Goal: Task Accomplishment & Management: Use online tool/utility

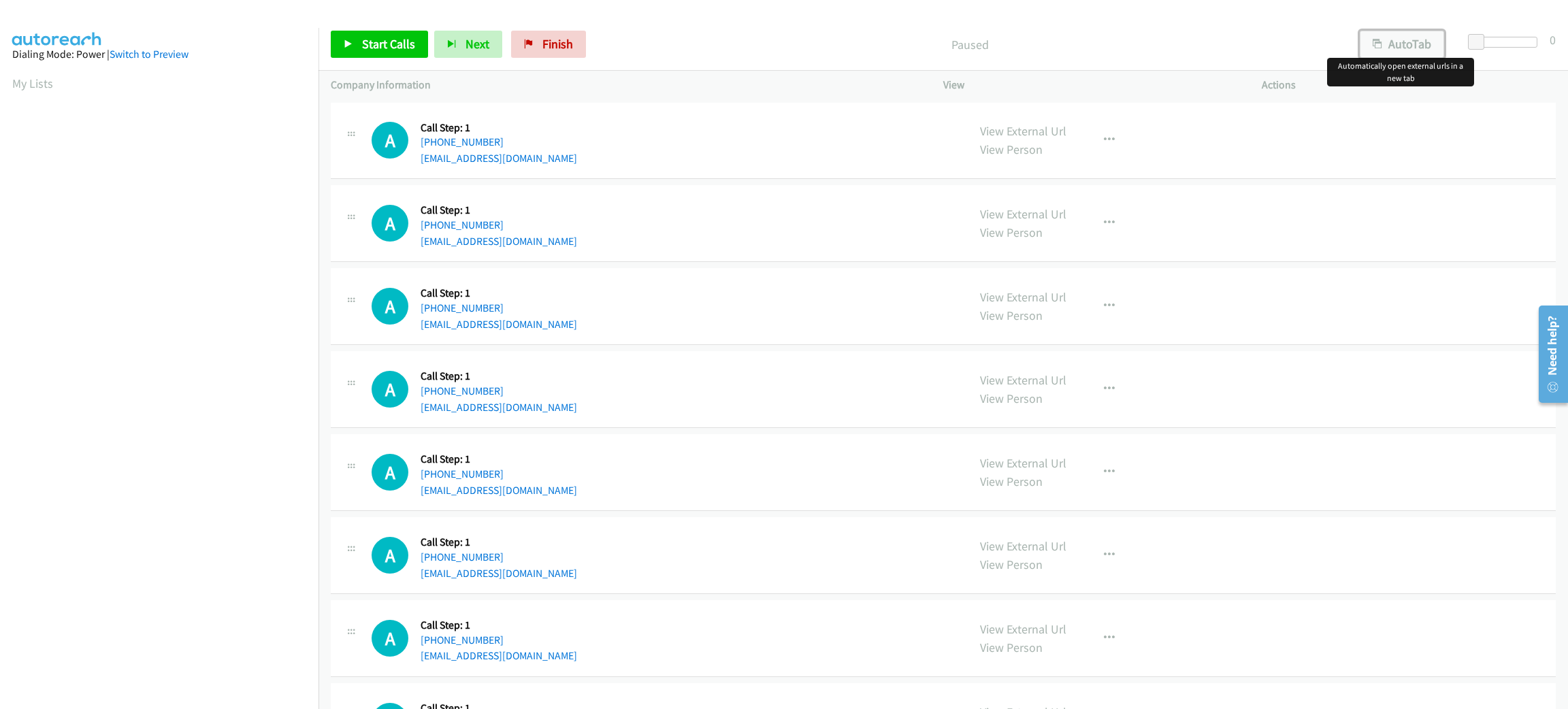
drag, startPoint x: 1390, startPoint y: 47, endPoint x: 1446, endPoint y: 56, distance: 56.7
click at [1389, 47] on button "AutoTab" at bounding box center [1401, 44] width 85 height 27
click at [1470, 42] on span at bounding box center [1478, 42] width 16 height 16
click at [1219, 130] on div "View External Url View Person View External Url Email Schedule/Manage Callback …" at bounding box center [1133, 141] width 331 height 52
click at [415, 46] on link "Start Calls" at bounding box center [379, 44] width 97 height 27
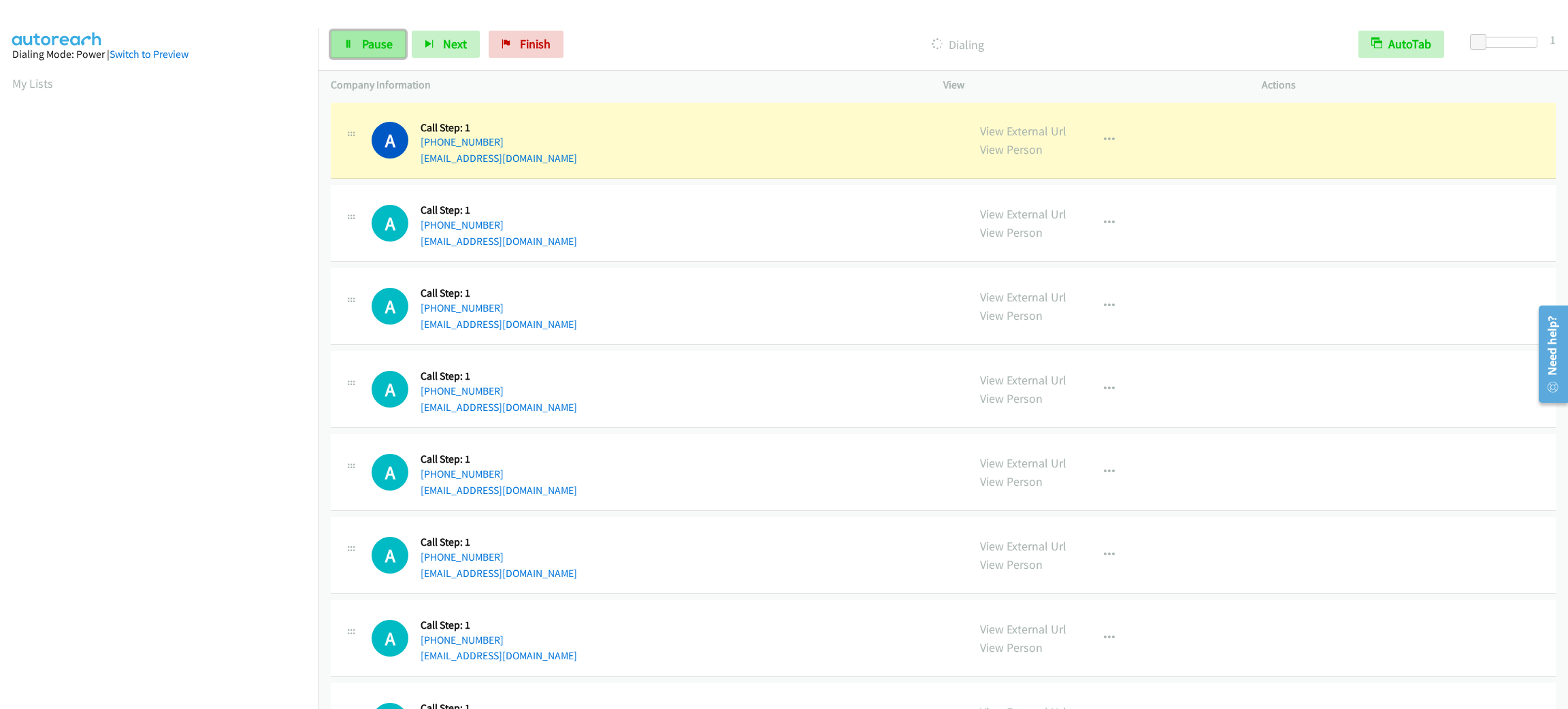
click at [399, 31] on link "Pause" at bounding box center [368, 44] width 75 height 27
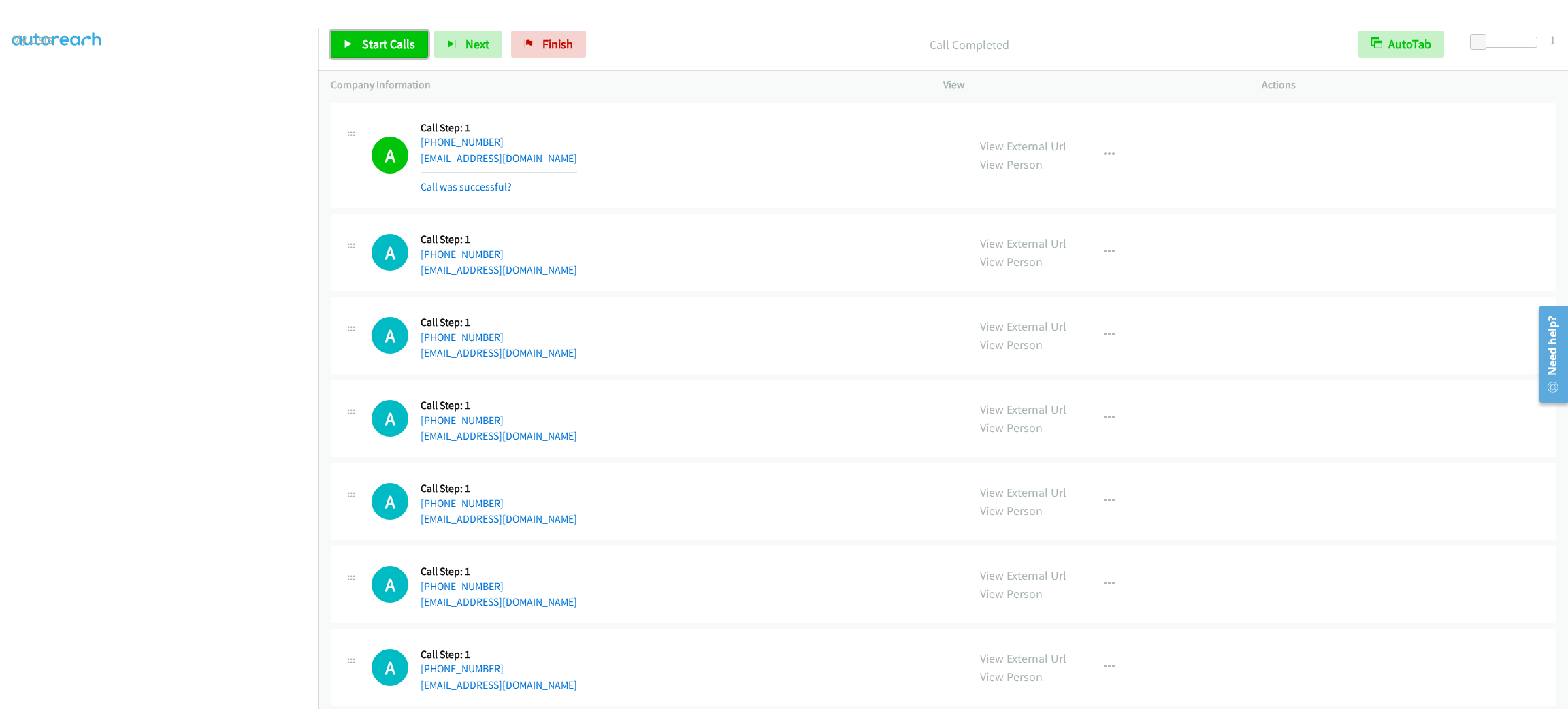
click at [394, 33] on link "Start Calls" at bounding box center [379, 44] width 97 height 27
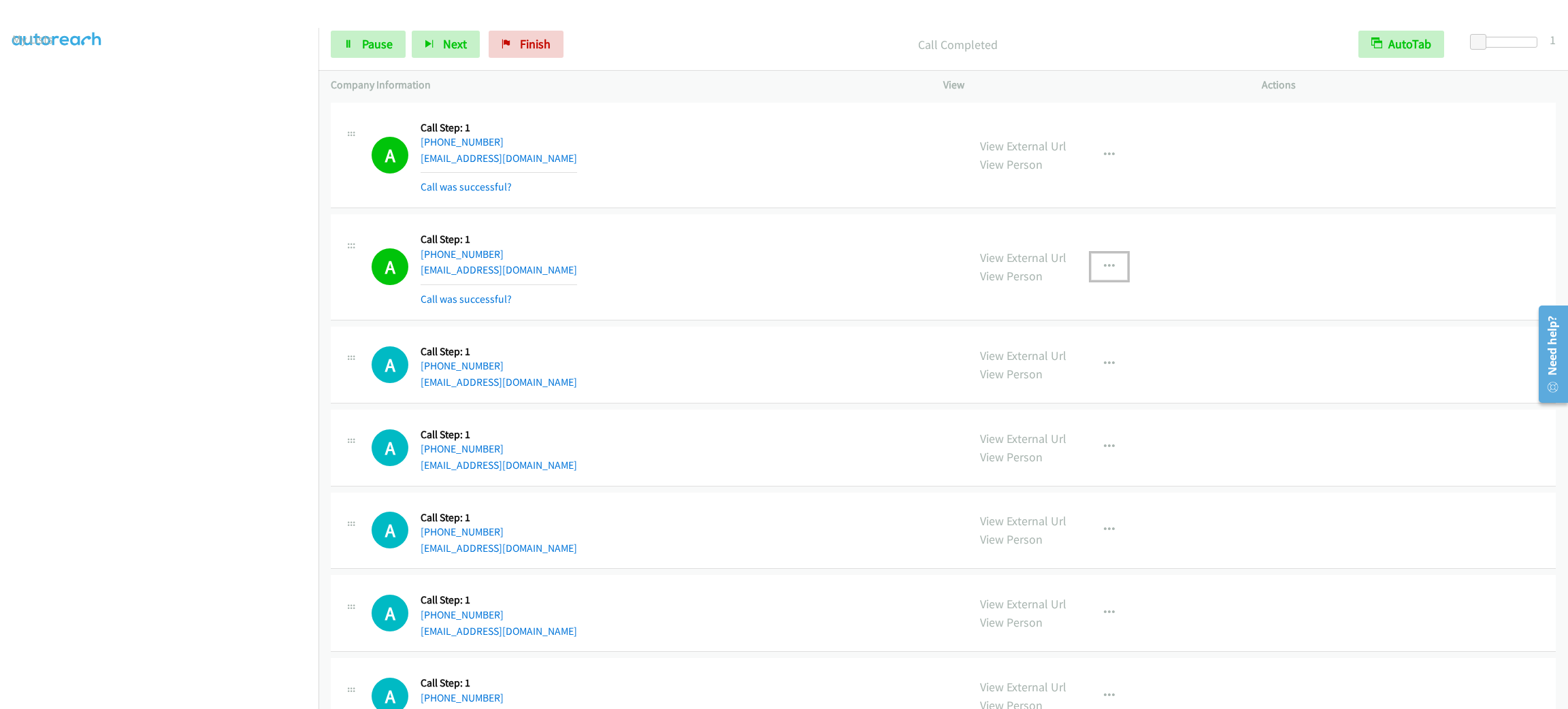
click at [1096, 255] on button "button" at bounding box center [1109, 267] width 37 height 27
click at [1079, 394] on link "Add to do not call list" at bounding box center [1036, 383] width 181 height 27
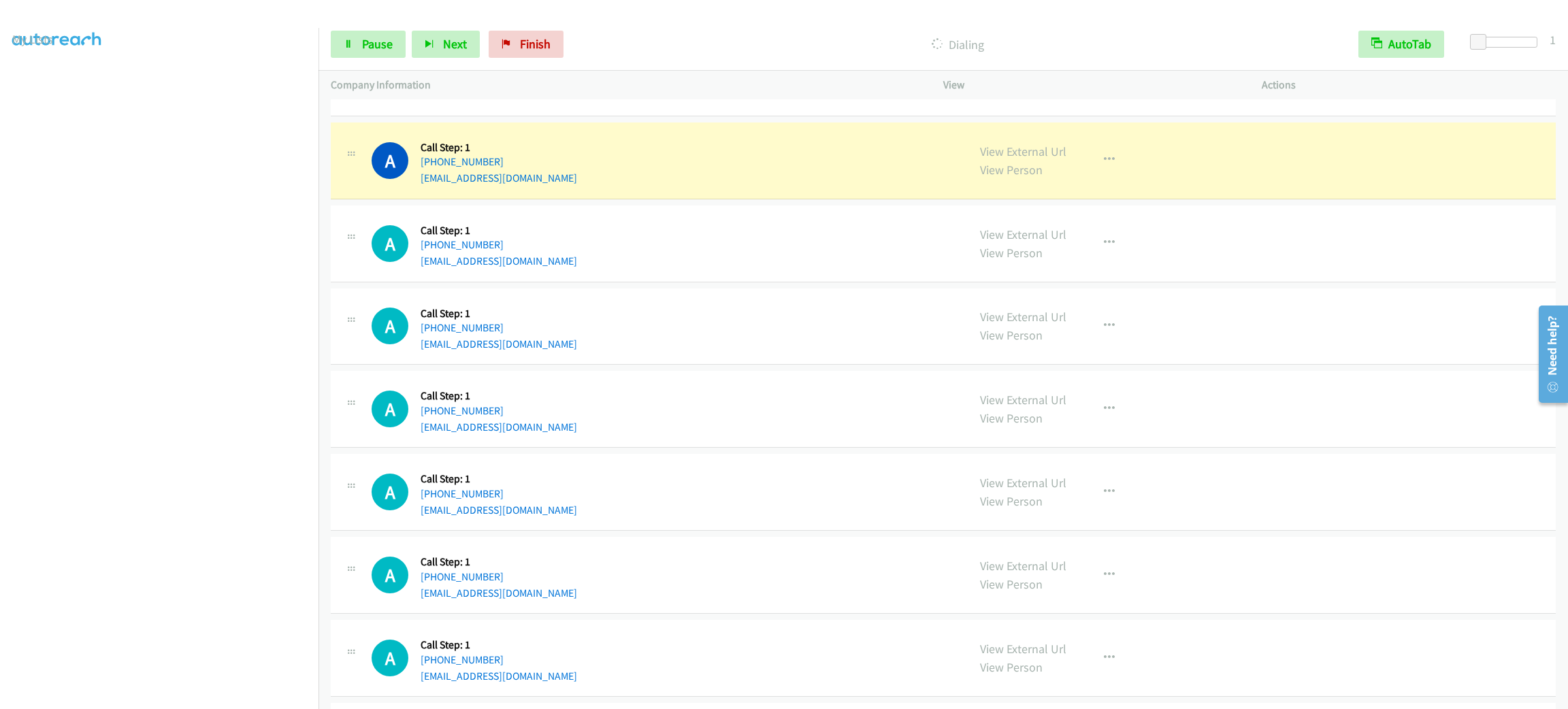
scroll to position [306, 0]
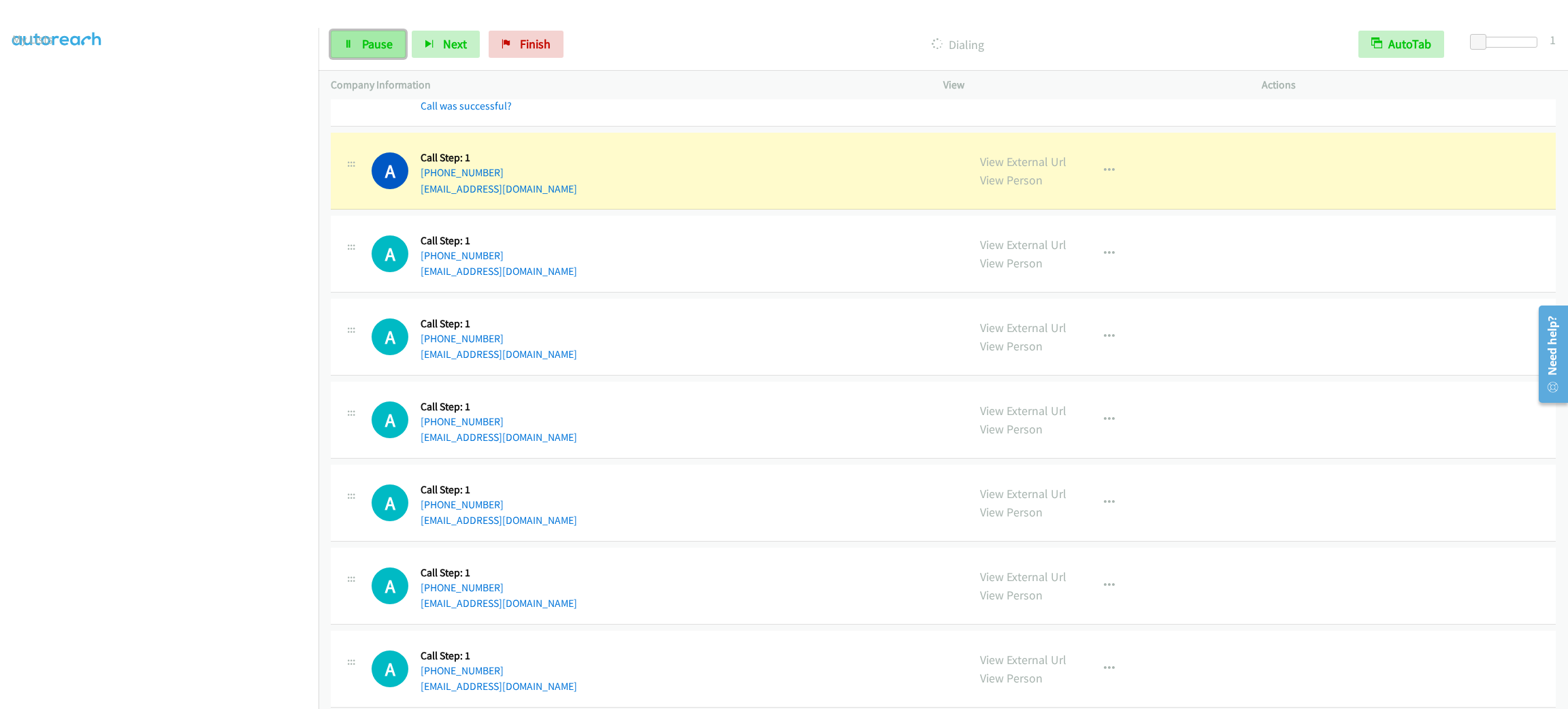
click at [353, 31] on link "Pause" at bounding box center [368, 44] width 75 height 27
click at [387, 47] on span "Start Calls" at bounding box center [389, 43] width 53 height 15
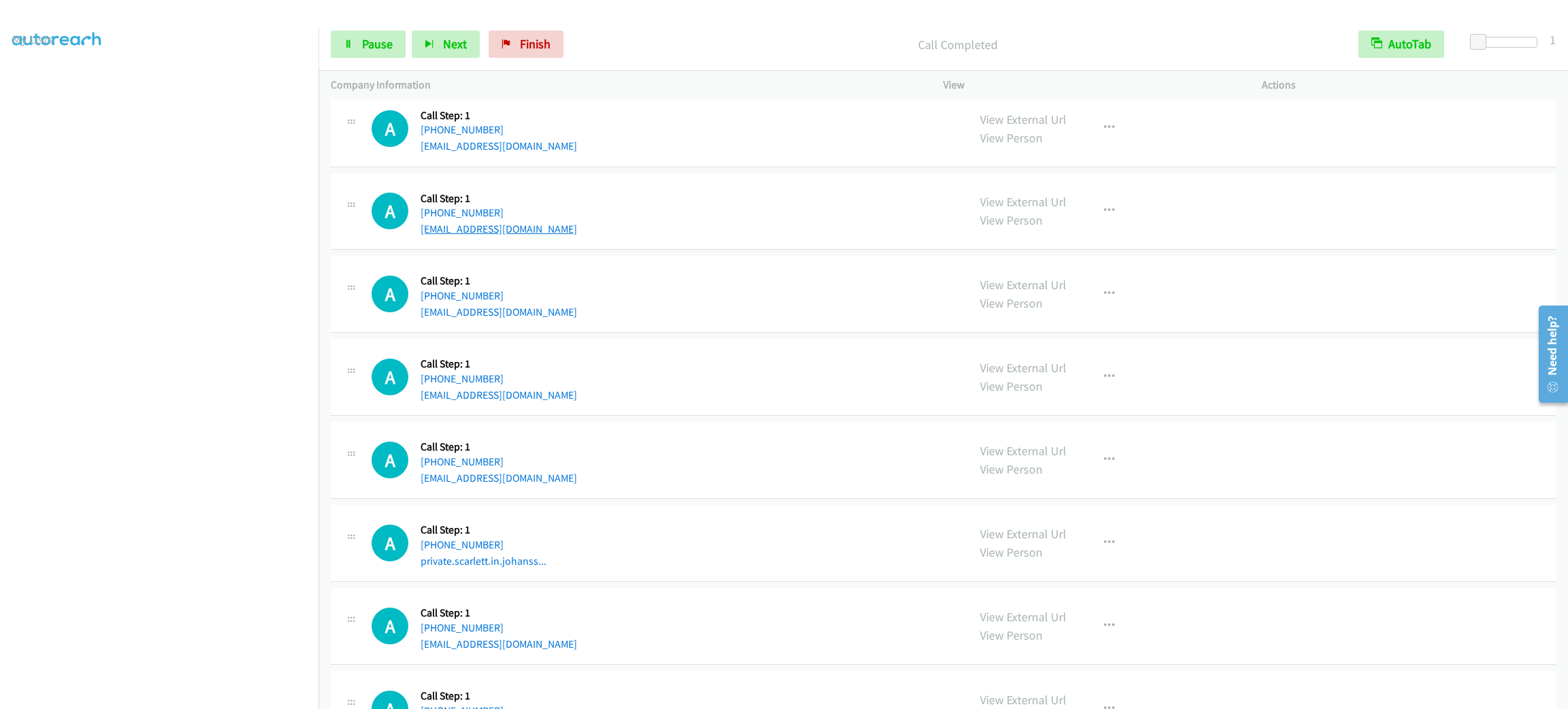
scroll to position [918, 0]
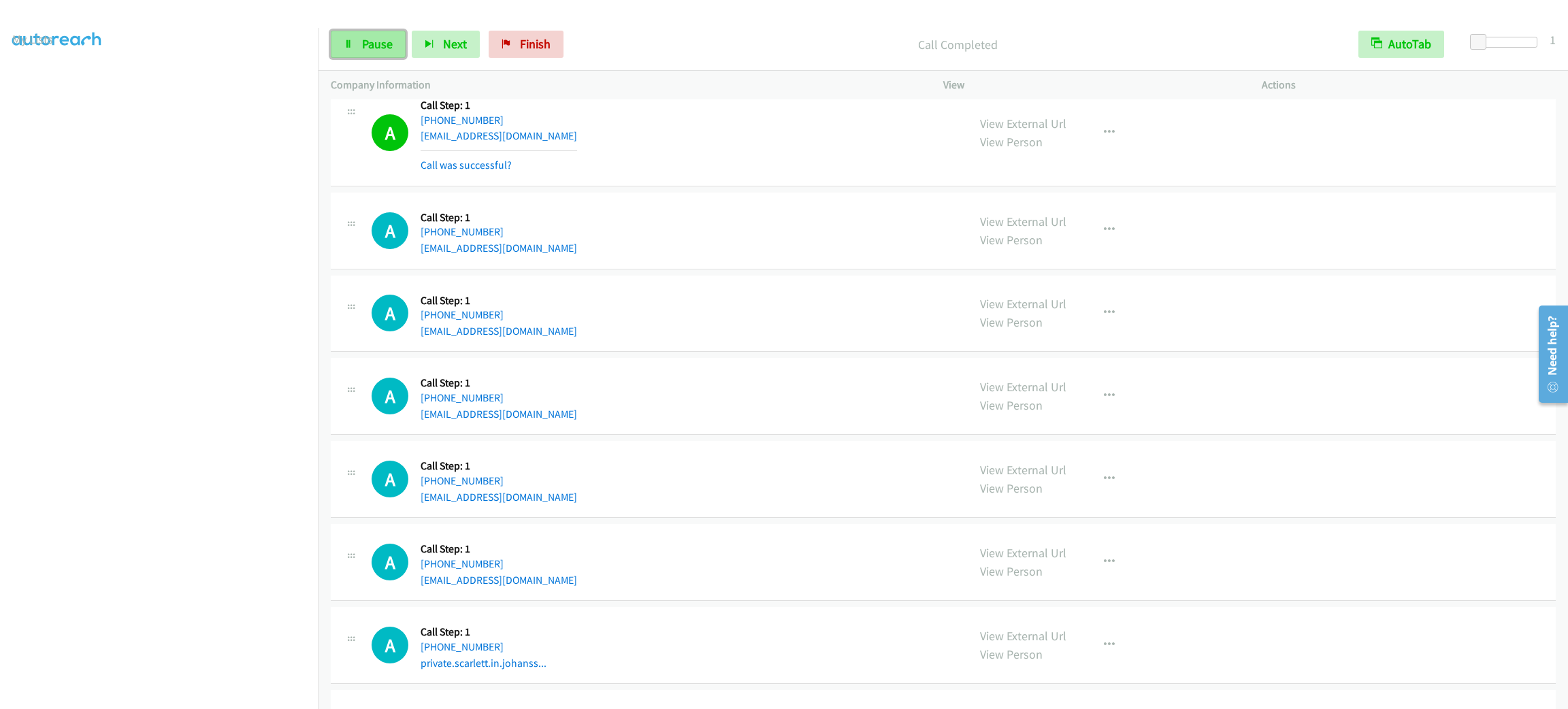
click at [370, 39] on span "Pause" at bounding box center [378, 43] width 31 height 15
click at [369, 39] on span "Start Calls" at bounding box center [389, 43] width 53 height 15
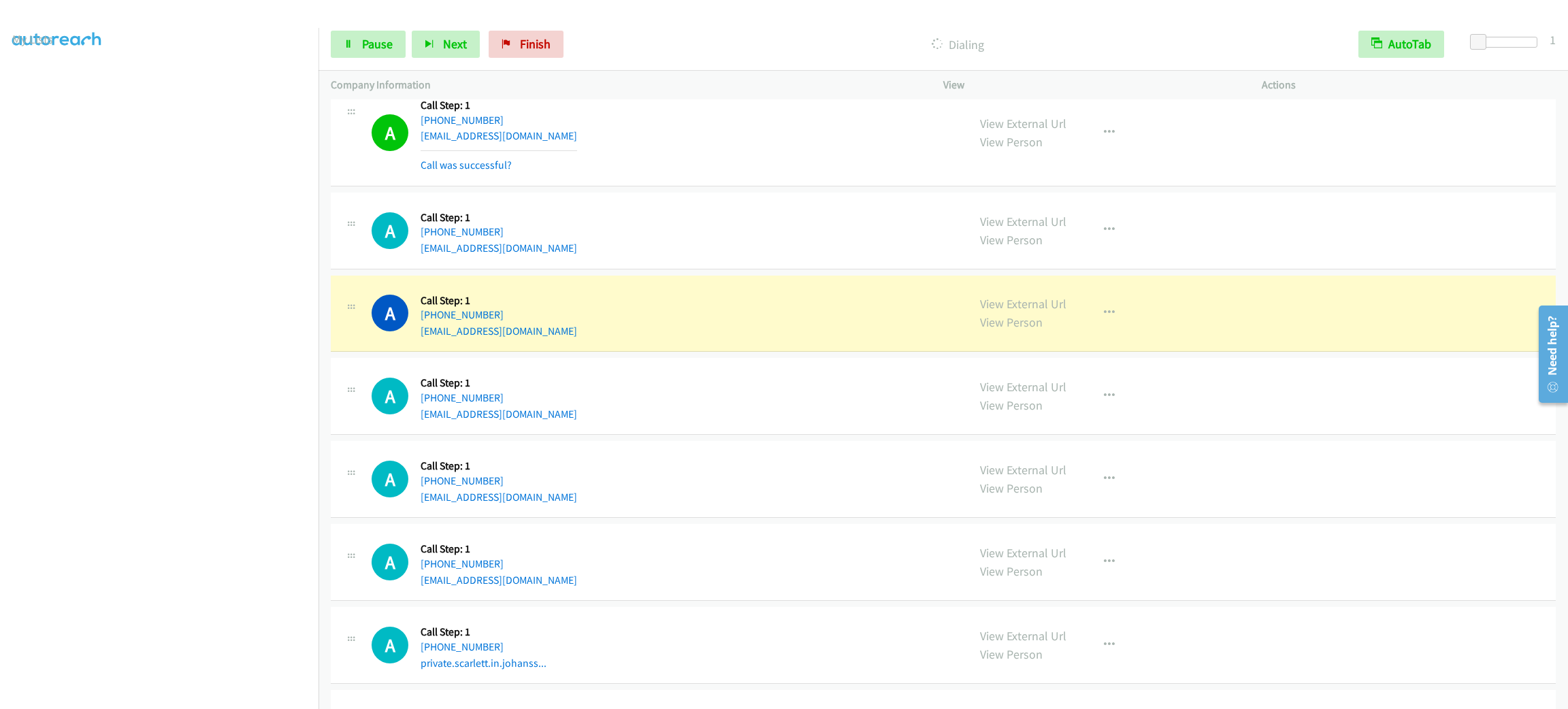
scroll to position [1020, 0]
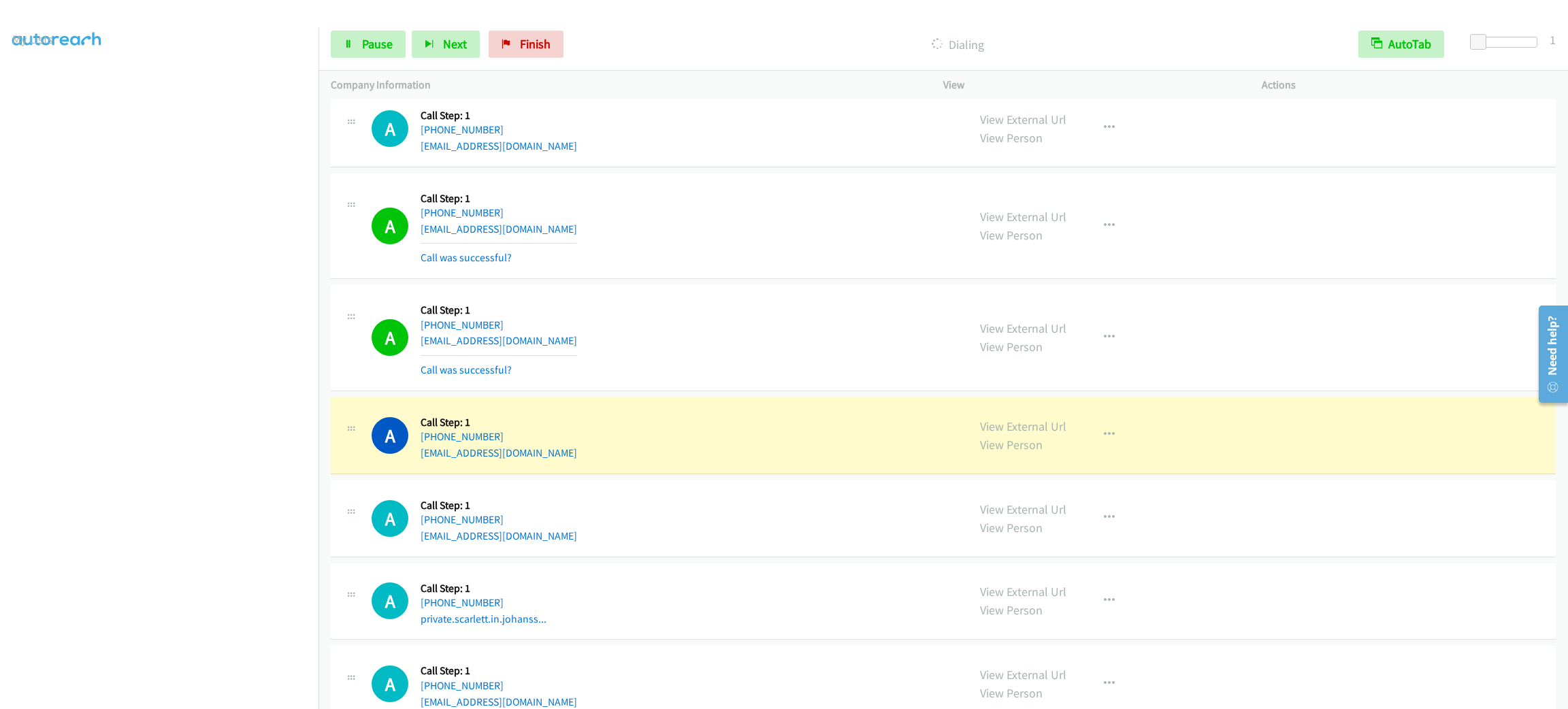
drag, startPoint x: 781, startPoint y: 117, endPoint x: 786, endPoint y: 129, distance: 13.0
click at [786, 129] on div "A Callback Scheduled Call Step: 1 America/Chicago +1 785-761-6430 partial93_tic…" at bounding box center [663, 129] width 584 height 52
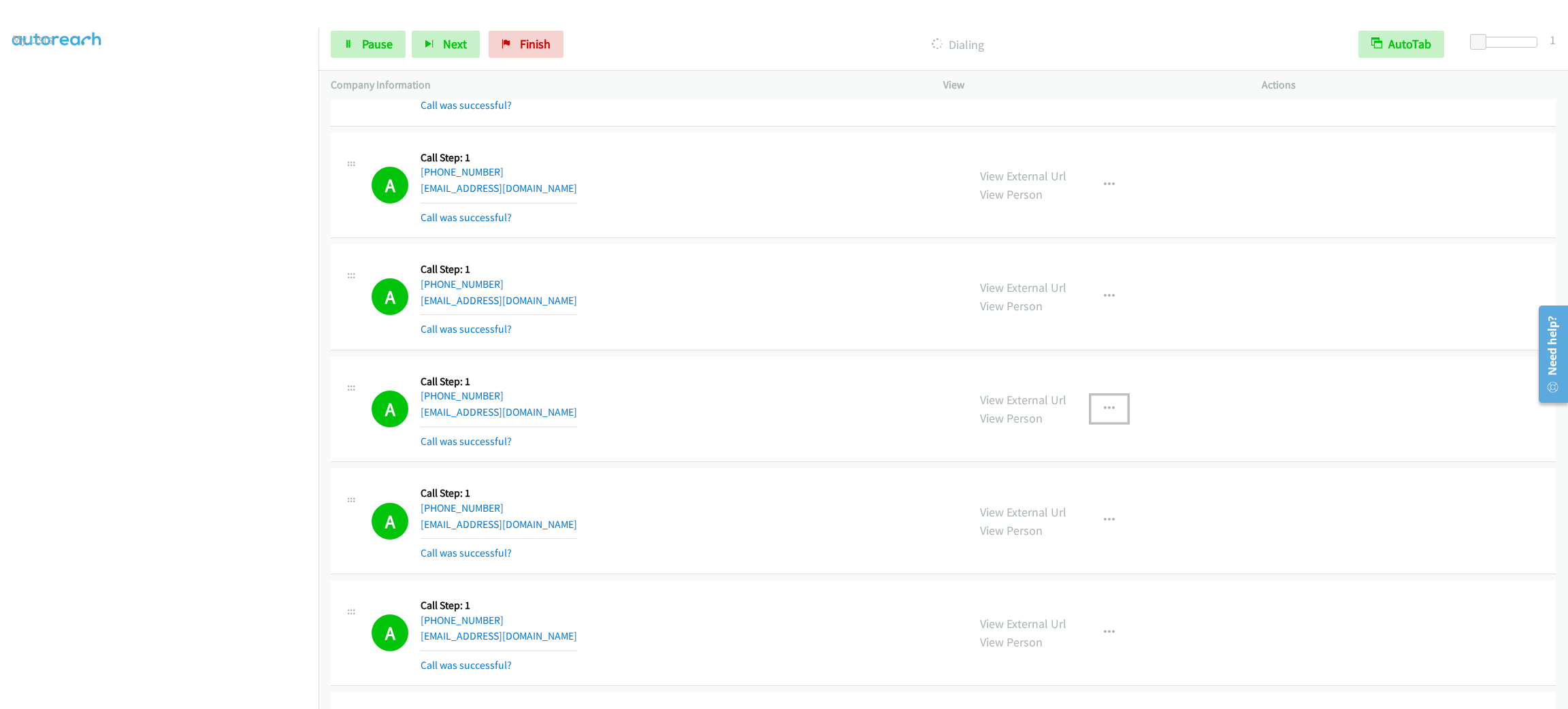
click at [1104, 407] on icon "button" at bounding box center [1109, 409] width 11 height 11
click at [1077, 542] on div at bounding box center [784, 354] width 1568 height 709
click at [1075, 536] on div "View External Url View Person View External Url Email Schedule/Manage Callback …" at bounding box center [1133, 521] width 331 height 81
click at [1100, 402] on button "button" at bounding box center [1109, 409] width 37 height 27
click at [1064, 520] on link "Add to do not call list" at bounding box center [1036, 526] width 181 height 27
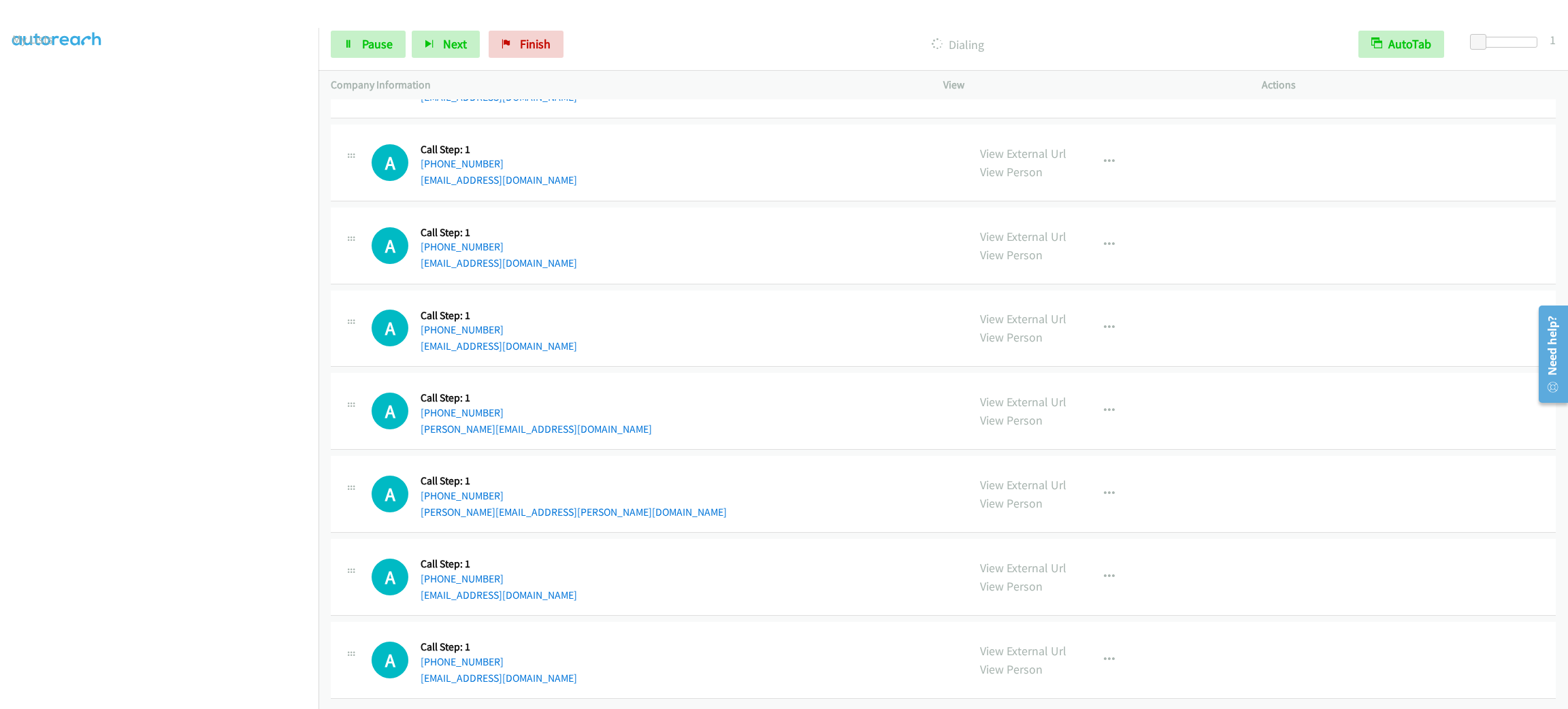
scroll to position [1396, 0]
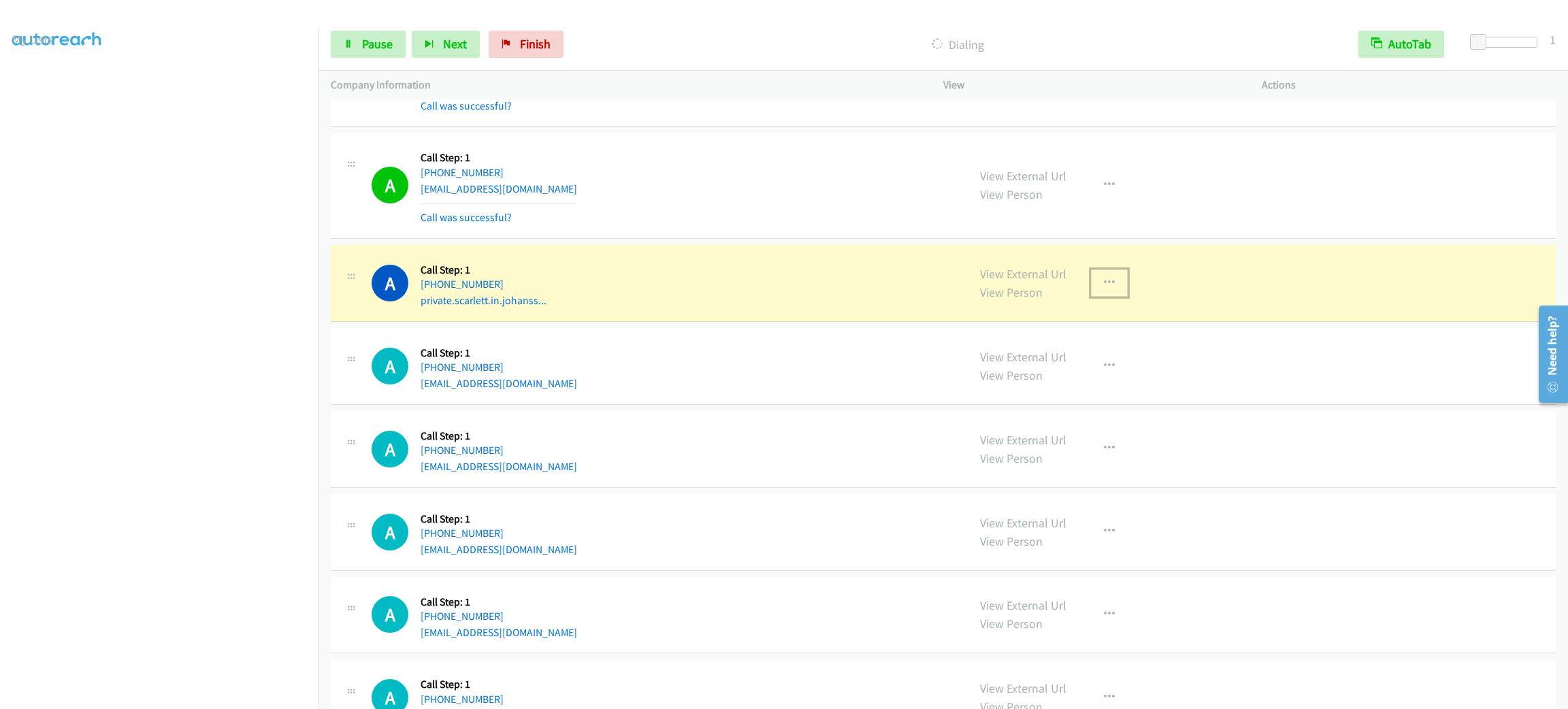
click at [1108, 275] on button "button" at bounding box center [1109, 283] width 37 height 27
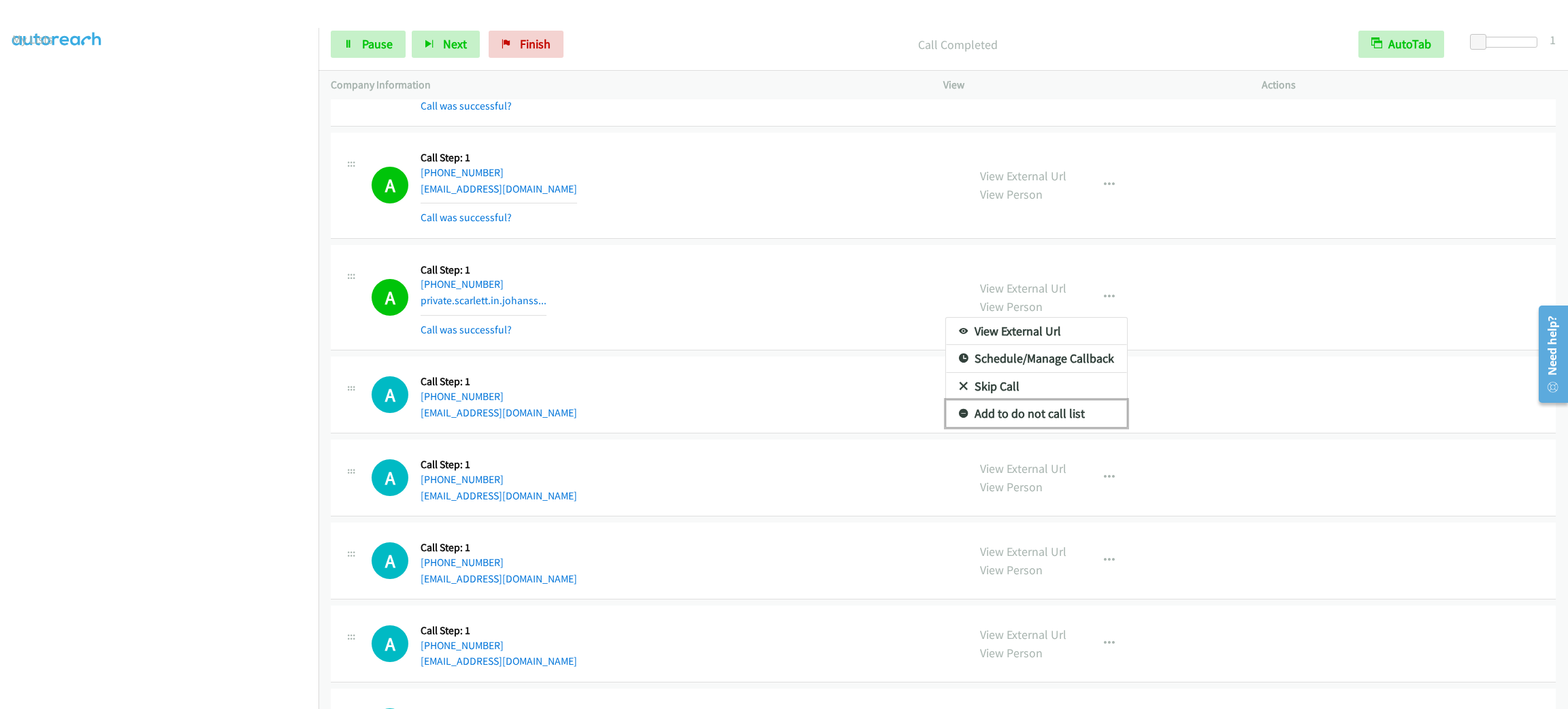
click at [1059, 411] on link "Add to do not call list" at bounding box center [1036, 414] width 181 height 27
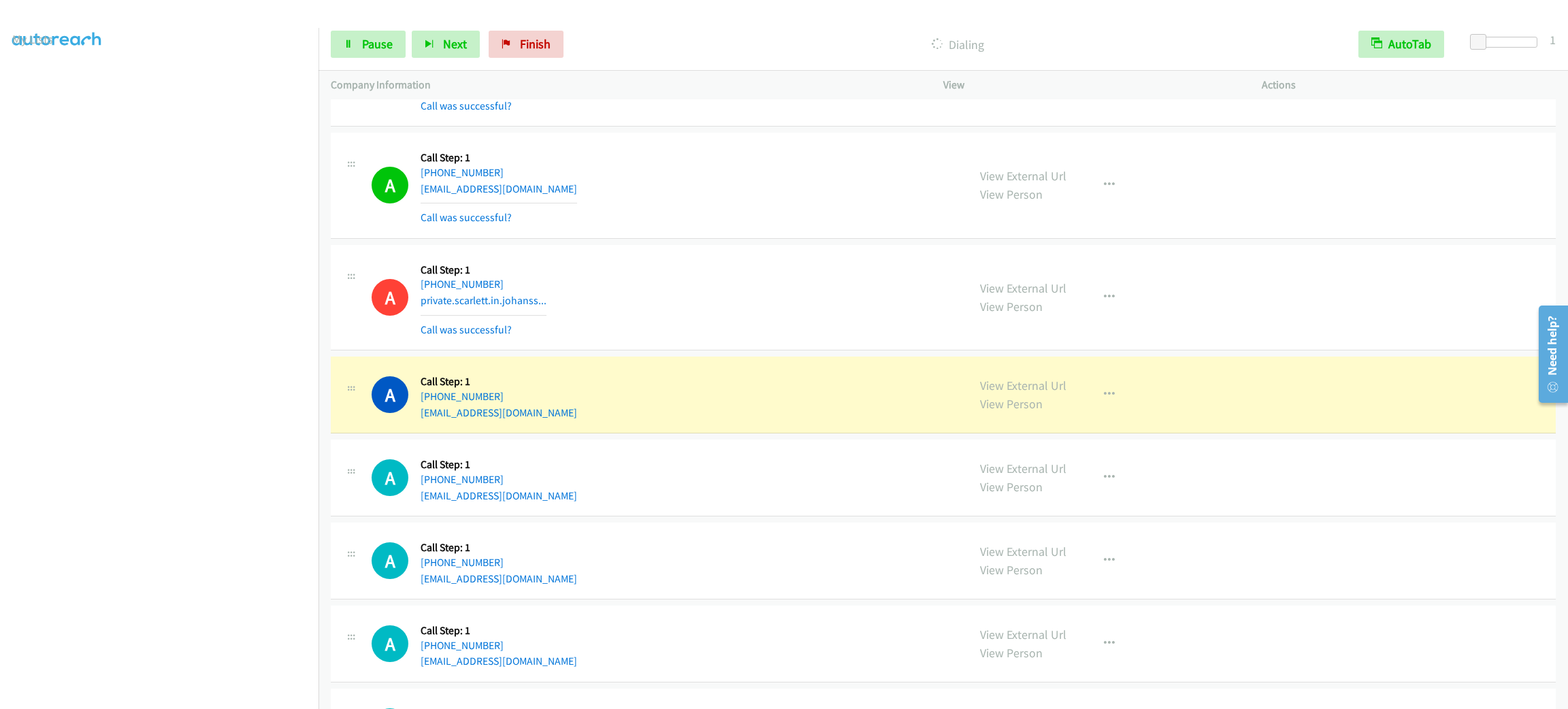
scroll to position [1498, 0]
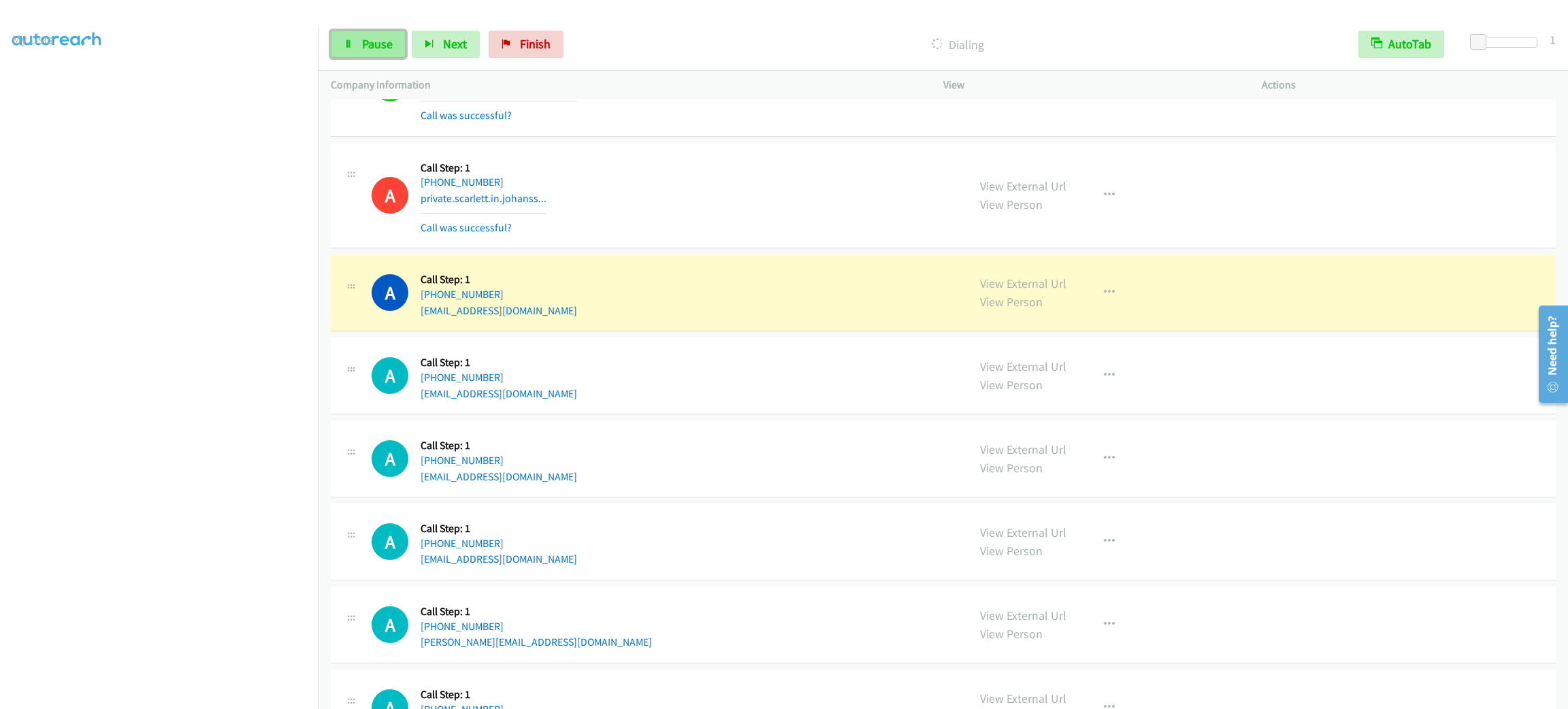
click at [375, 31] on link "Pause" at bounding box center [368, 44] width 75 height 27
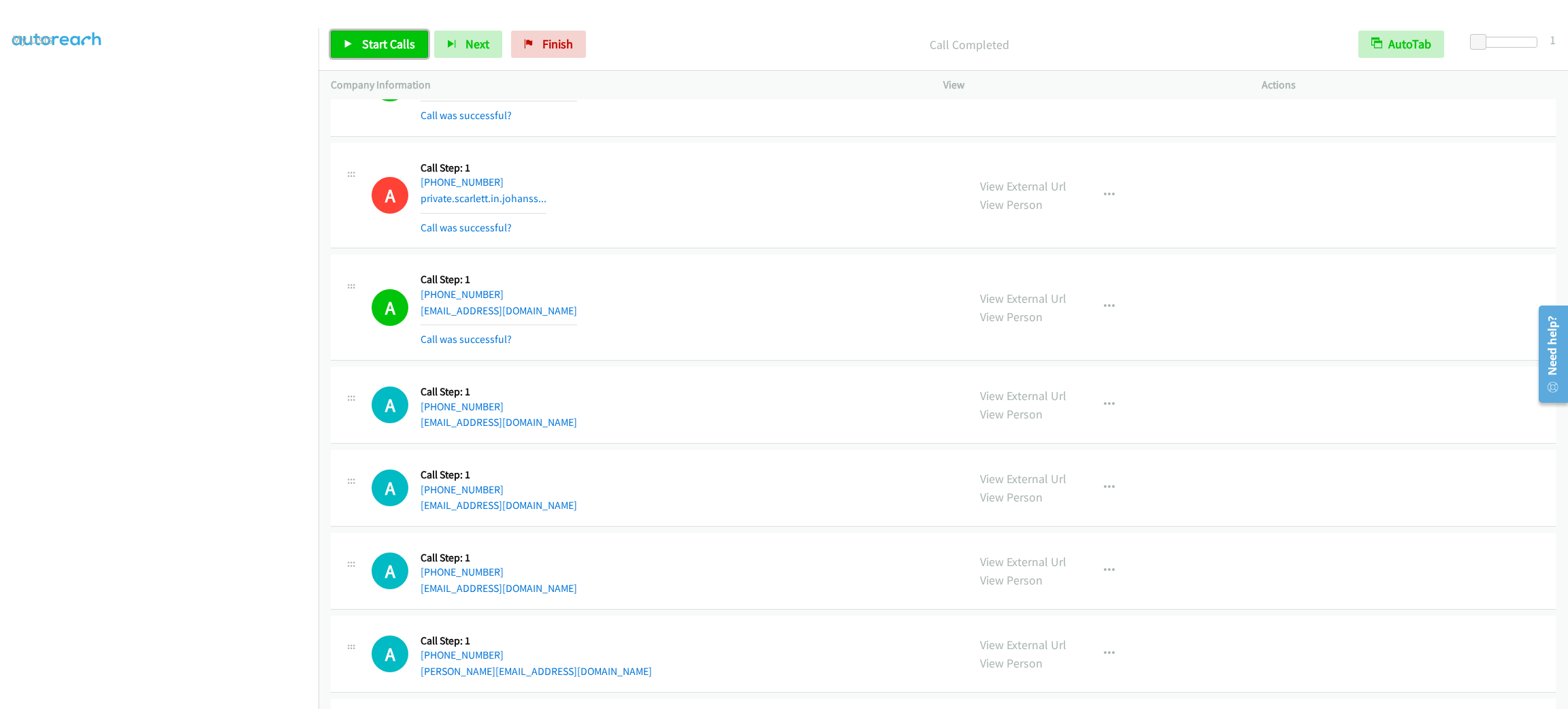
click at [386, 48] on span "Start Calls" at bounding box center [389, 43] width 53 height 15
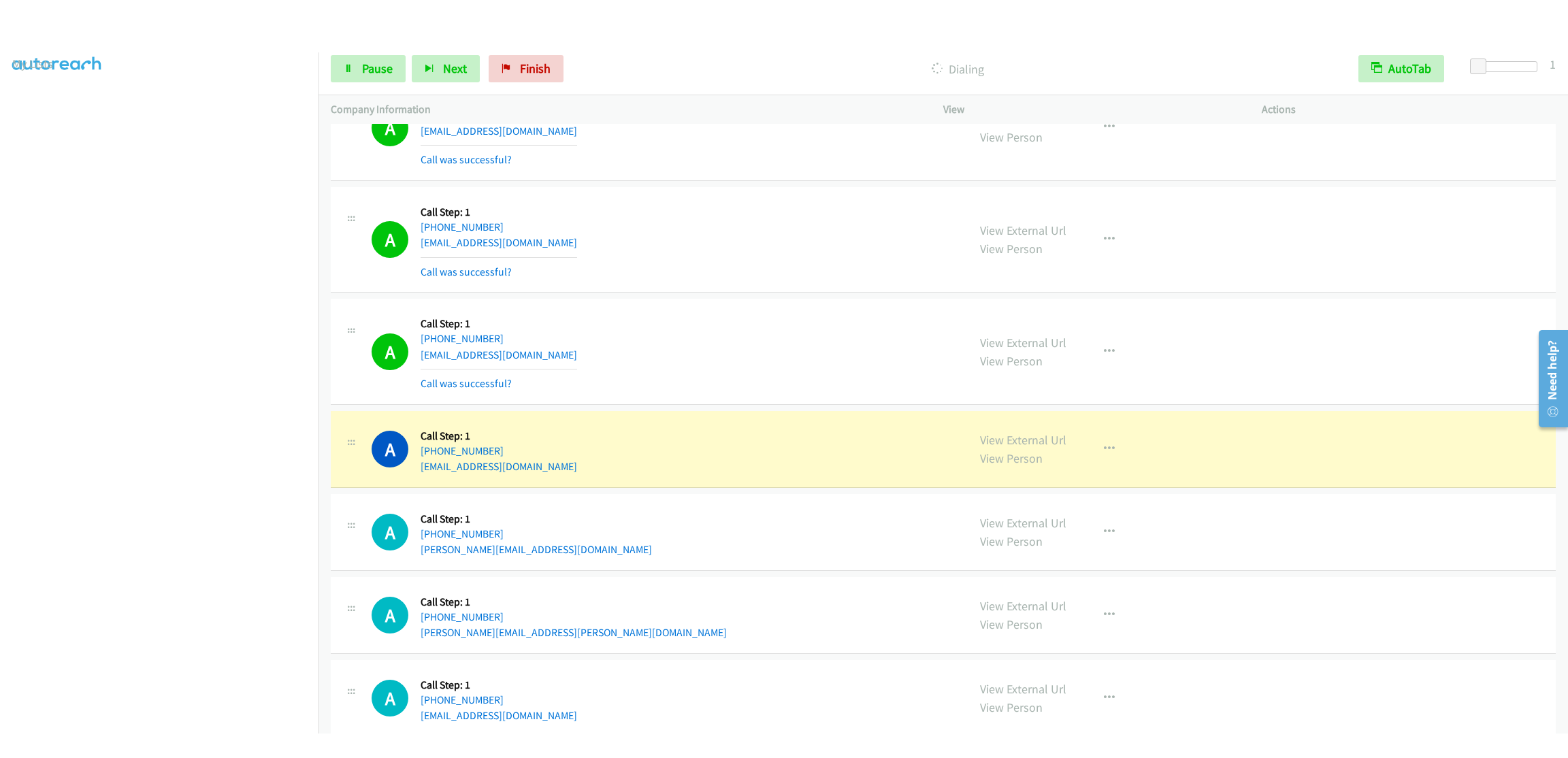
scroll to position [1905, 0]
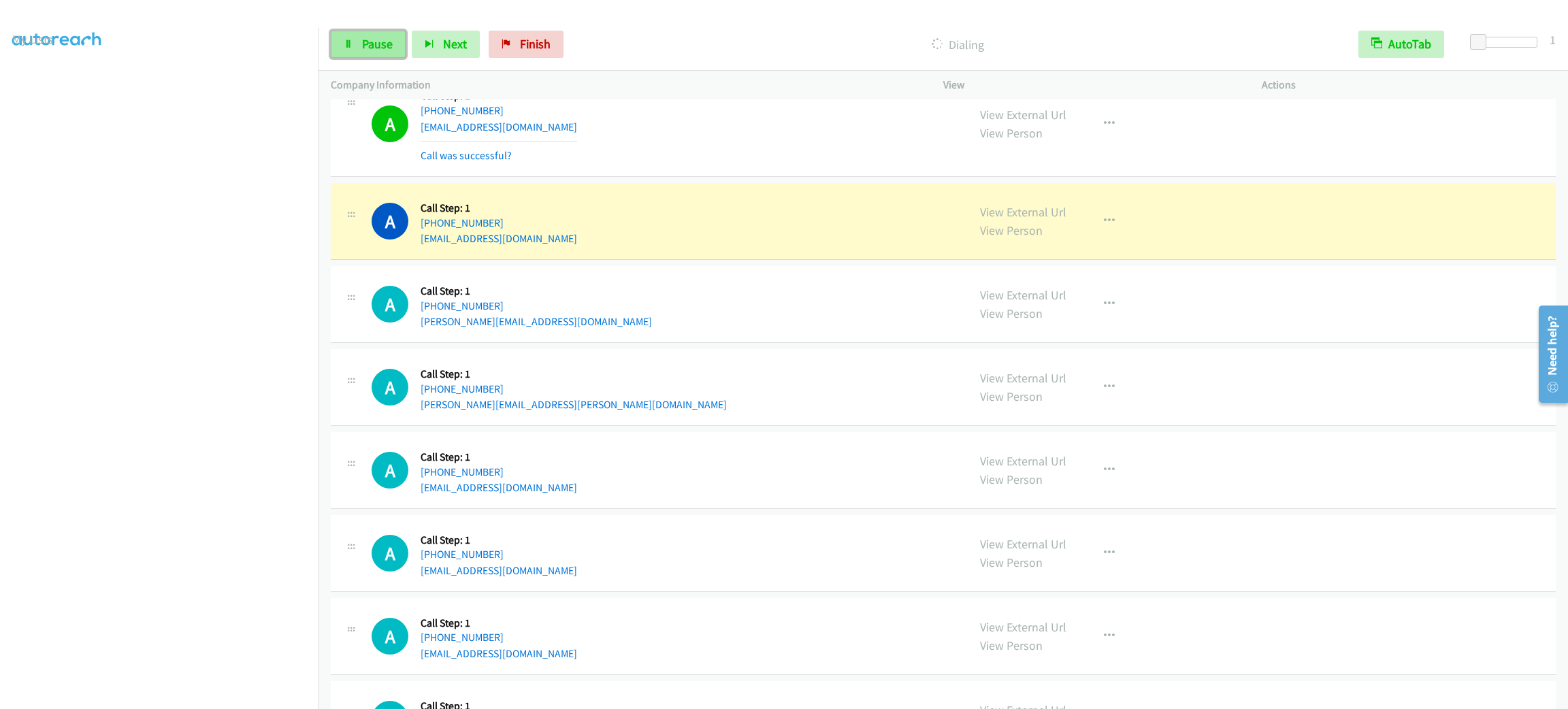
click at [375, 46] on span "Pause" at bounding box center [378, 43] width 31 height 15
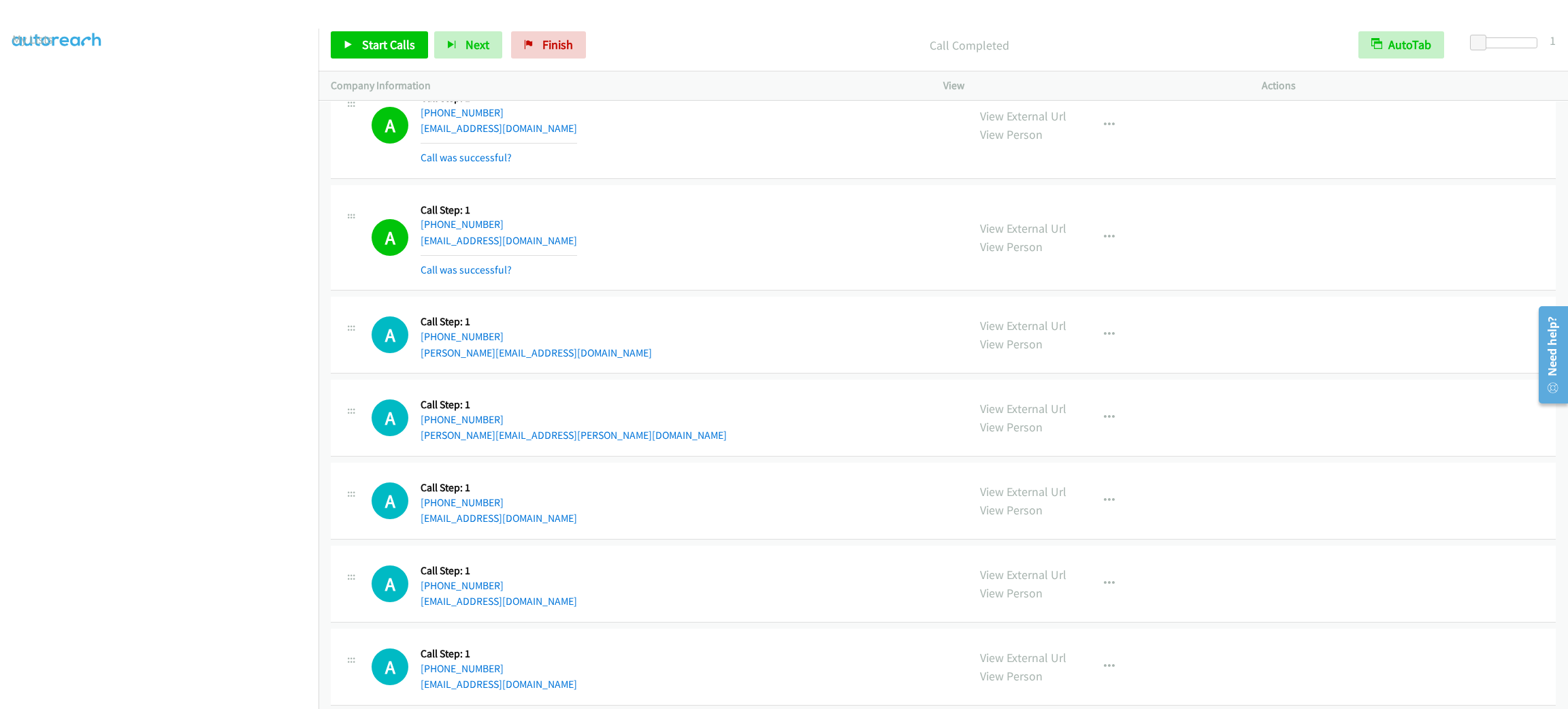
scroll to position [10, 0]
click at [819, 210] on div "A Callback Scheduled Call Step: 1 America/New_York +1 561-921-7265 jmenge9@gmai…" at bounding box center [943, 237] width 1225 height 106
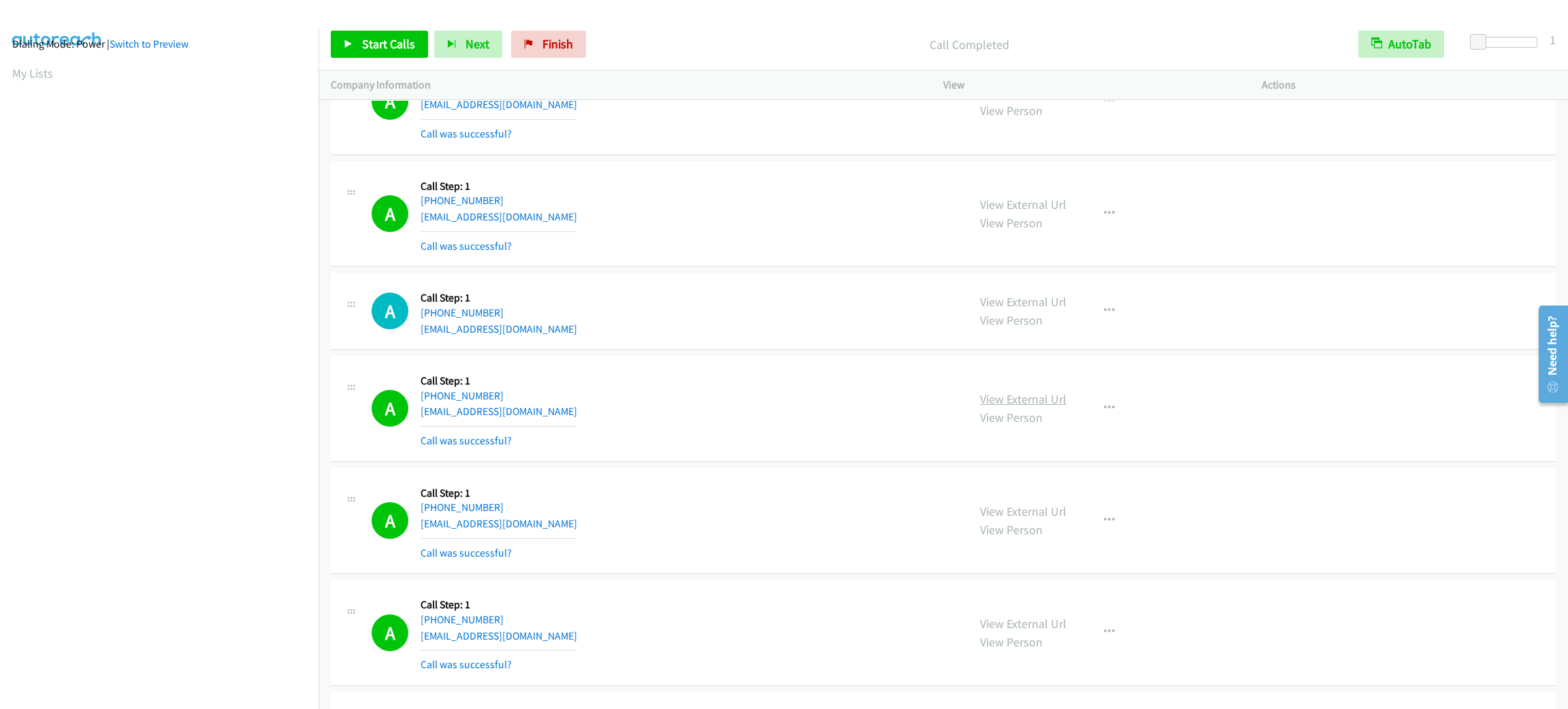
click at [989, 395] on link "View External Url" at bounding box center [1022, 398] width 86 height 15
click at [1093, 407] on button "button" at bounding box center [1109, 408] width 37 height 27
click at [1093, 528] on link "Add to do not call list" at bounding box center [1036, 525] width 181 height 27
click at [734, 402] on div "A Callback Scheduled Call Step: 1 America/Denver +1 720-557-5850 dleidholm@gmai…" at bounding box center [663, 408] width 584 height 81
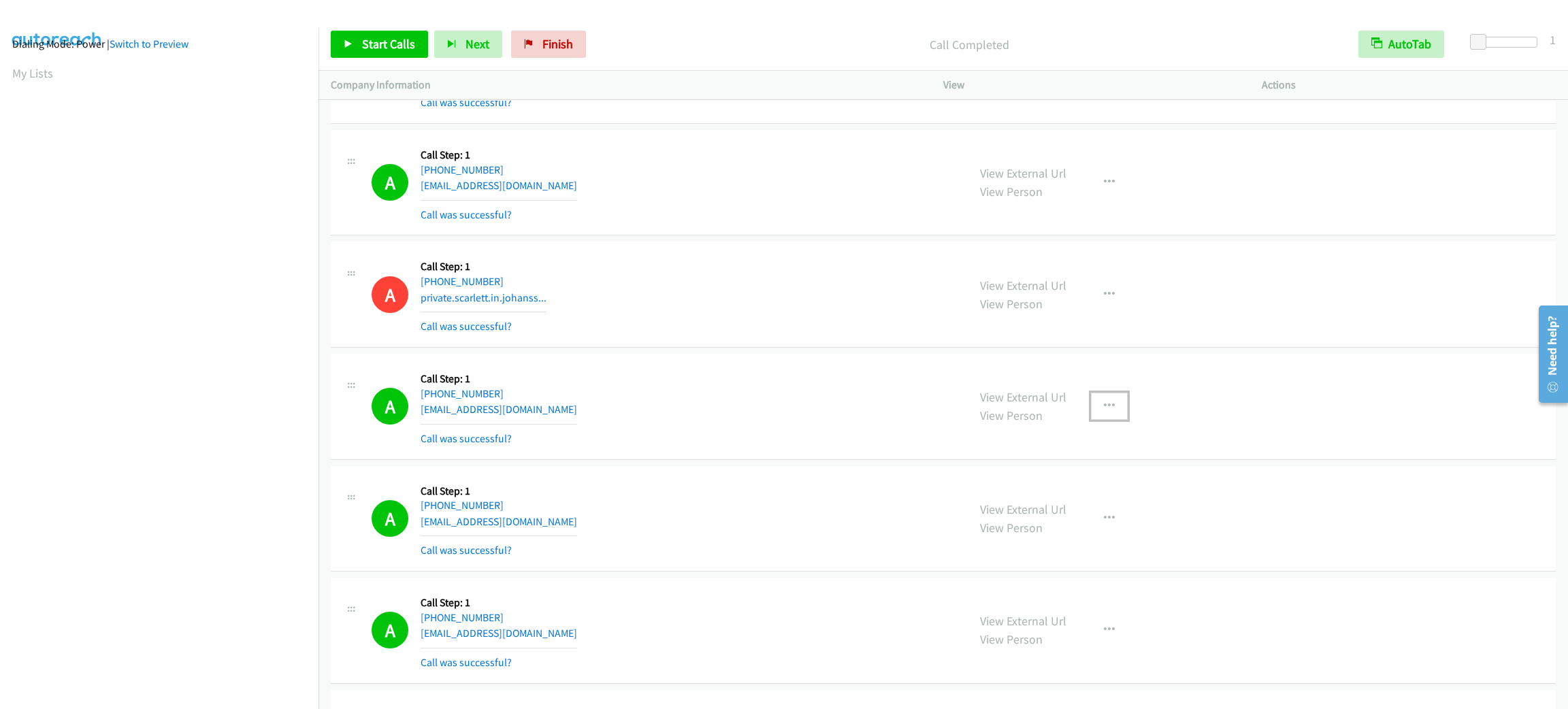
click at [1117, 420] on button "button" at bounding box center [1109, 406] width 37 height 27
click at [1044, 532] on link "Add to do not call list" at bounding box center [1036, 522] width 181 height 27
click at [730, 242] on tbody "A Callback Scheduled Call Step: 1 America/New_York +1 917-943-5592 forrestew13@…" at bounding box center [943, 247] width 1249 height 3094
click at [1104, 516] on icon "button" at bounding box center [1109, 518] width 11 height 11
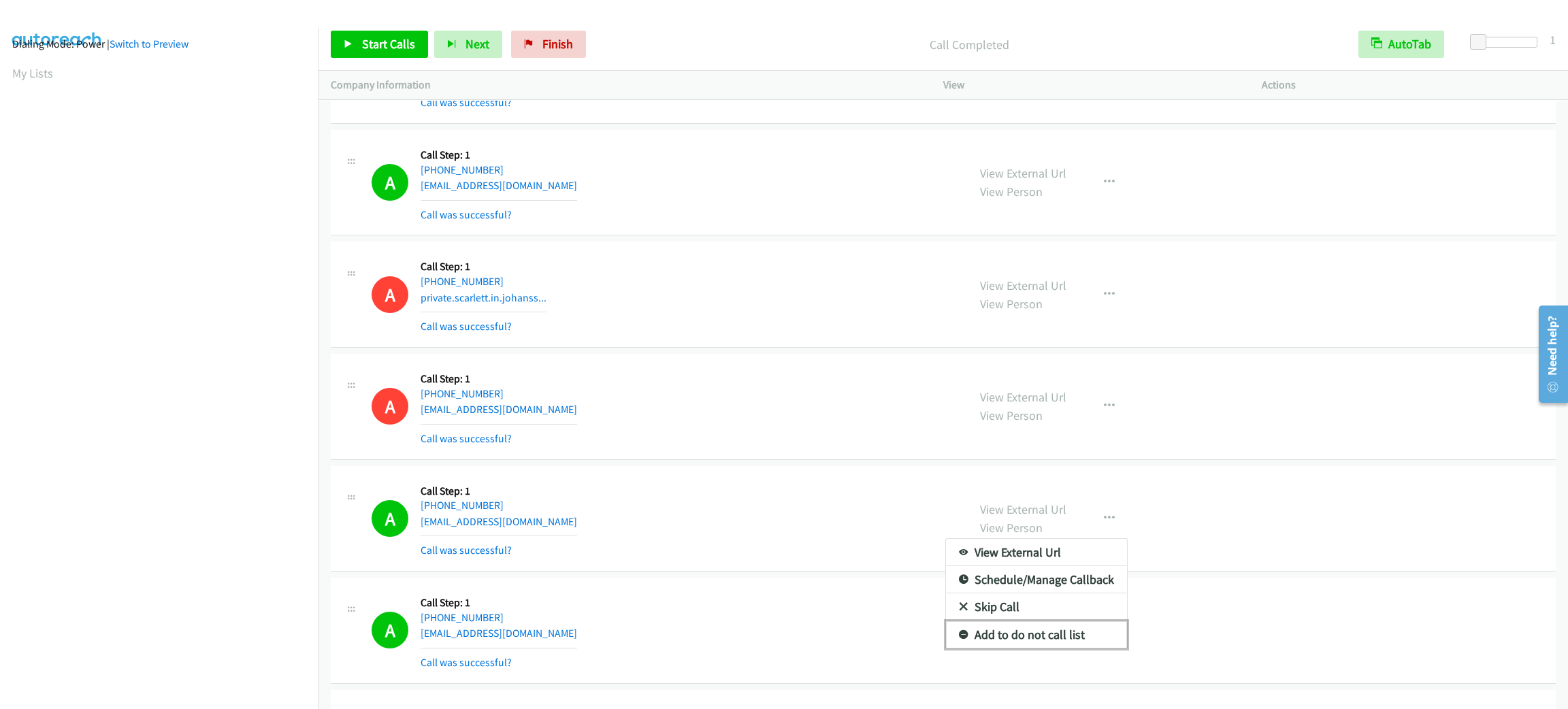
click at [1063, 634] on link "Add to do not call list" at bounding box center [1036, 635] width 181 height 27
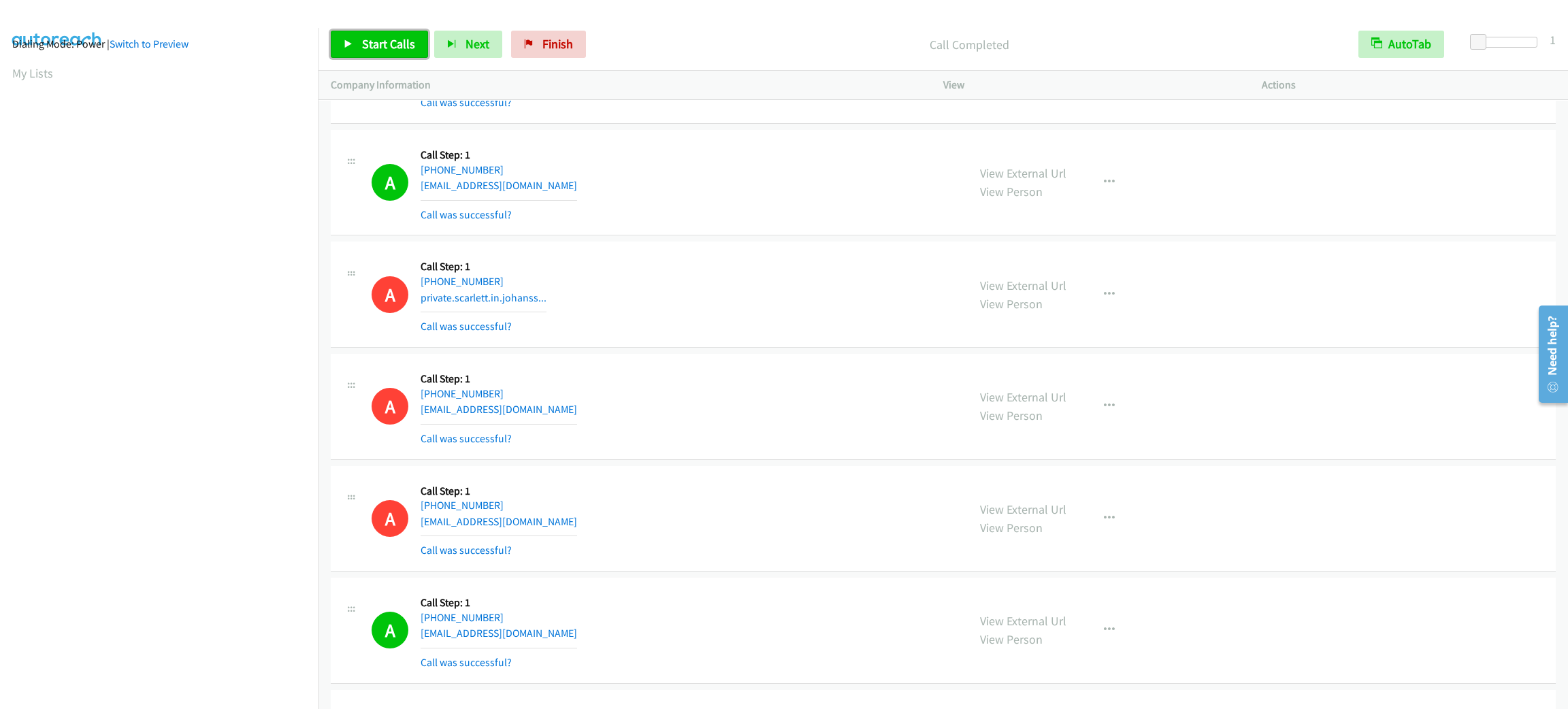
click at [386, 37] on span "Start Calls" at bounding box center [389, 43] width 53 height 15
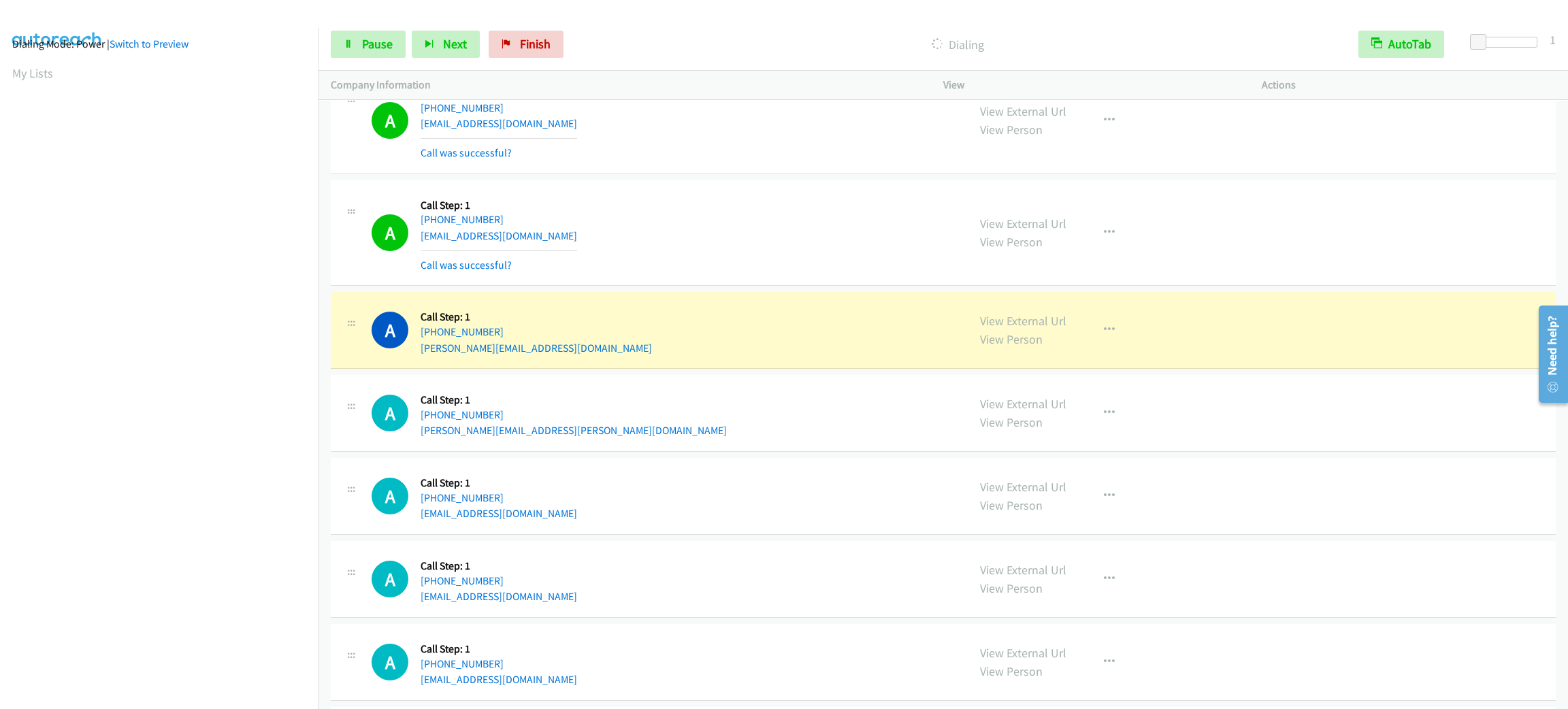
scroll to position [60, 0]
click at [1097, 311] on div "View External Url View Person View External Url Email Schedule/Manage Callback …" at bounding box center [1133, 330] width 331 height 52
click at [1104, 334] on icon "button" at bounding box center [1109, 330] width 11 height 11
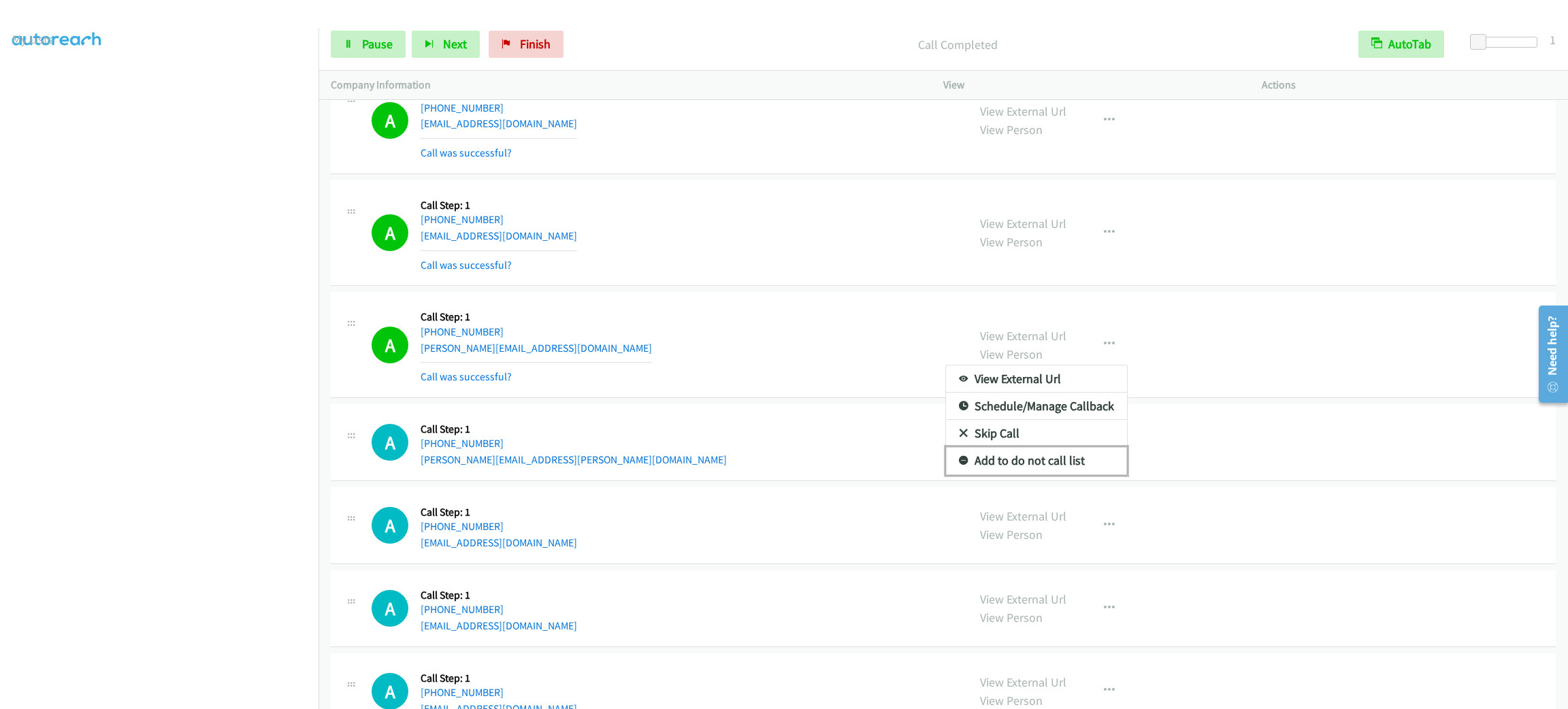
click at [1065, 461] on link "Add to do not call list" at bounding box center [1036, 460] width 181 height 27
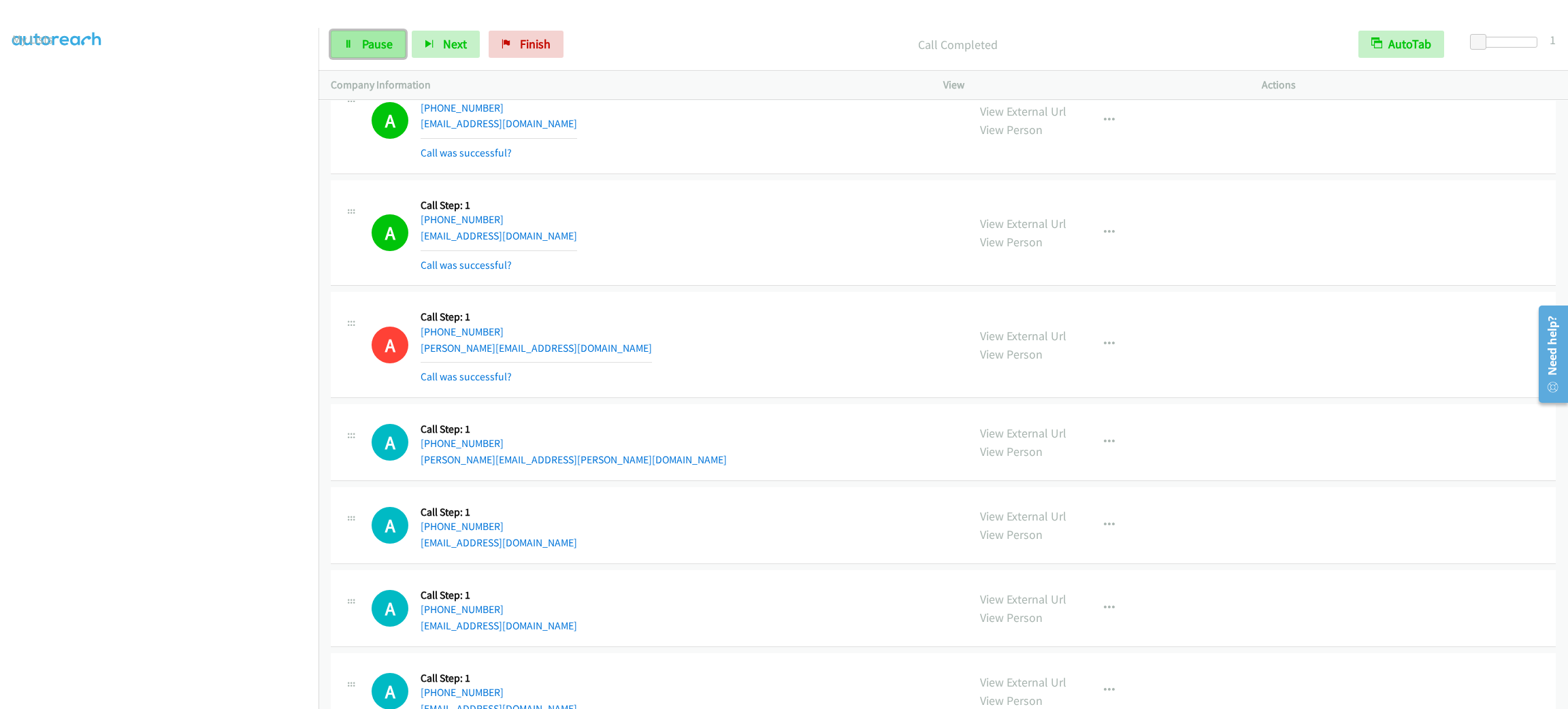
click at [361, 34] on link "Pause" at bounding box center [368, 44] width 75 height 27
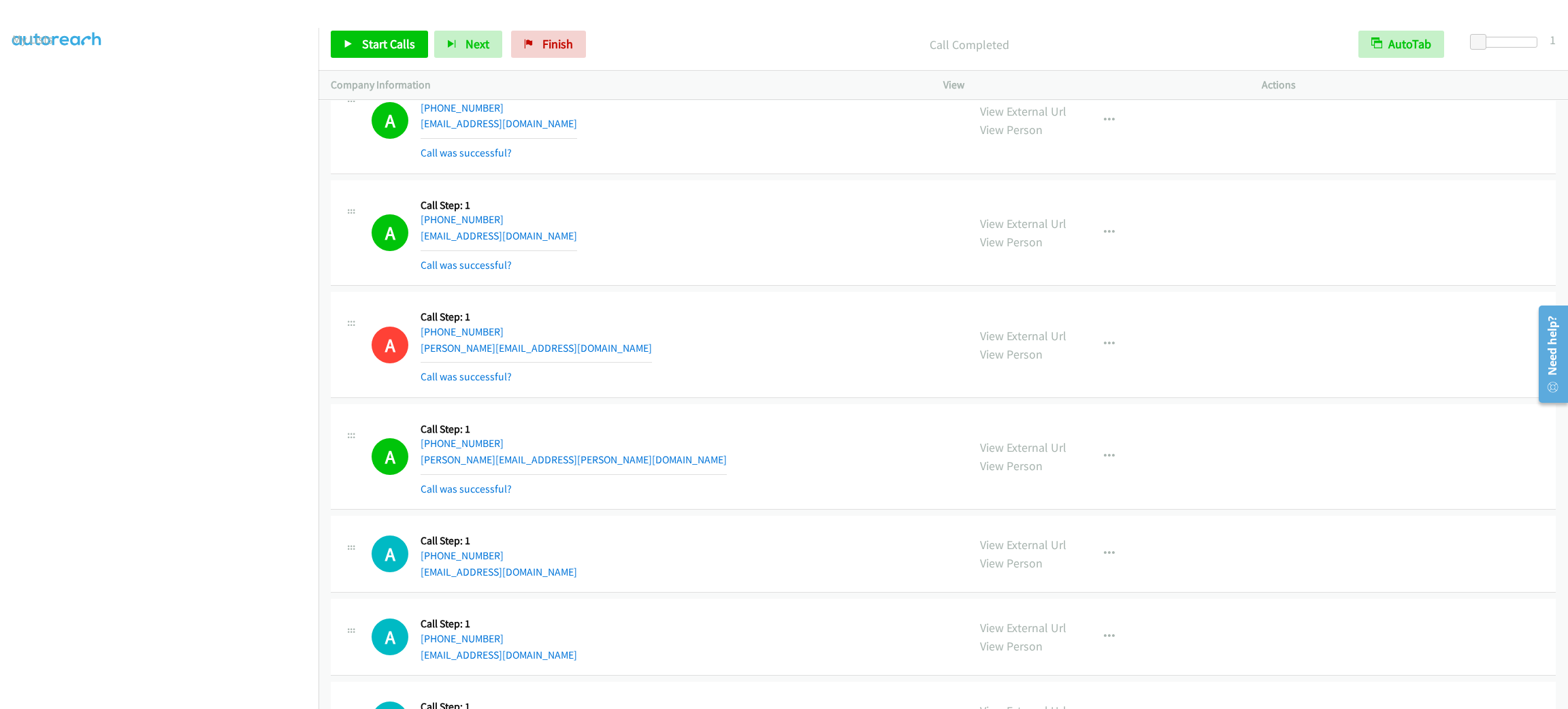
click at [394, 26] on div "Start Calls Pause Next Finish Call Completed AutoTab AutoTab 1" at bounding box center [943, 44] width 1249 height 52
drag, startPoint x: 394, startPoint y: 26, endPoint x: 389, endPoint y: 33, distance: 8.6
click at [390, 27] on div "Start Calls Pause Next Finish Call Completed AutoTab AutoTab 1" at bounding box center [943, 44] width 1249 height 52
click at [389, 33] on link "Start Calls" at bounding box center [379, 44] width 97 height 27
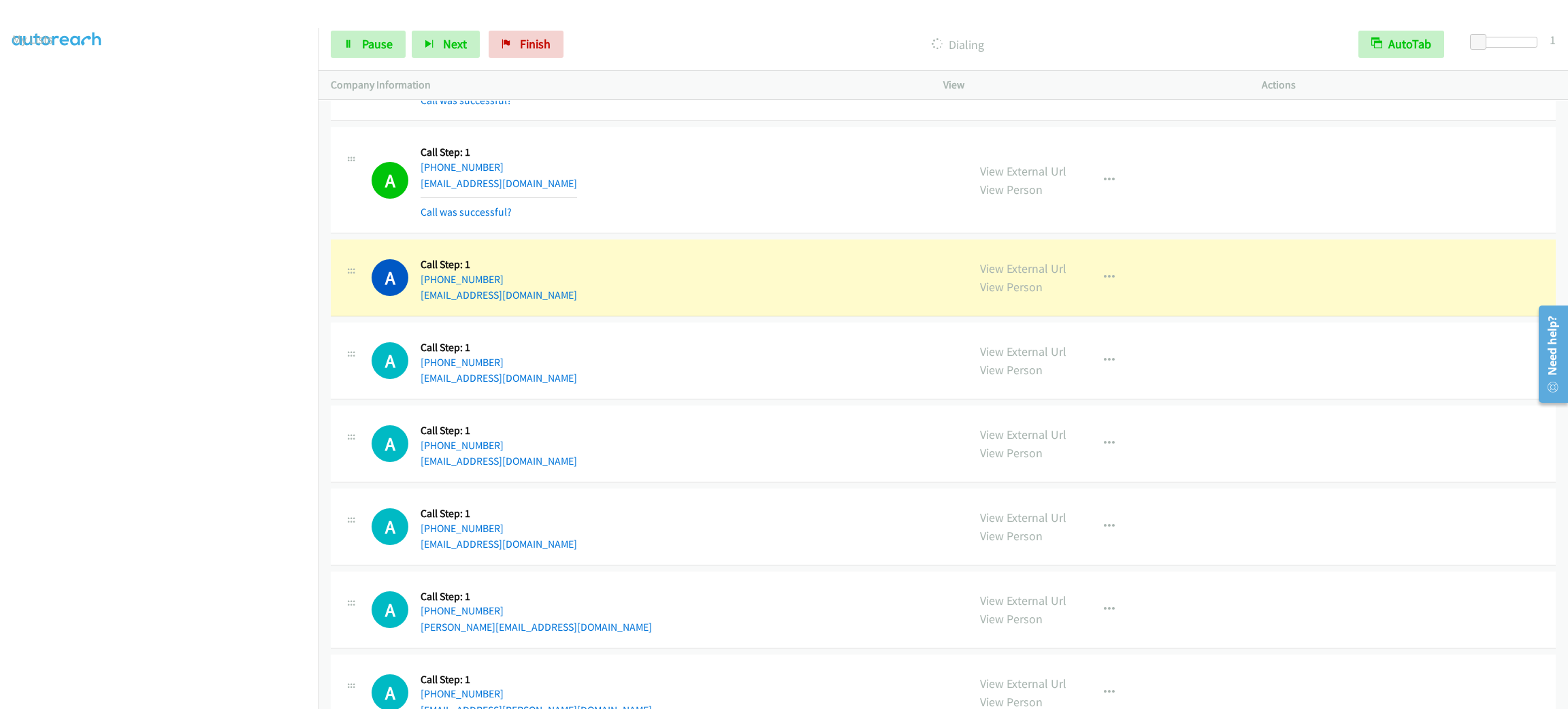
scroll to position [2624, 0]
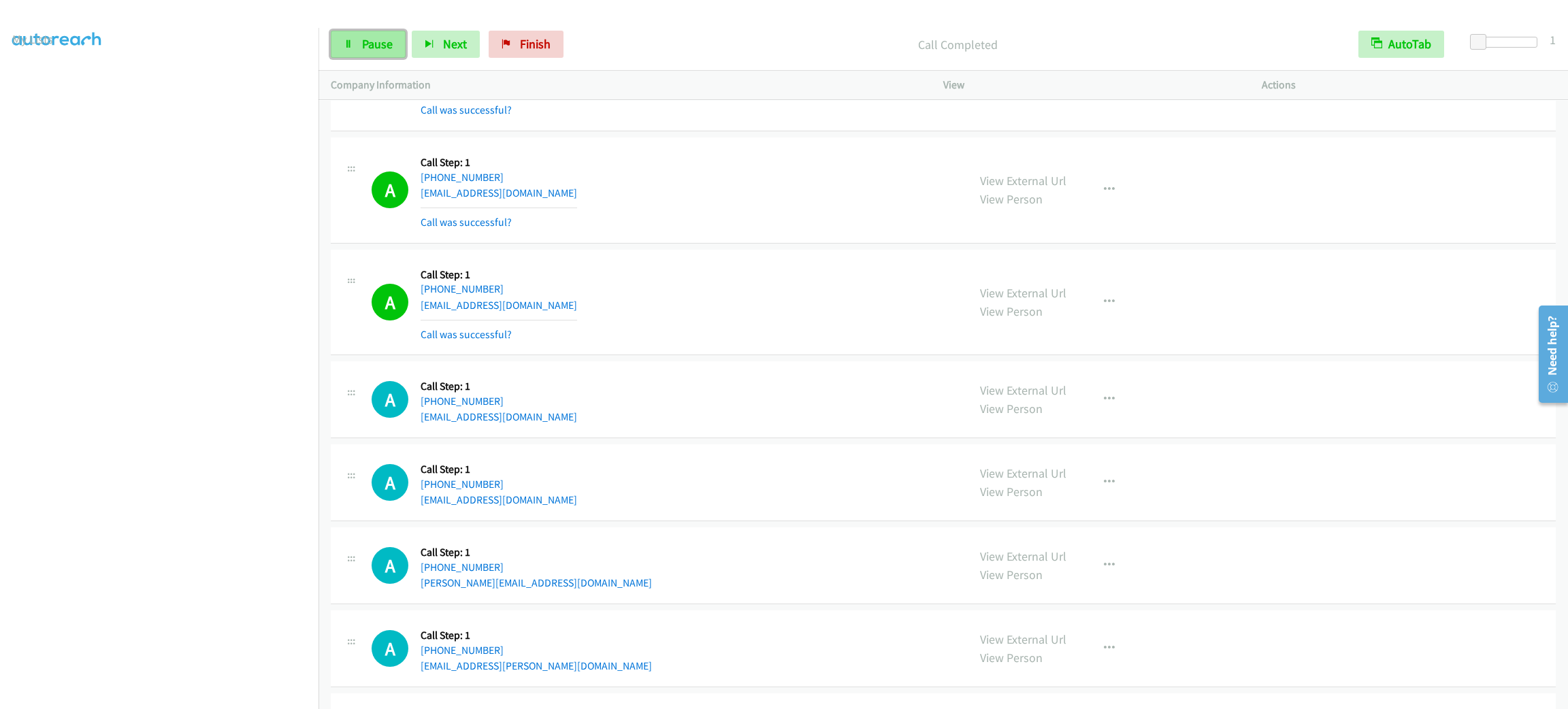
click at [391, 38] on span "Pause" at bounding box center [378, 43] width 31 height 15
click at [391, 38] on span "Start Calls" at bounding box center [389, 43] width 53 height 15
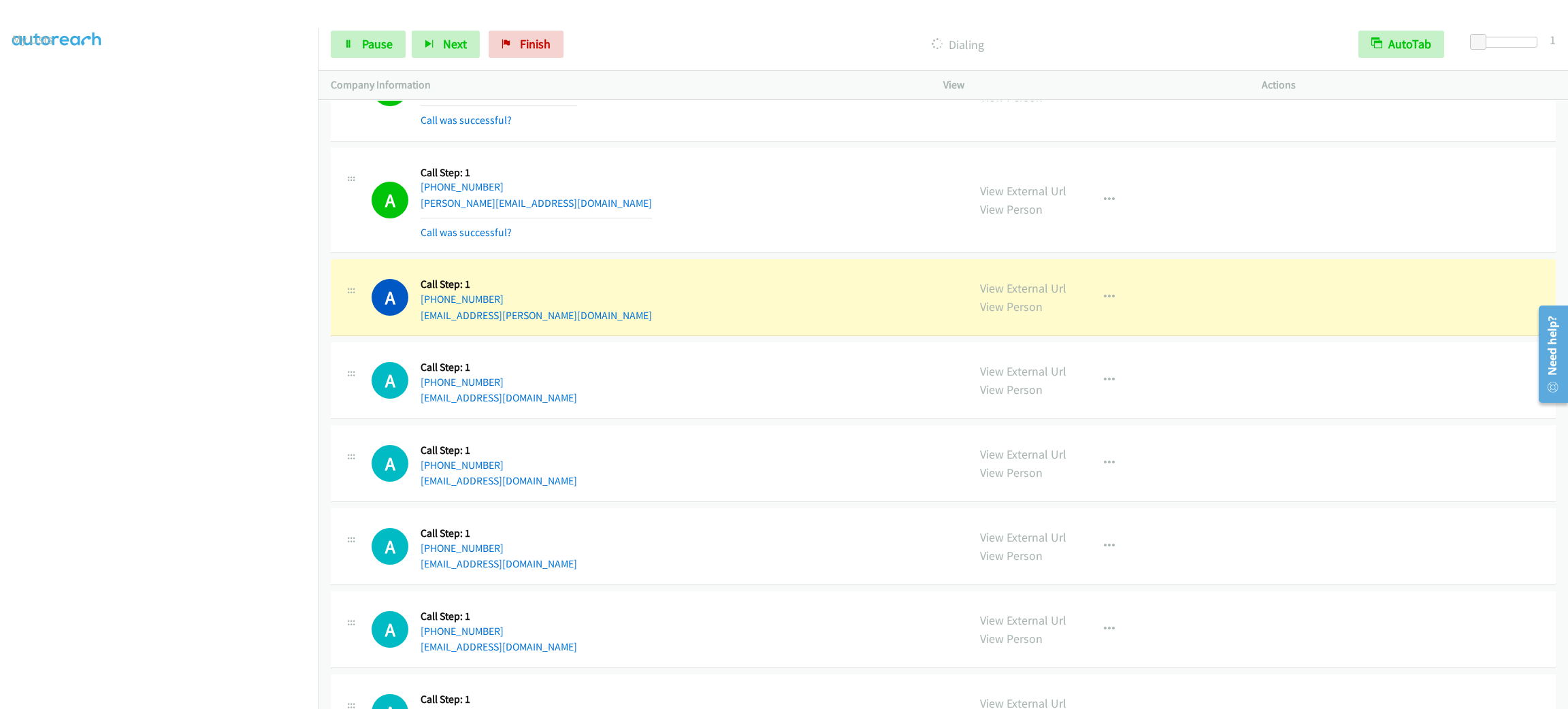
scroll to position [3238, 0]
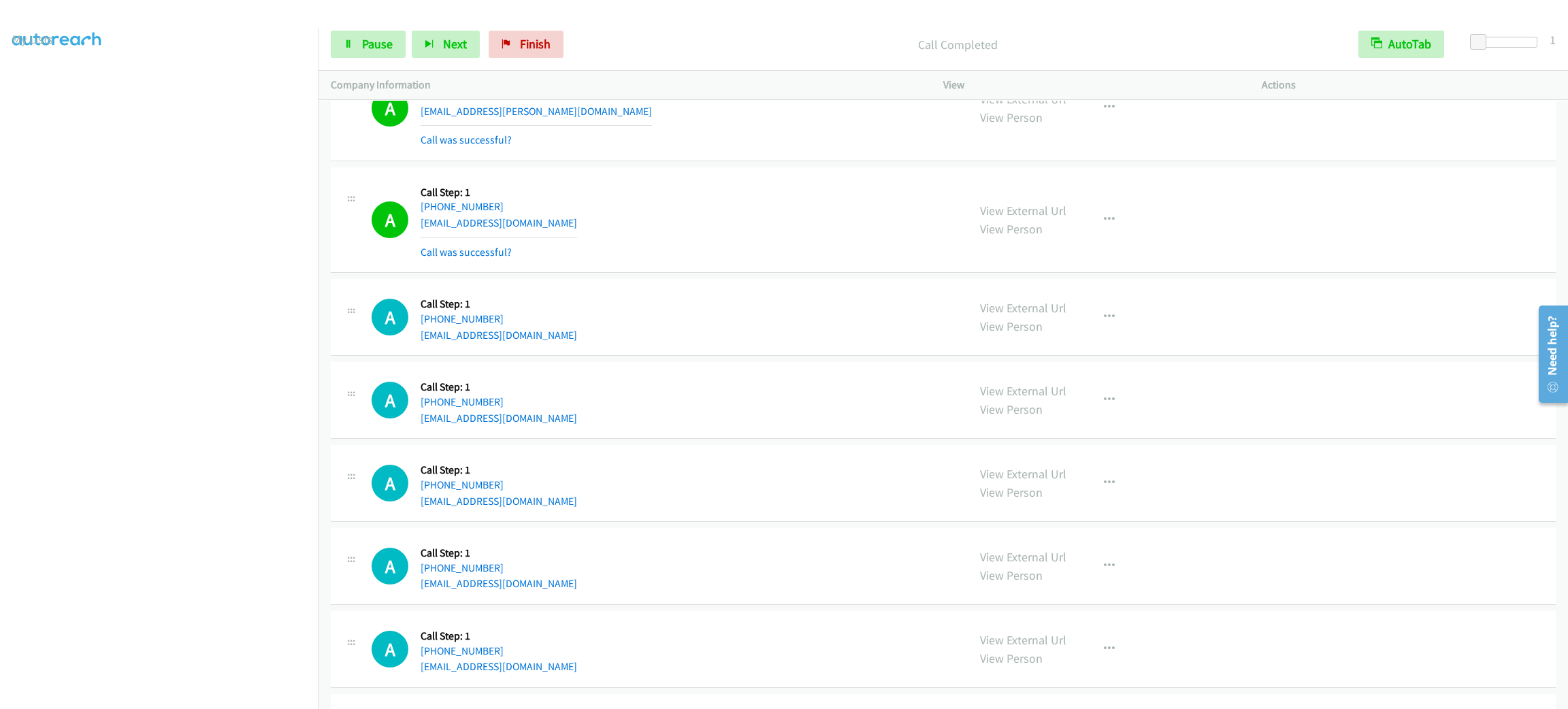
click at [737, 302] on div "A Callback Scheduled Call Step: 1 America/New_York +1 443-924-7405 janetgrard@g…" at bounding box center [663, 317] width 584 height 52
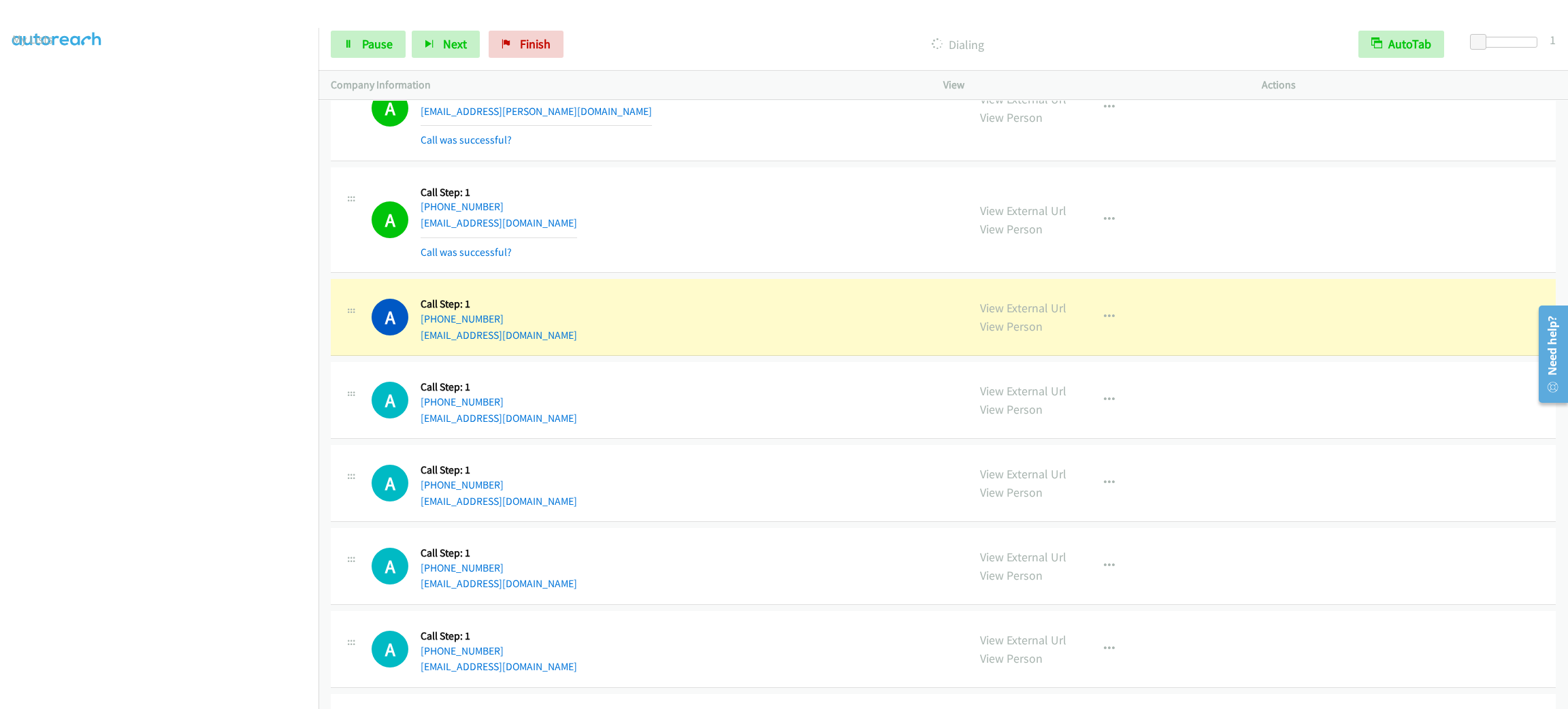
click at [166, 692] on section at bounding box center [159, 385] width 294 height 651
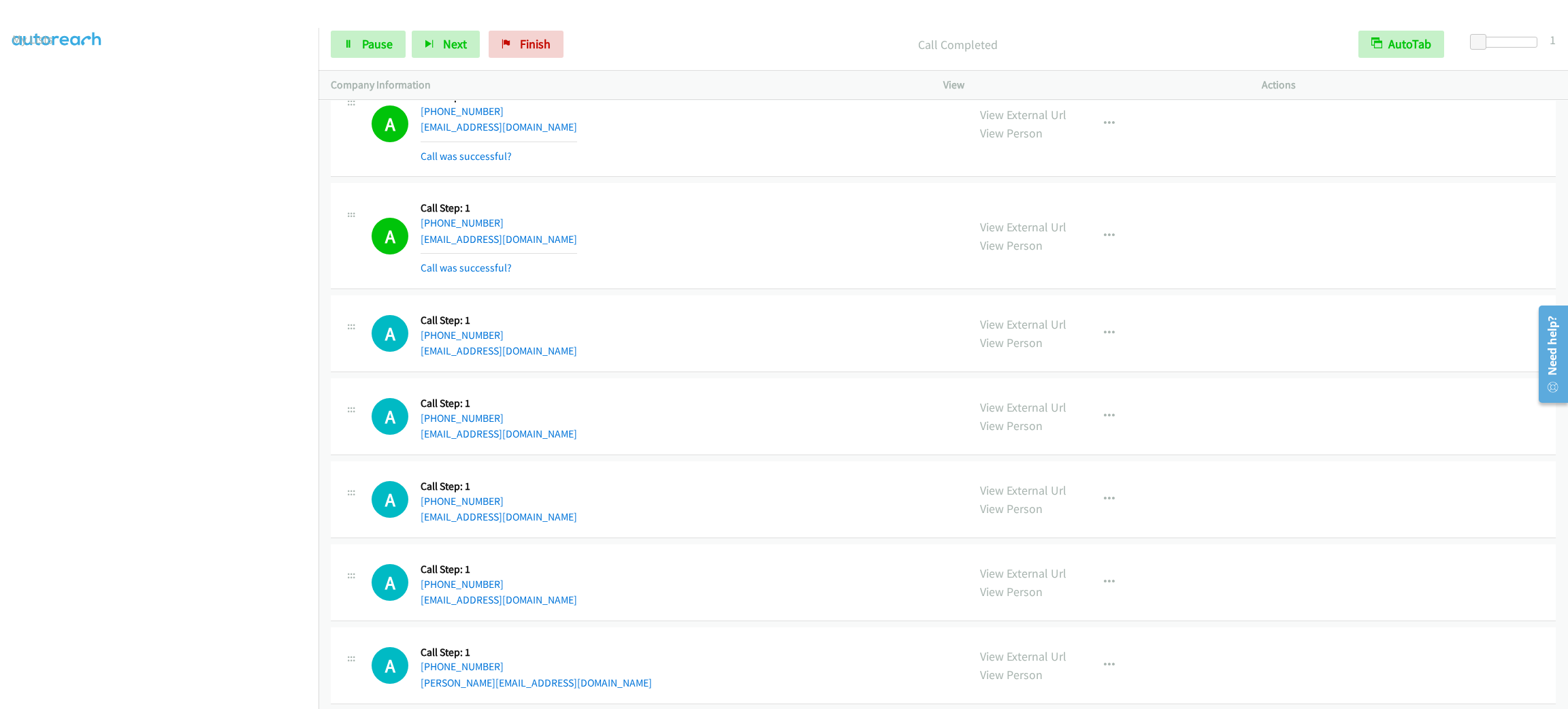
scroll to position [3586, 0]
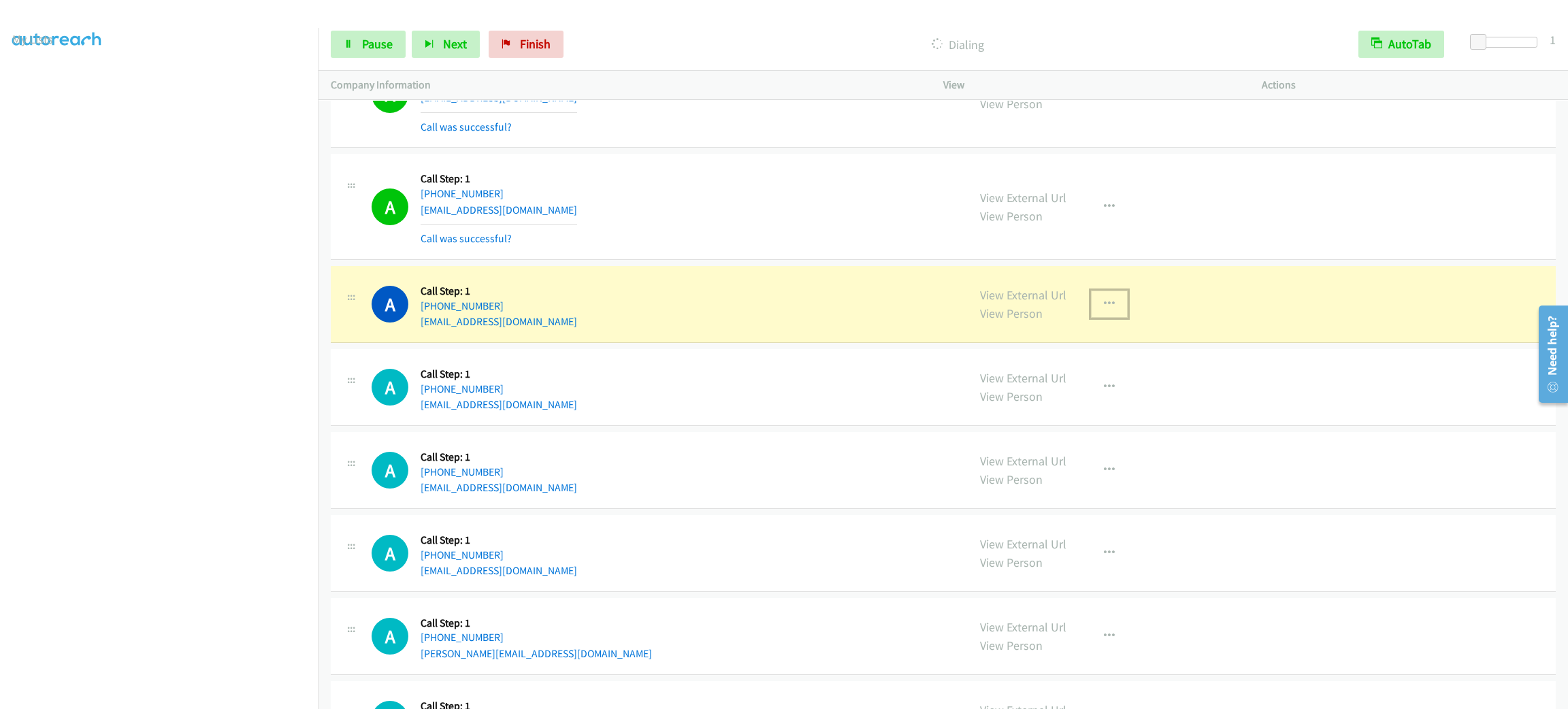
click at [1098, 318] on button "button" at bounding box center [1109, 304] width 37 height 27
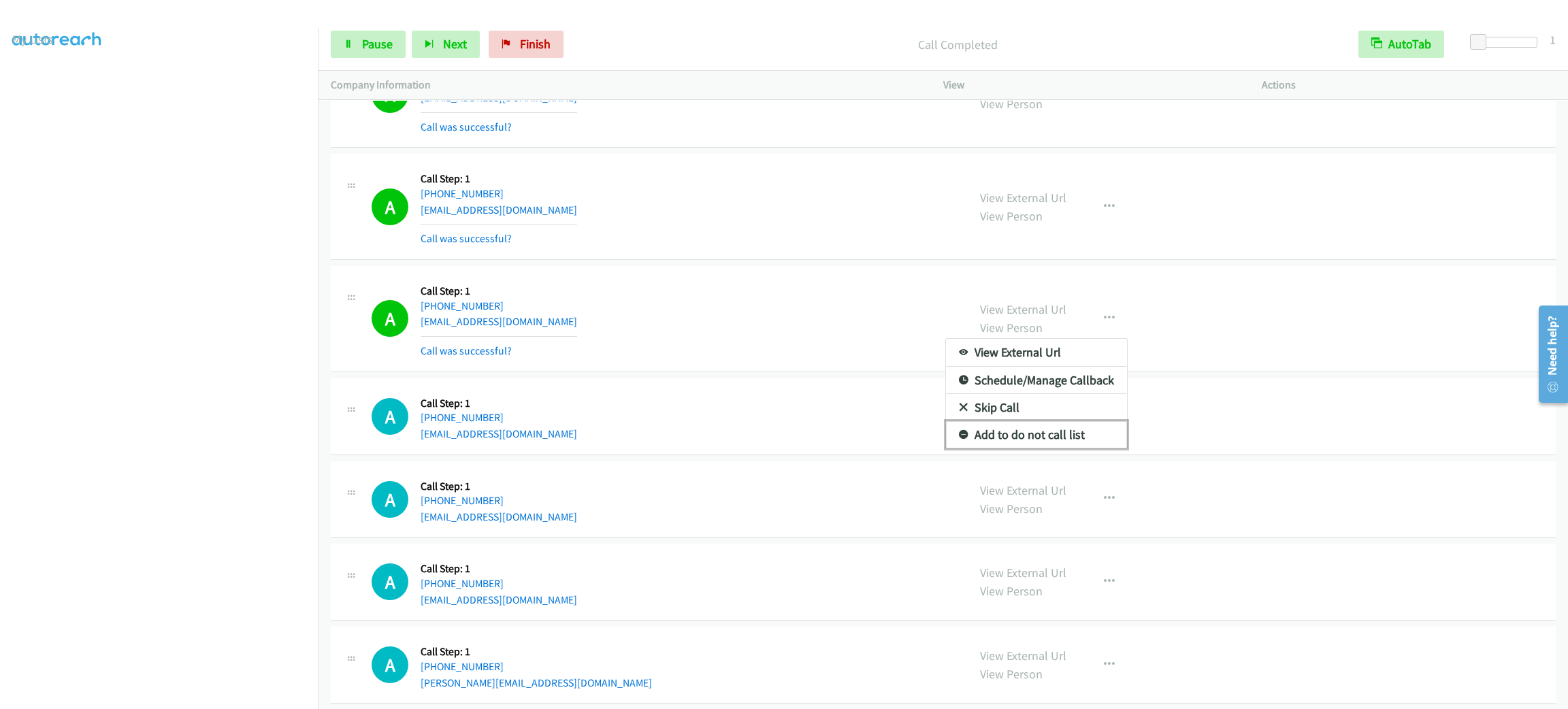
click at [1029, 439] on link "Add to do not call list" at bounding box center [1036, 435] width 181 height 27
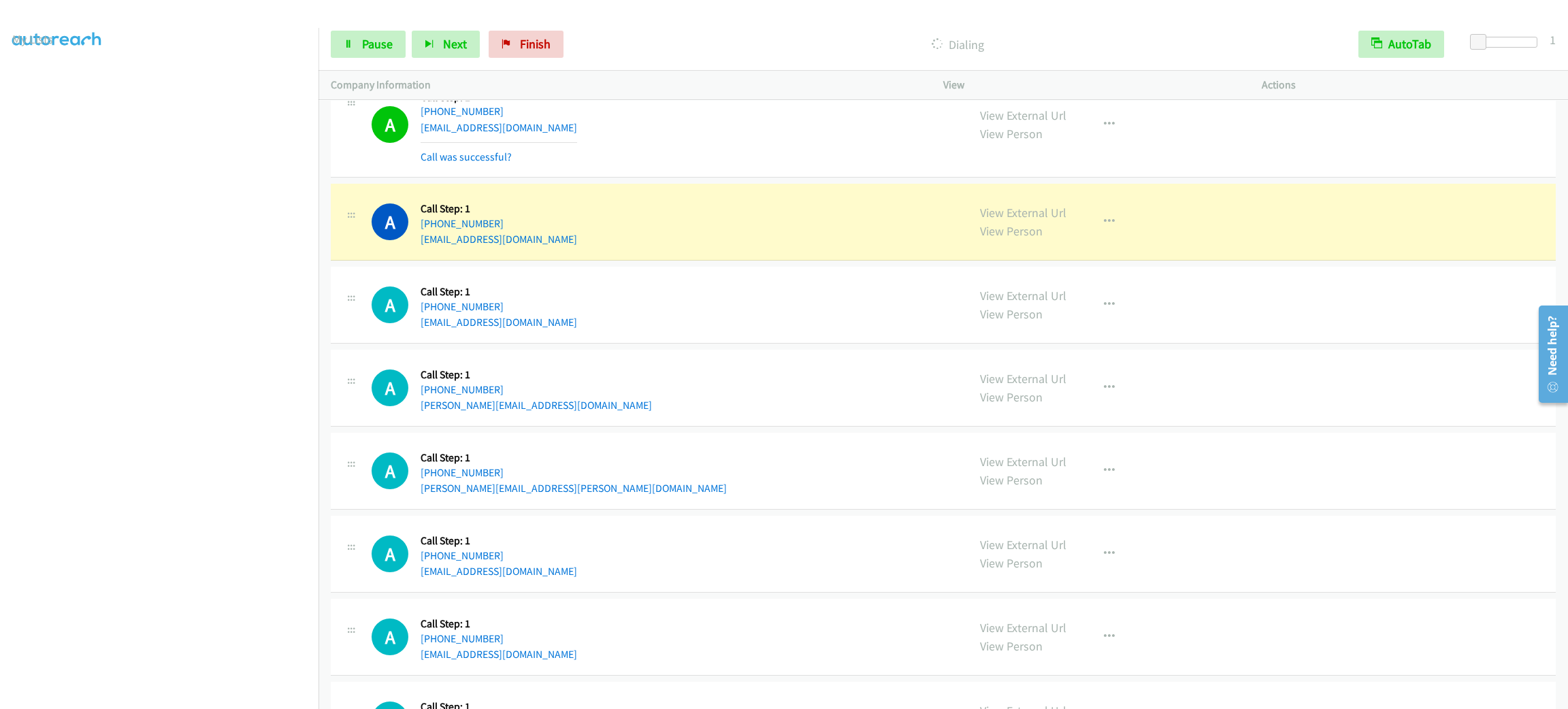
scroll to position [3995, 0]
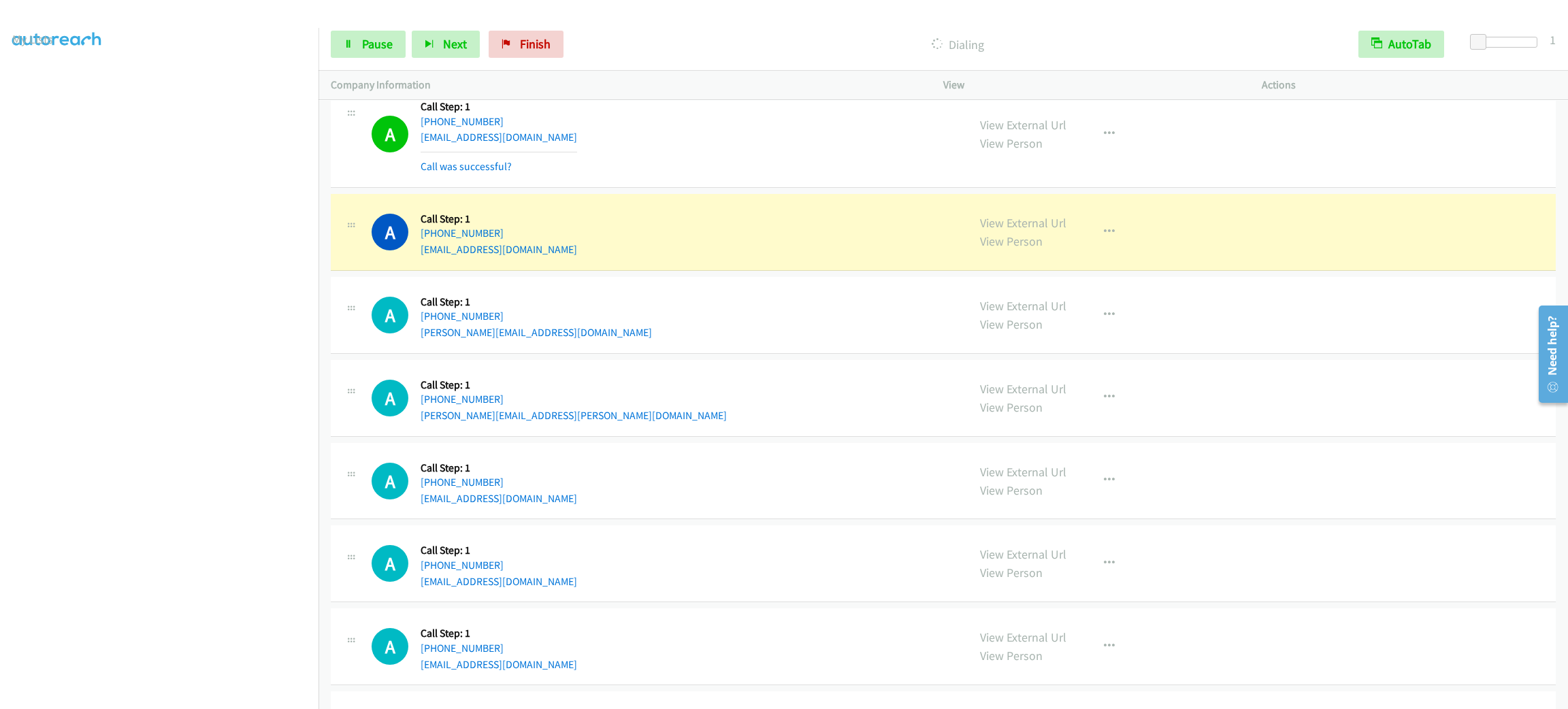
click at [793, 354] on div "A Callback Scheduled Call Step: 1 America/New_York +1 407-408-1493 mauricio@msh…" at bounding box center [943, 315] width 1225 height 77
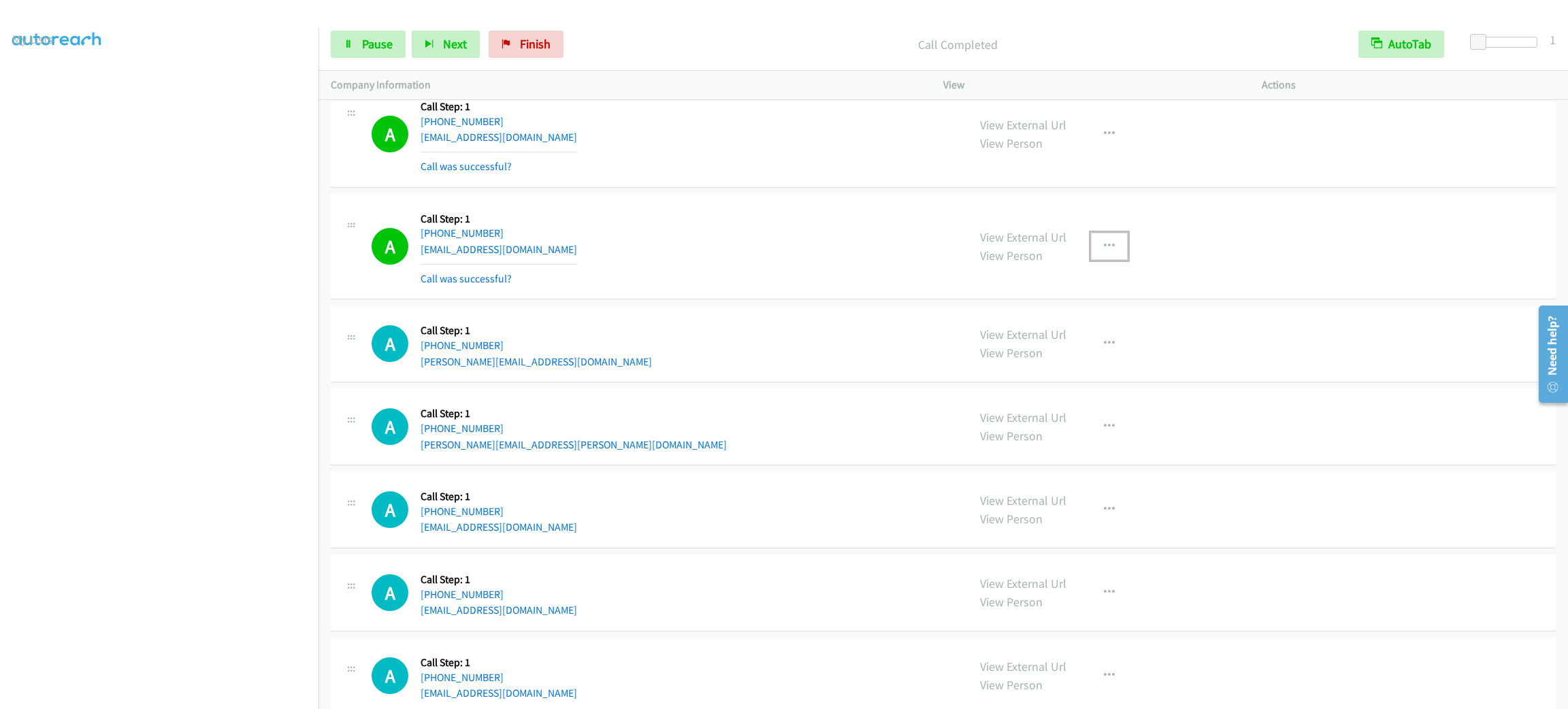
click at [1100, 245] on button "button" at bounding box center [1109, 246] width 37 height 27
click at [1061, 377] on link "Add to do not call list" at bounding box center [1036, 363] width 181 height 27
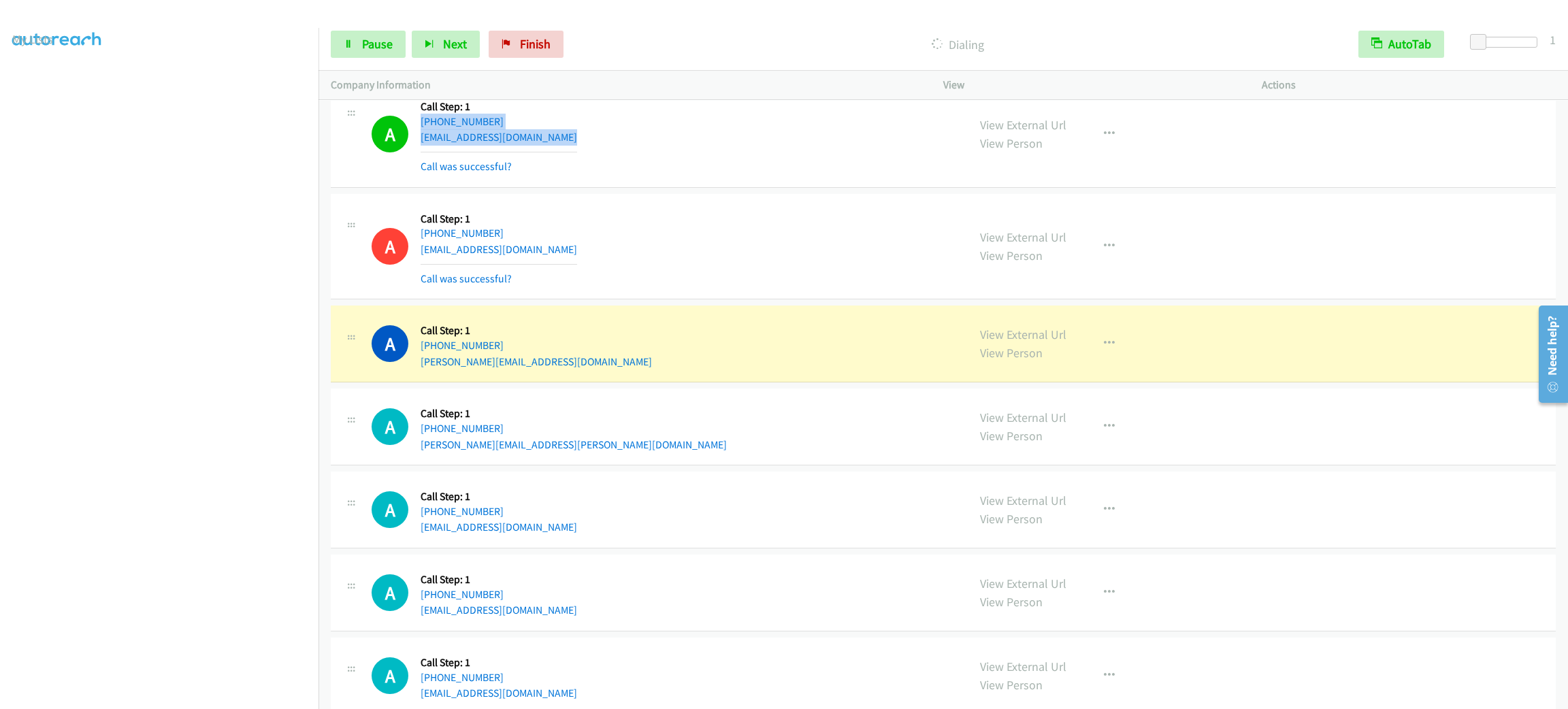
drag, startPoint x: 710, startPoint y: 149, endPoint x: 708, endPoint y: 158, distance: 9.2
click at [708, 157] on div "A Callback Scheduled Call Step: 1 America/New_York +1 646-521-3255 jacky67@aol.…" at bounding box center [663, 134] width 584 height 81
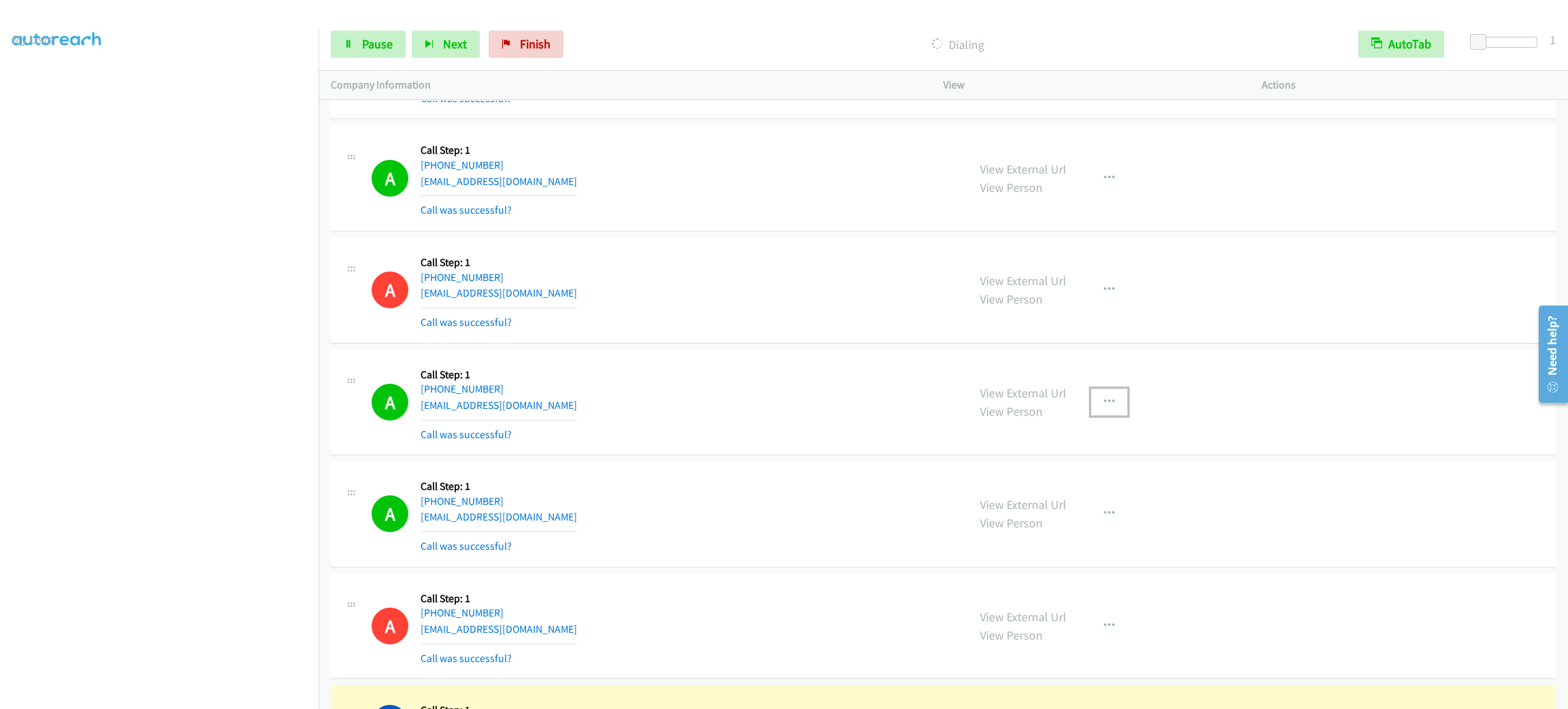
click at [1105, 415] on button "button" at bounding box center [1109, 402] width 37 height 27
click at [1089, 532] on link "Add to do not call list" at bounding box center [1036, 518] width 181 height 27
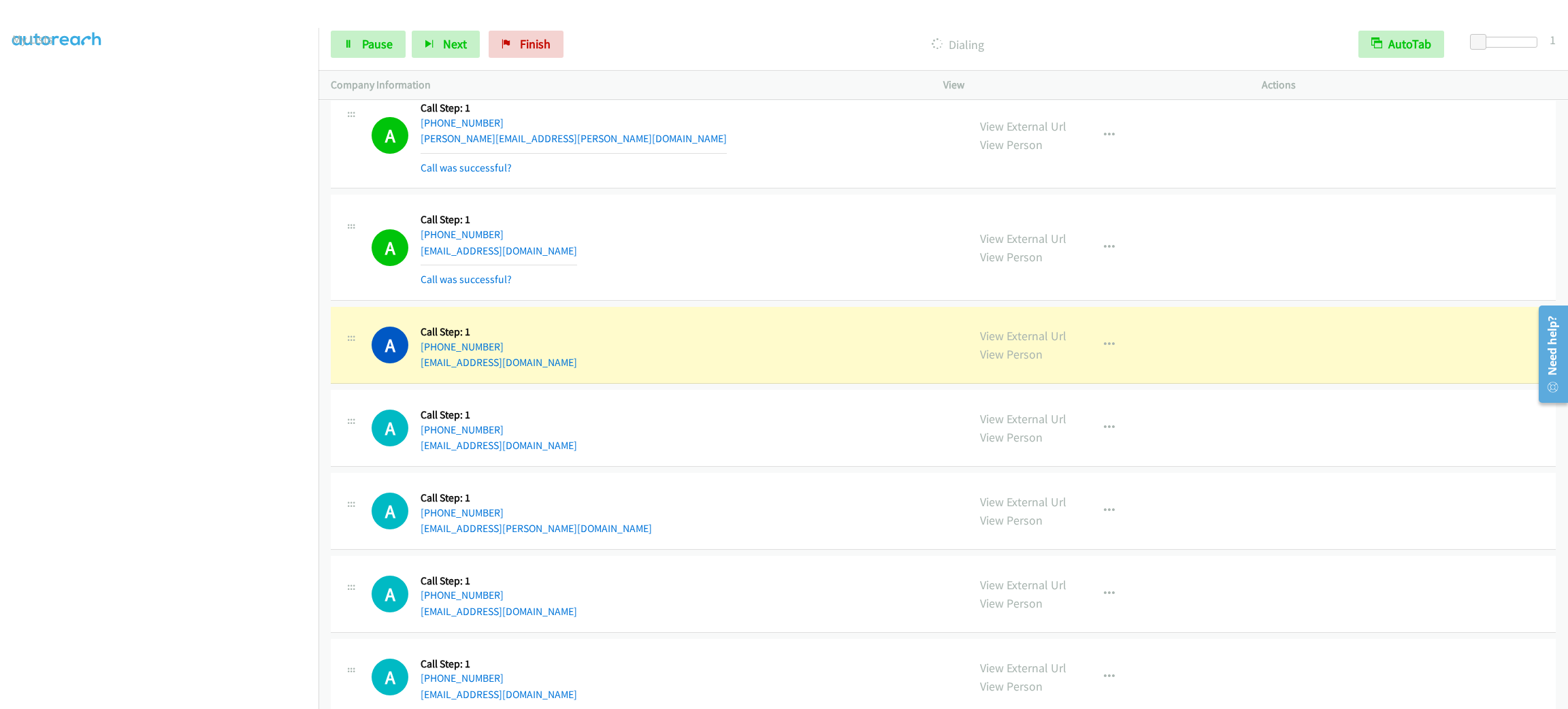
scroll to position [4455, 0]
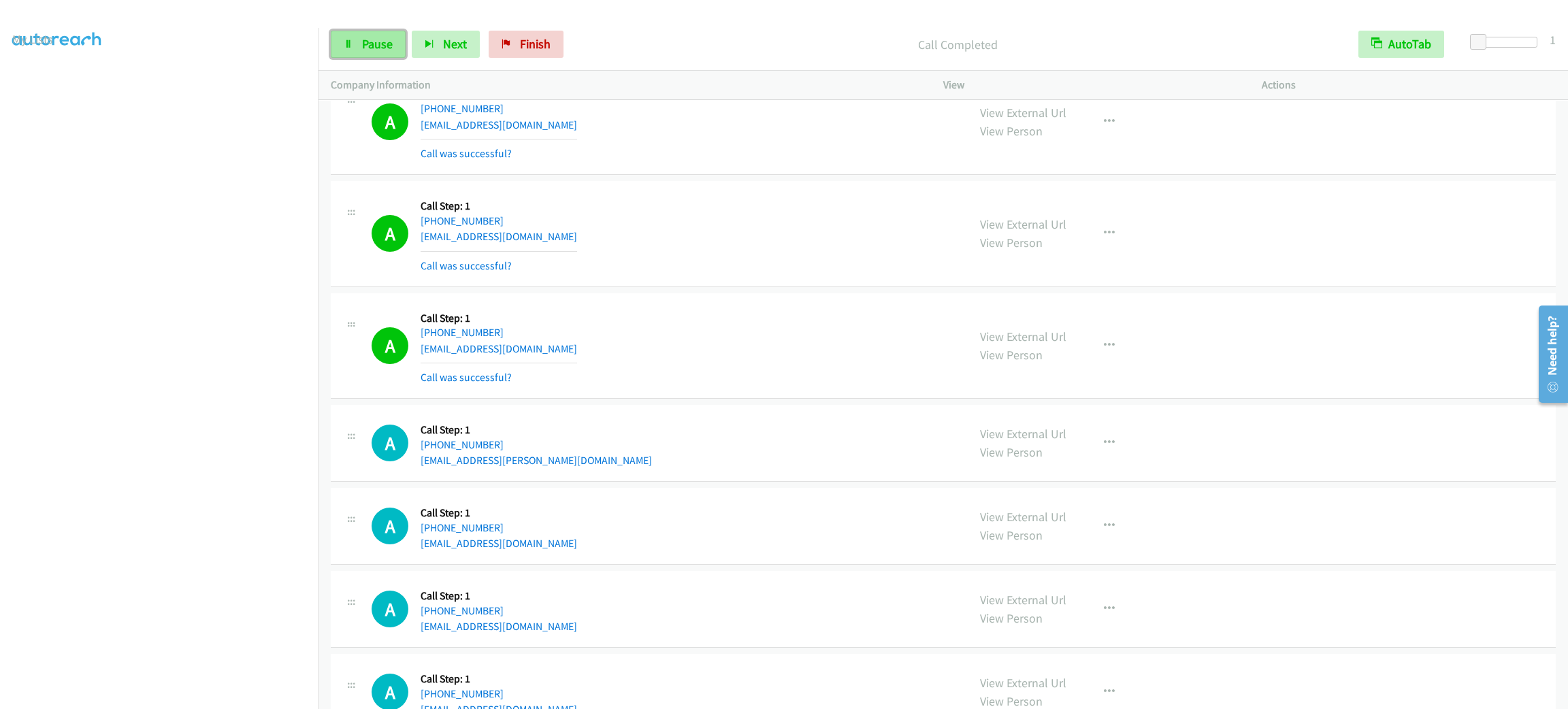
click at [373, 56] on link "Pause" at bounding box center [368, 44] width 75 height 27
click at [373, 47] on span "Start Calls" at bounding box center [389, 43] width 53 height 15
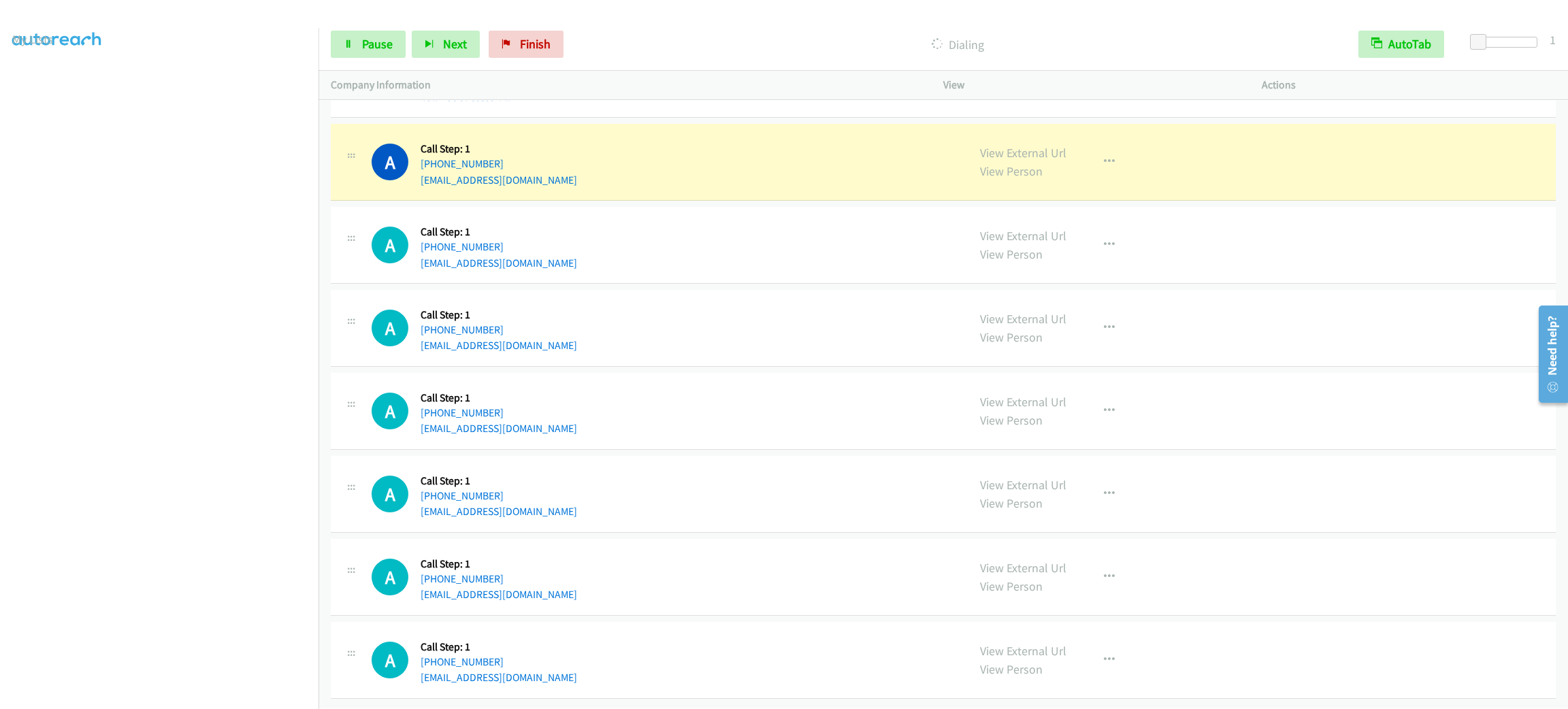
scroll to position [5295, 0]
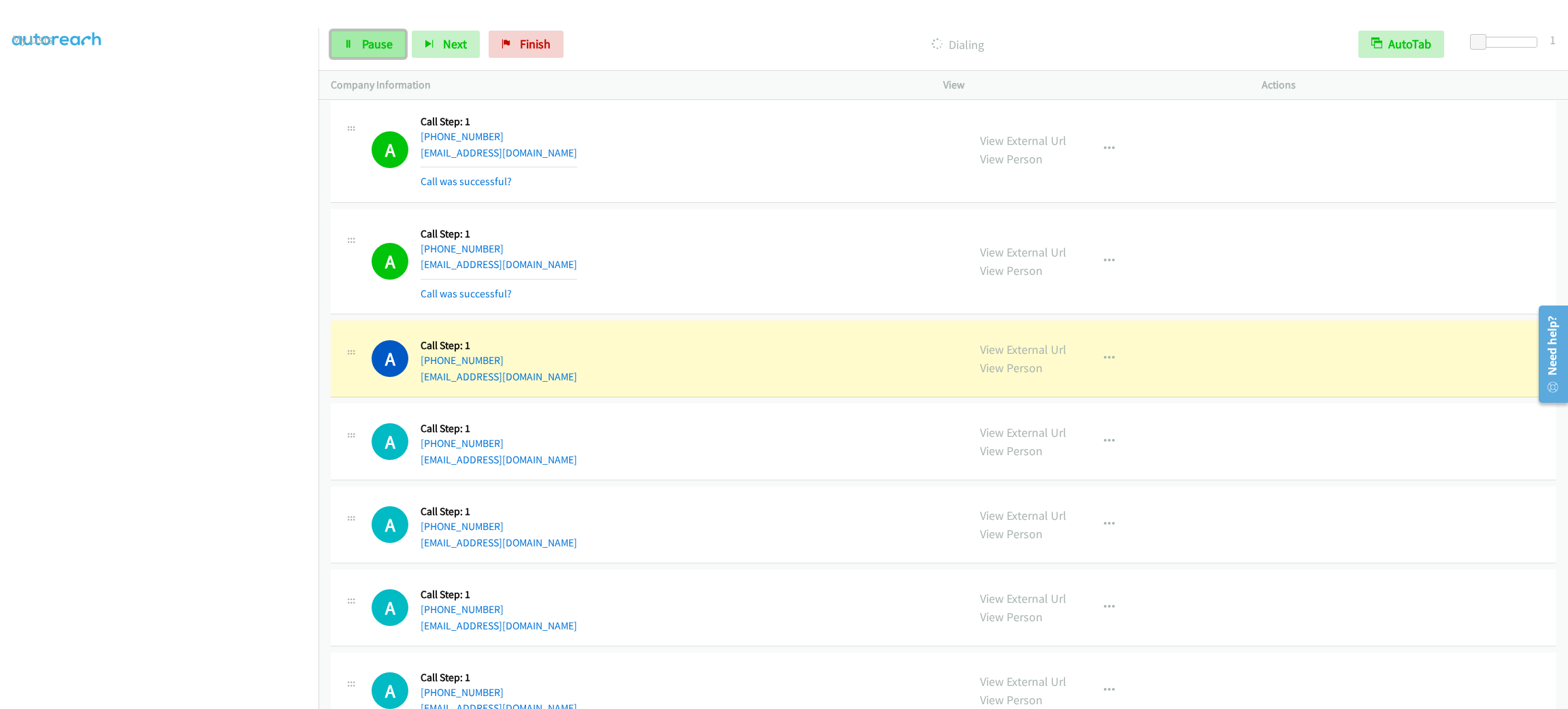
click at [369, 55] on link "Pause" at bounding box center [368, 44] width 75 height 27
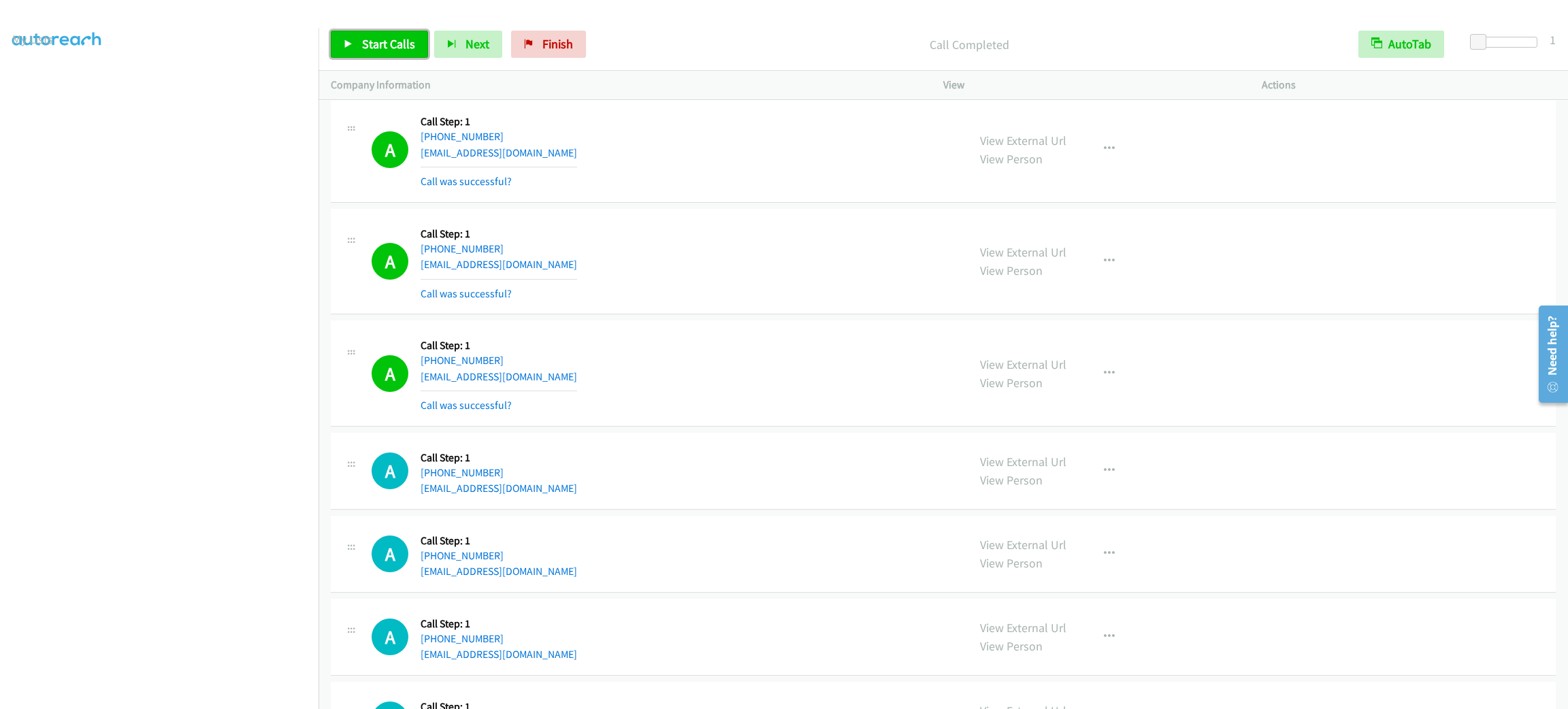
click at [361, 52] on link "Start Calls" at bounding box center [379, 44] width 97 height 27
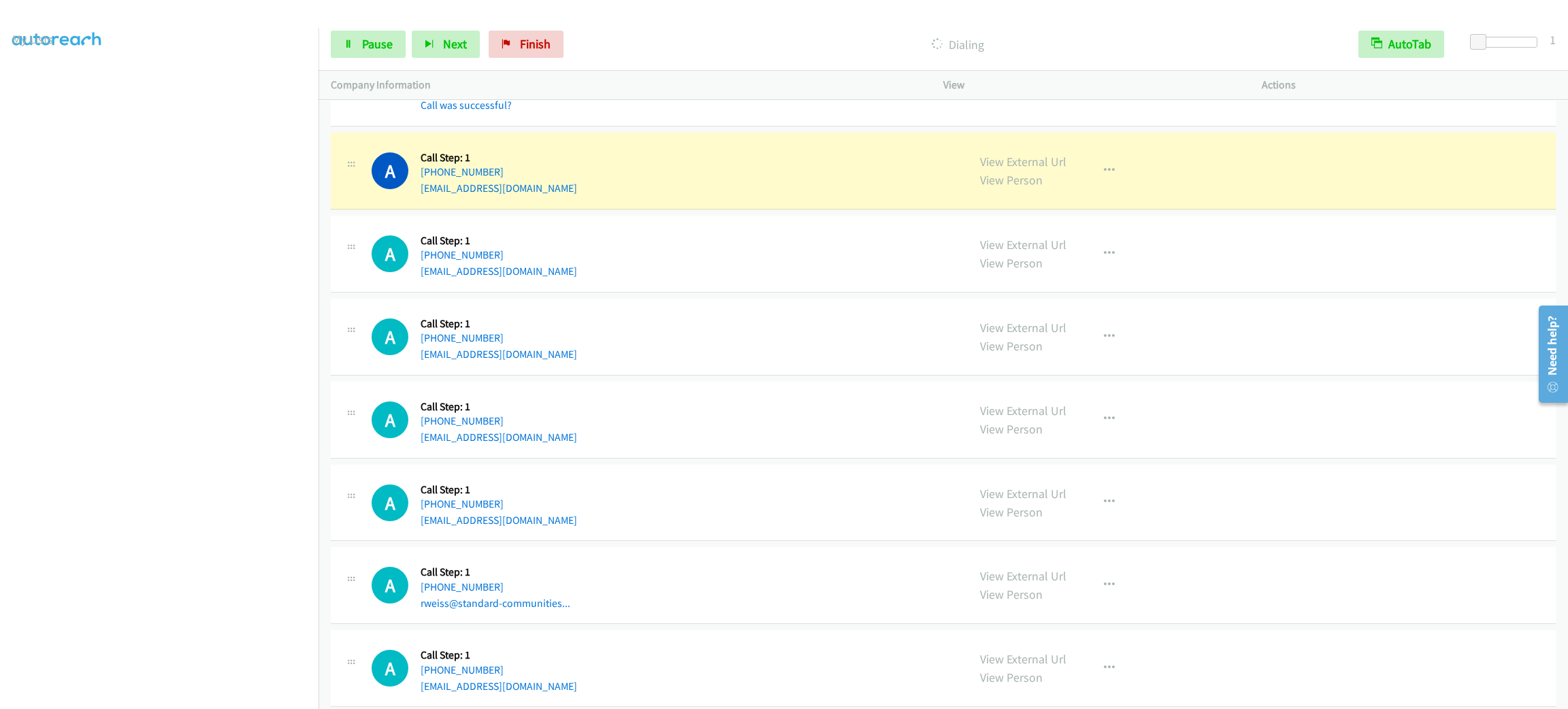
scroll to position [6193, 0]
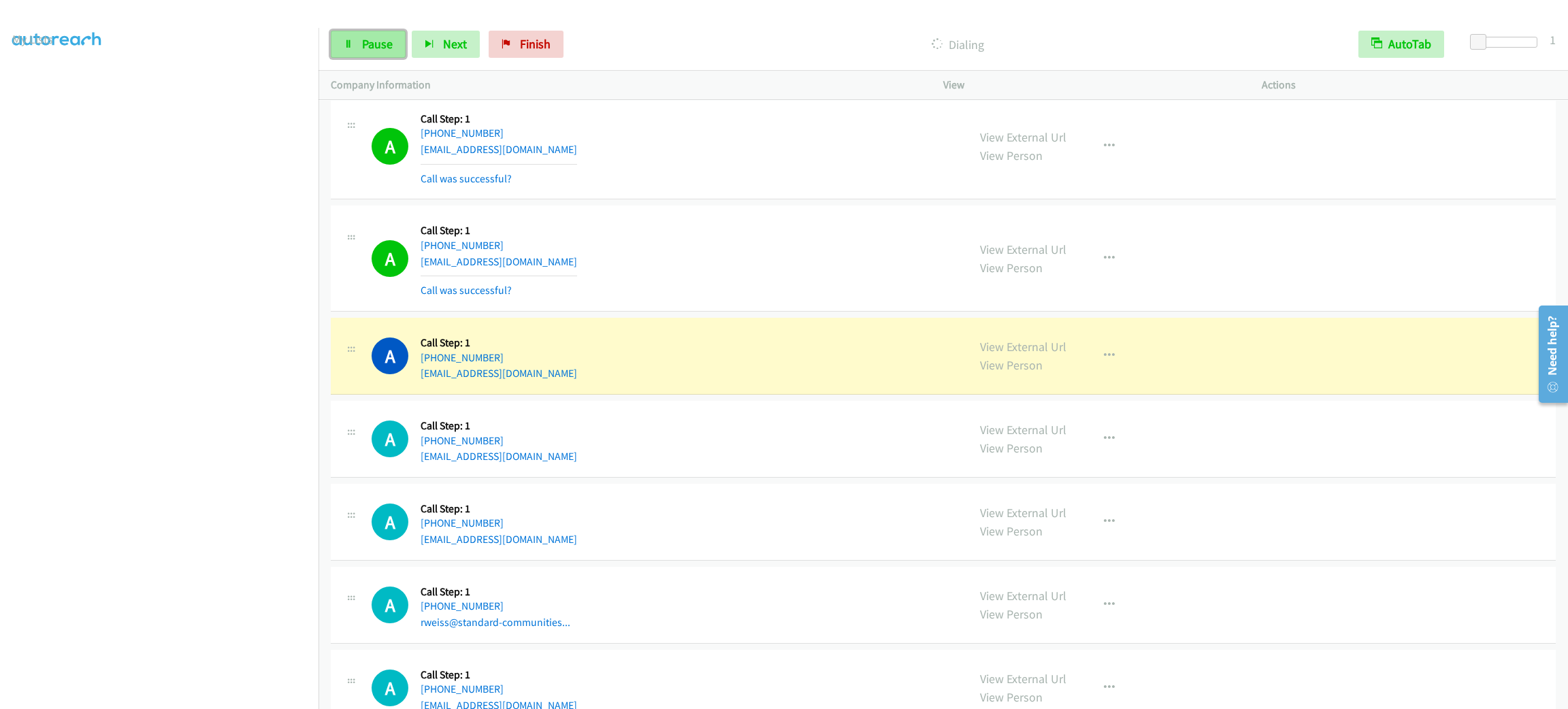
click at [373, 48] on span "Pause" at bounding box center [378, 43] width 31 height 15
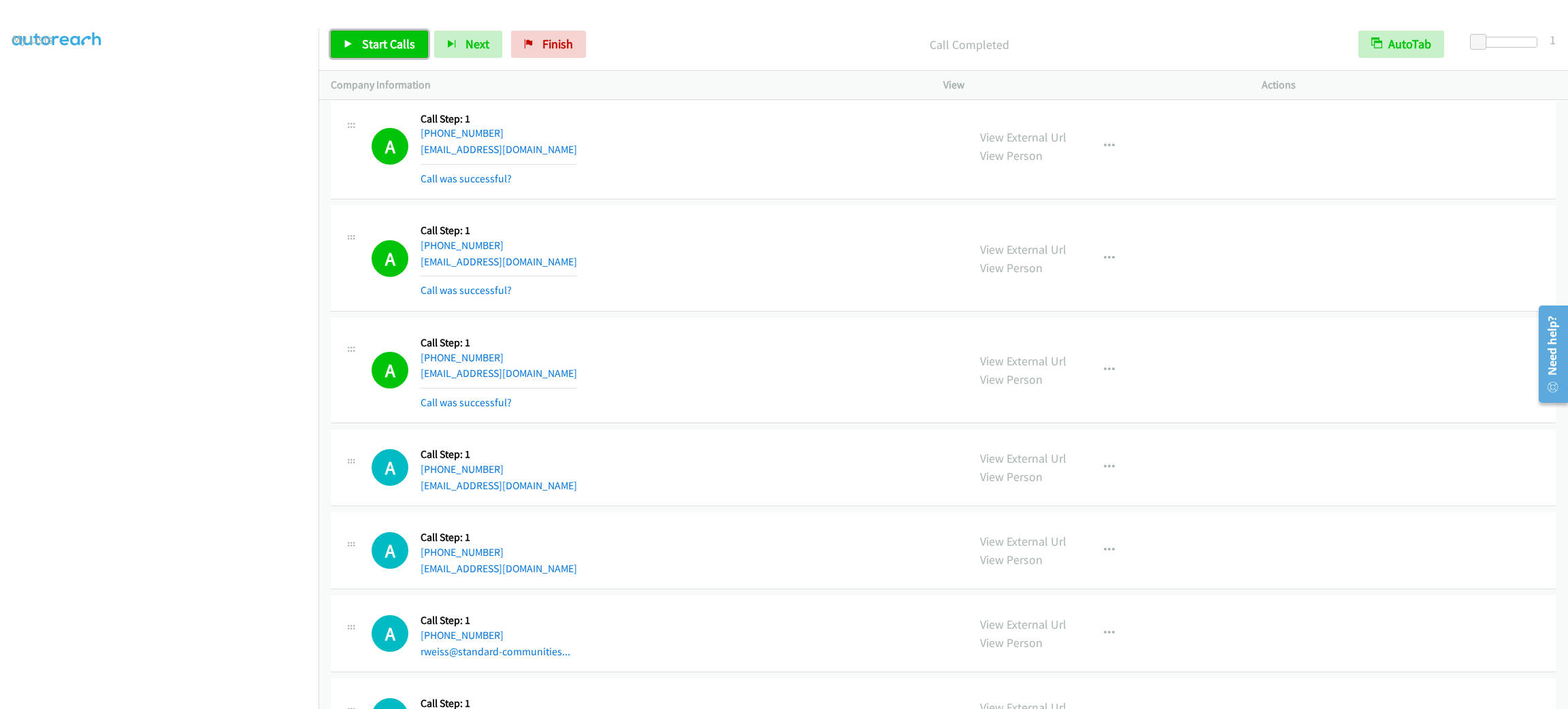
click at [398, 34] on link "Start Calls" at bounding box center [379, 44] width 97 height 27
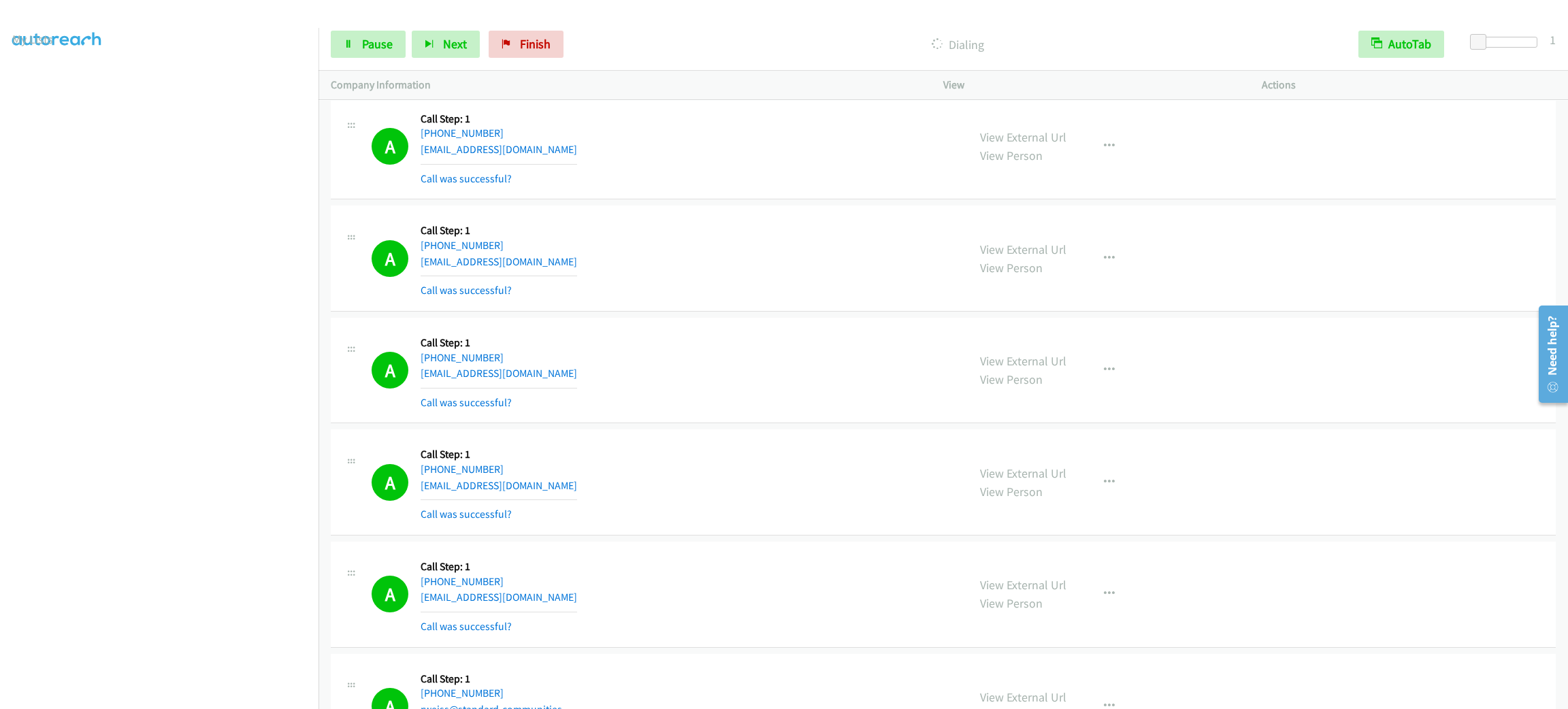
click at [373, 59] on div "Start Calls Pause Next Finish Dialing AutoTab AutoTab 1" at bounding box center [943, 44] width 1249 height 52
click at [373, 55] on link "Pause" at bounding box center [368, 44] width 75 height 27
click at [398, 34] on link "Start Calls" at bounding box center [379, 44] width 97 height 27
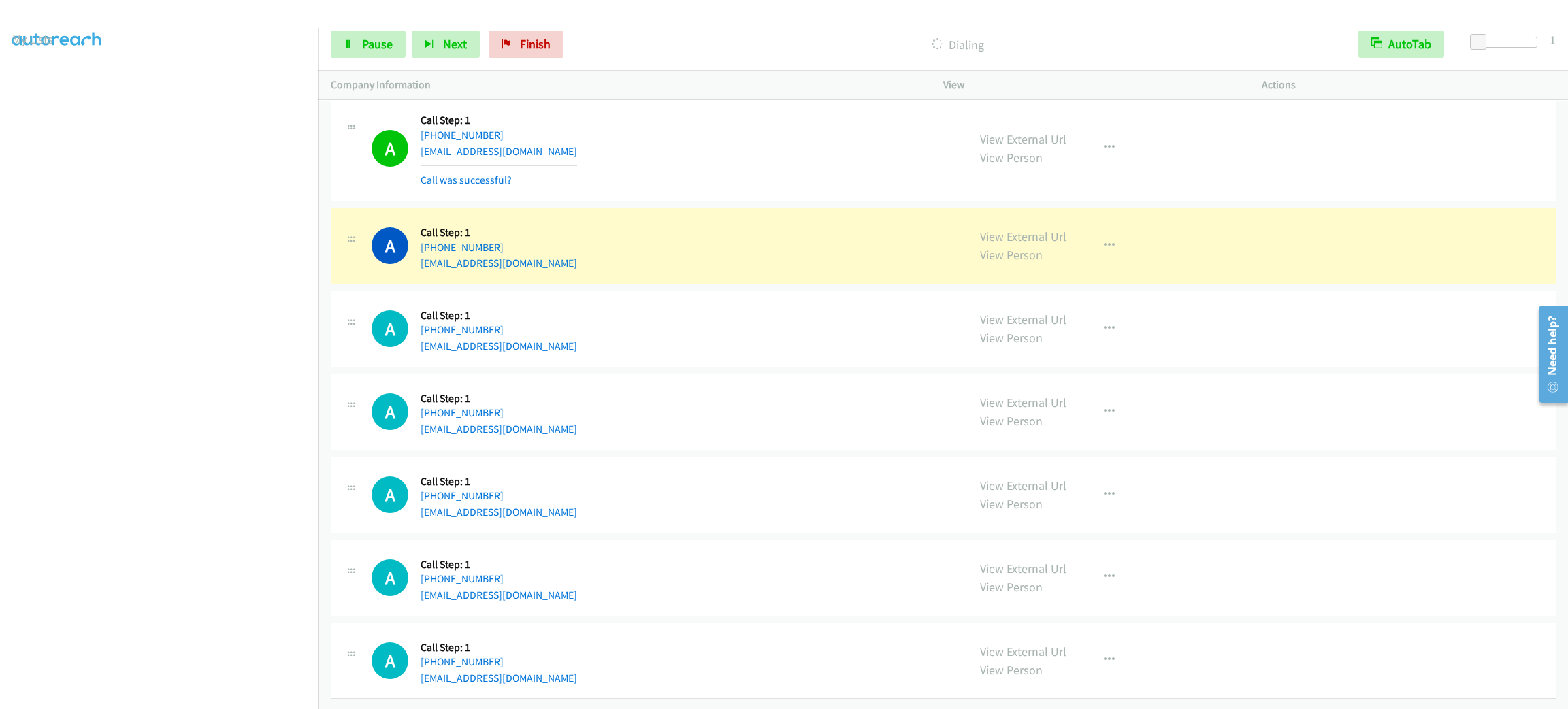
scroll to position [7119, 0]
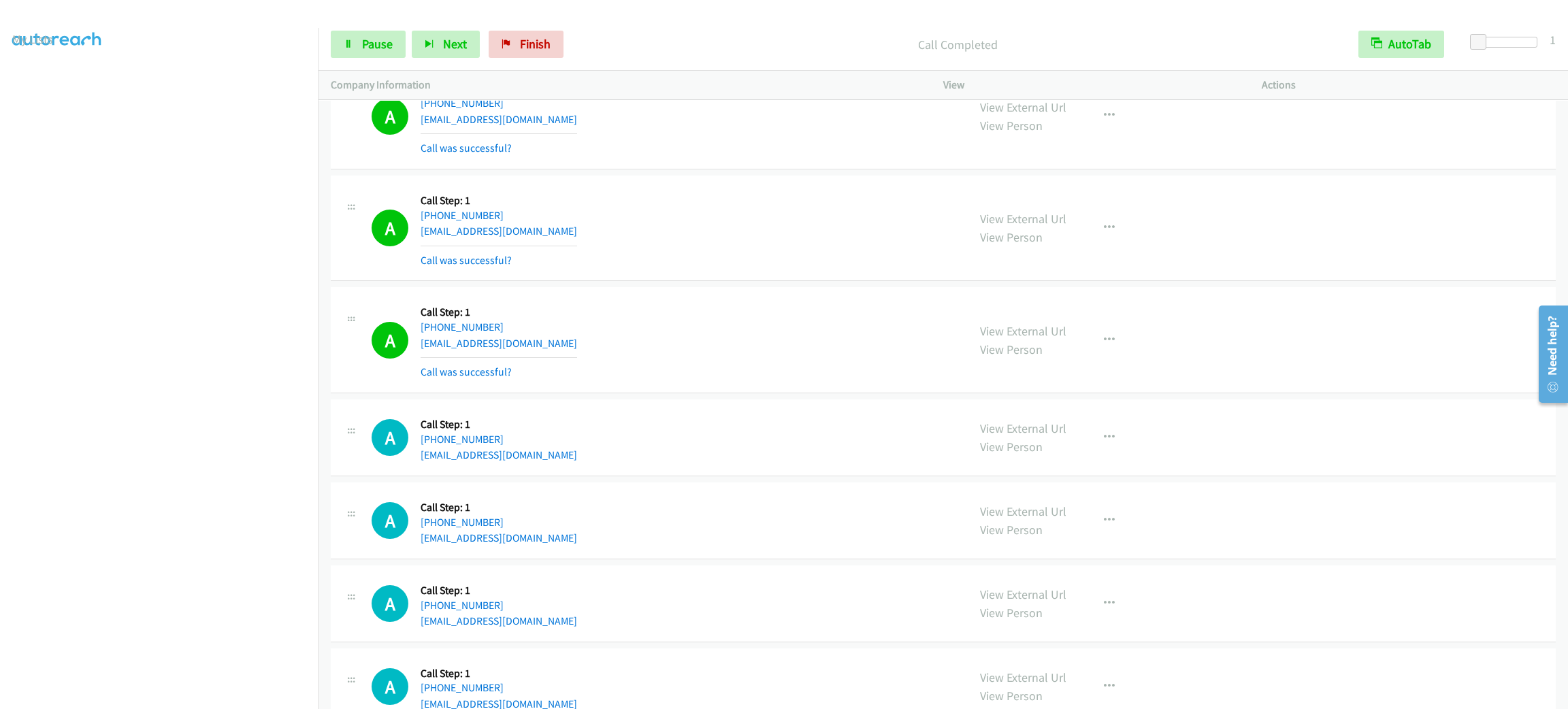
click at [220, 693] on section at bounding box center [159, 385] width 294 height 651
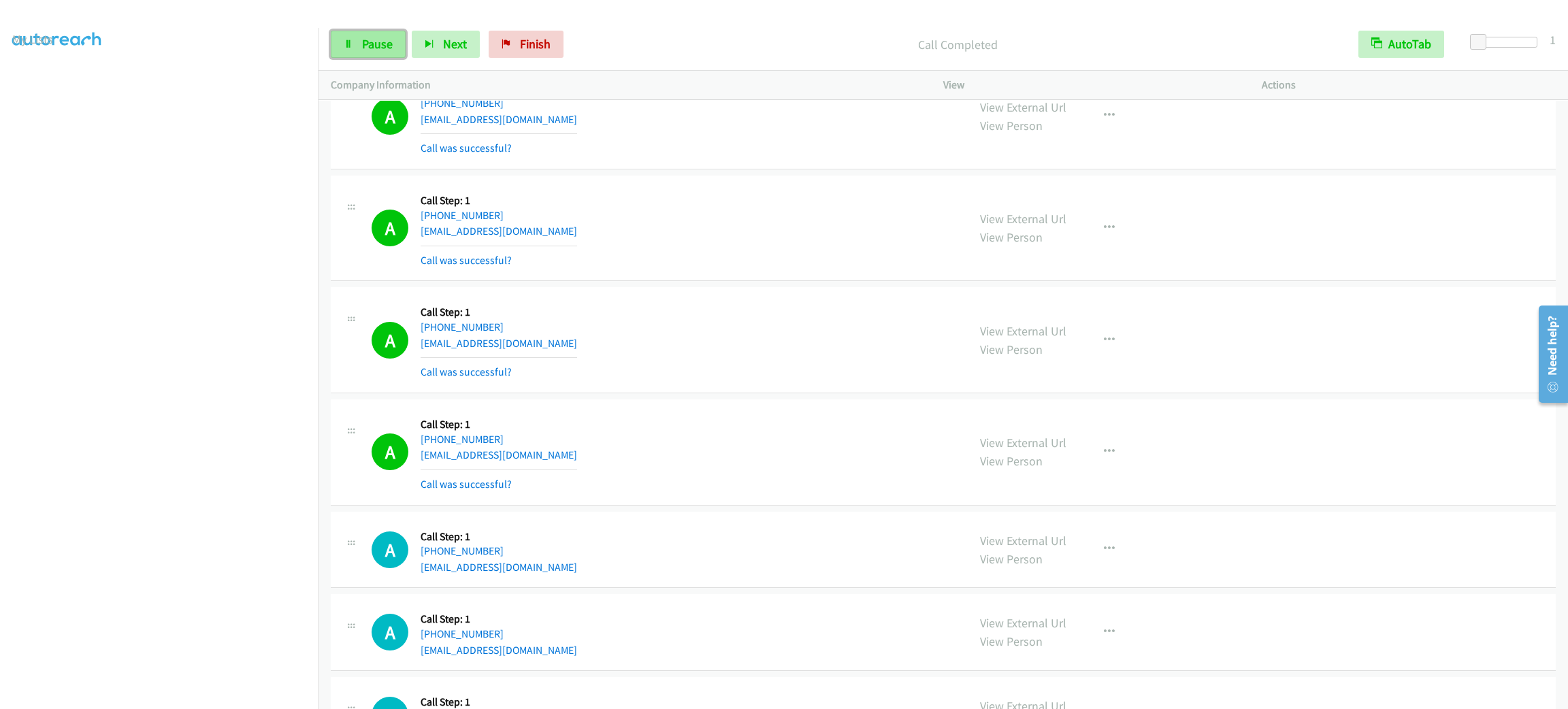
click at [374, 52] on link "Pause" at bounding box center [368, 44] width 75 height 27
click at [373, 47] on span "Start Calls" at bounding box center [389, 43] width 53 height 15
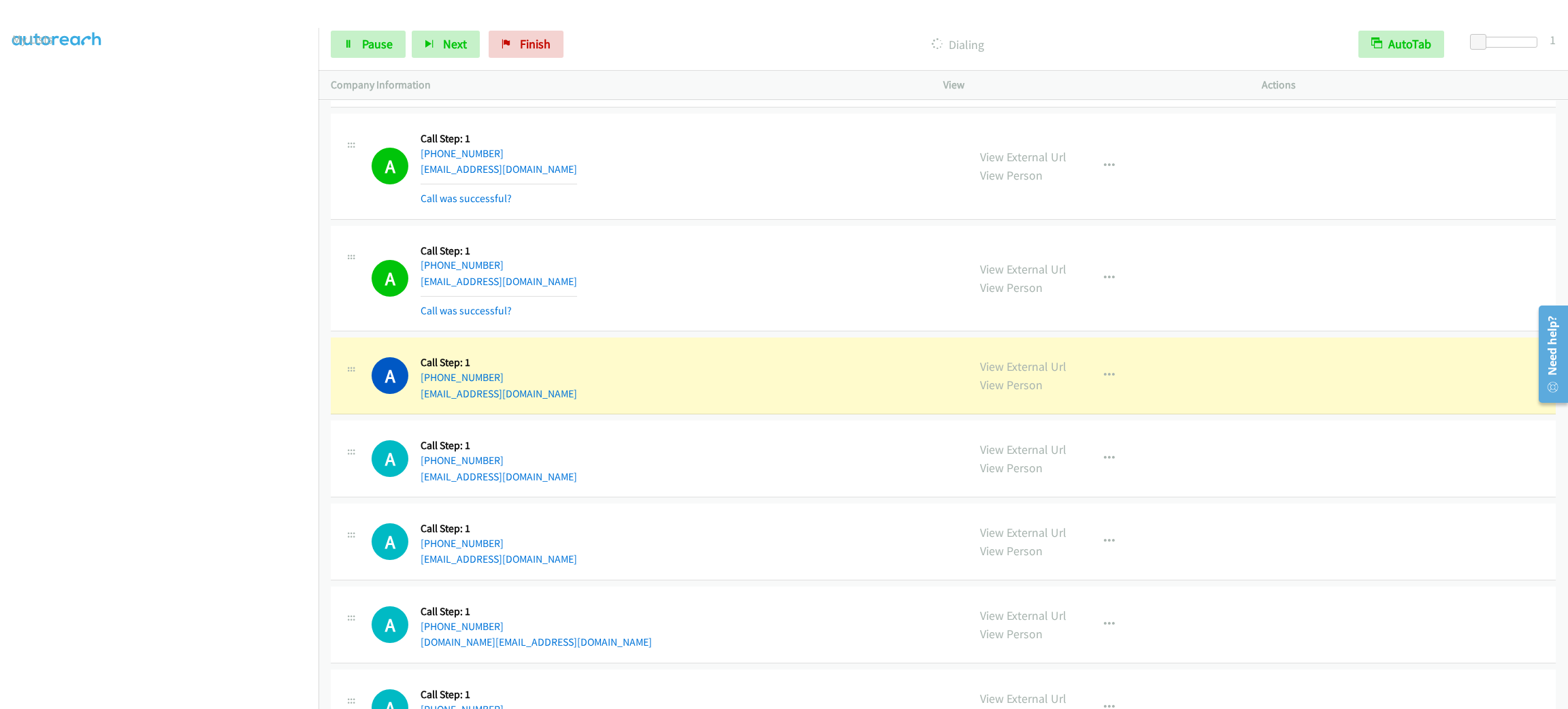
scroll to position [8017, 0]
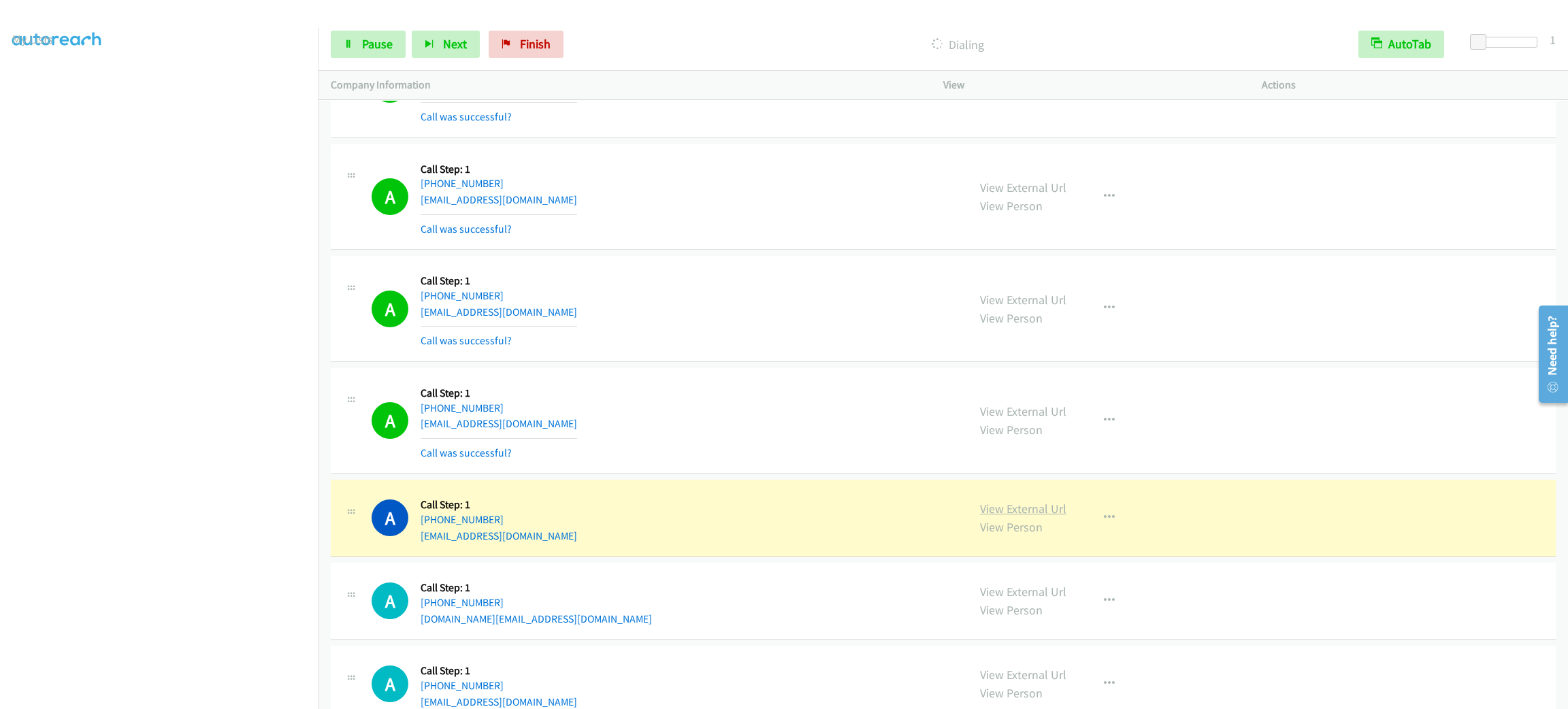
click at [993, 517] on link "View External Url" at bounding box center [1022, 508] width 86 height 15
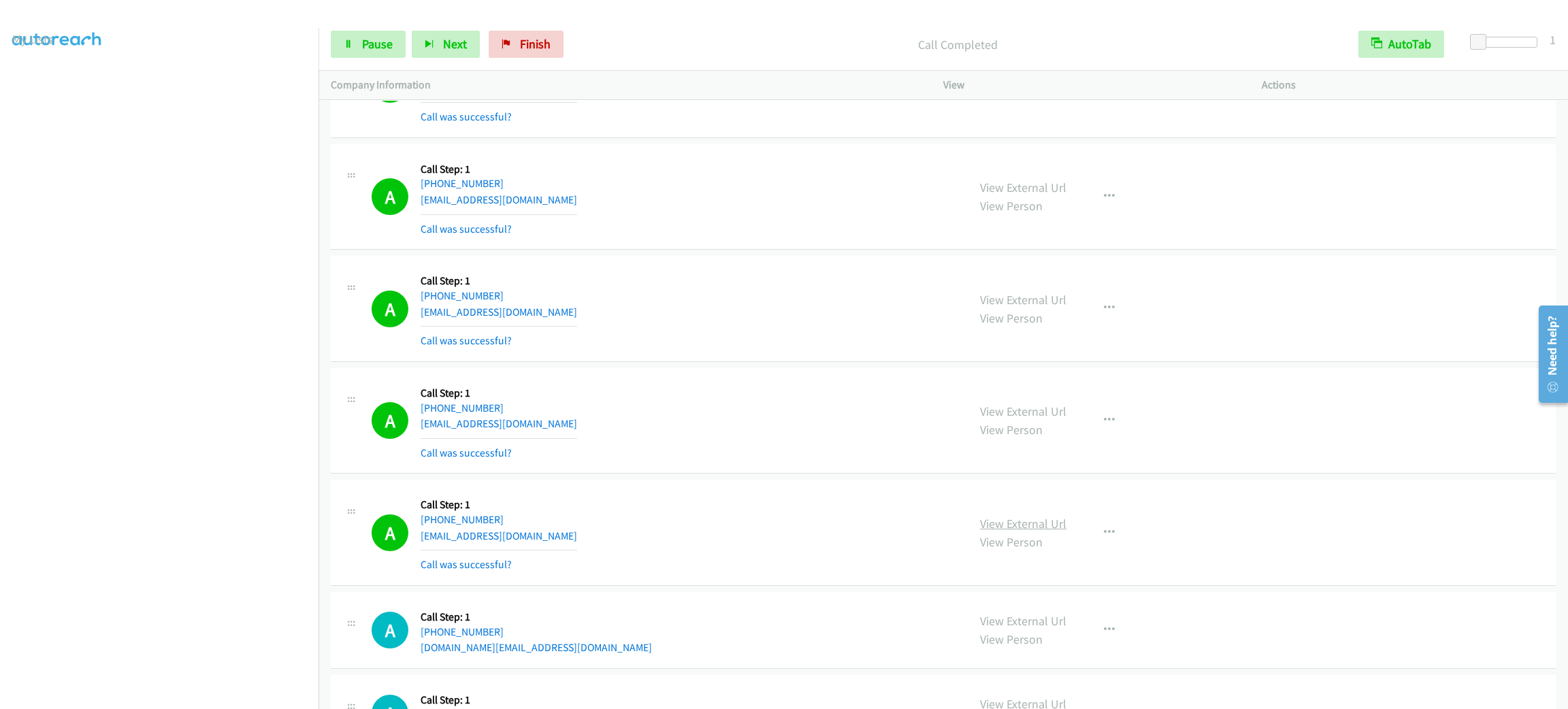
click at [1016, 531] on link "View External Url" at bounding box center [1022, 523] width 86 height 15
click at [367, 51] on span "Pause" at bounding box center [378, 43] width 31 height 15
click at [390, 31] on div "Start Calls Pause Next Finish" at bounding box center [461, 44] width 262 height 27
click at [390, 39] on span "Start Calls" at bounding box center [389, 43] width 53 height 15
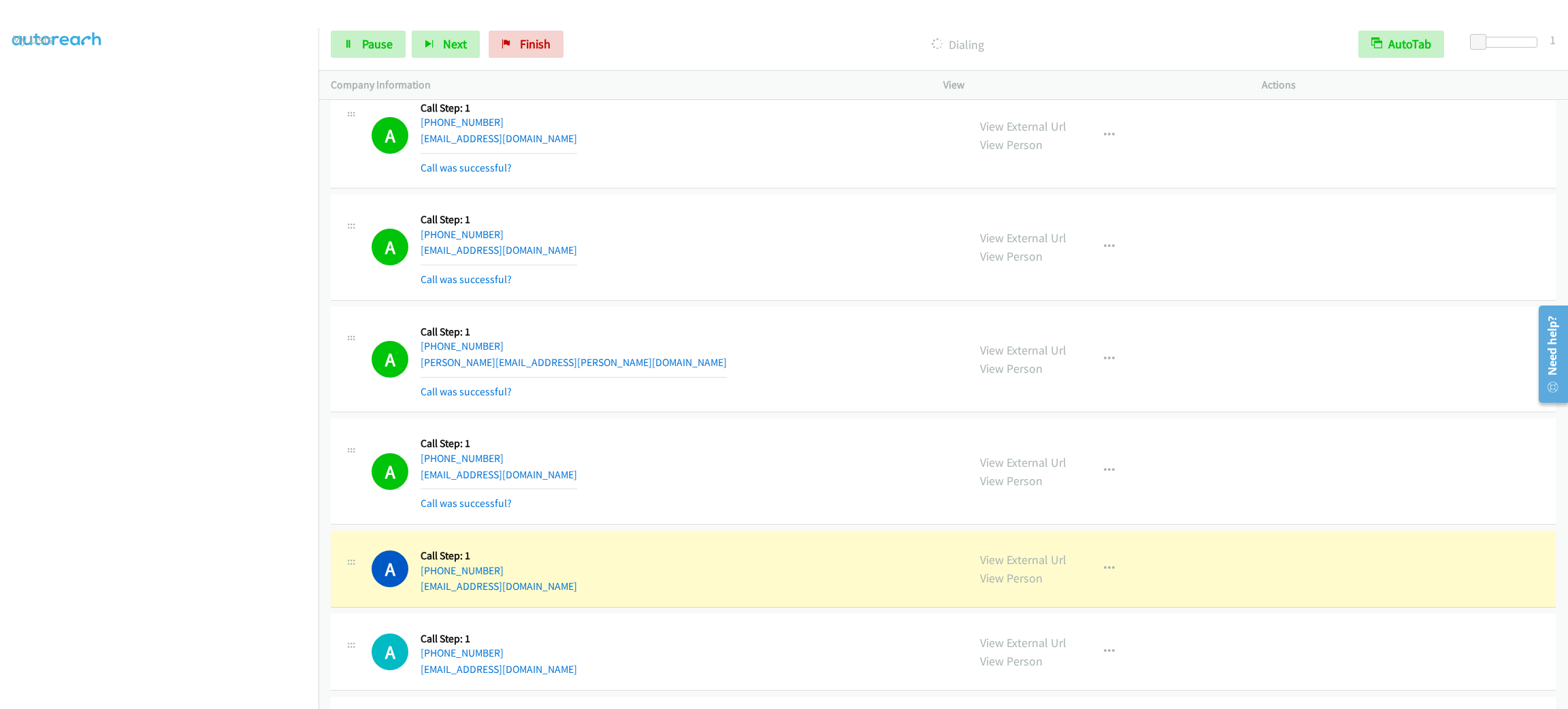
scroll to position [9456, 0]
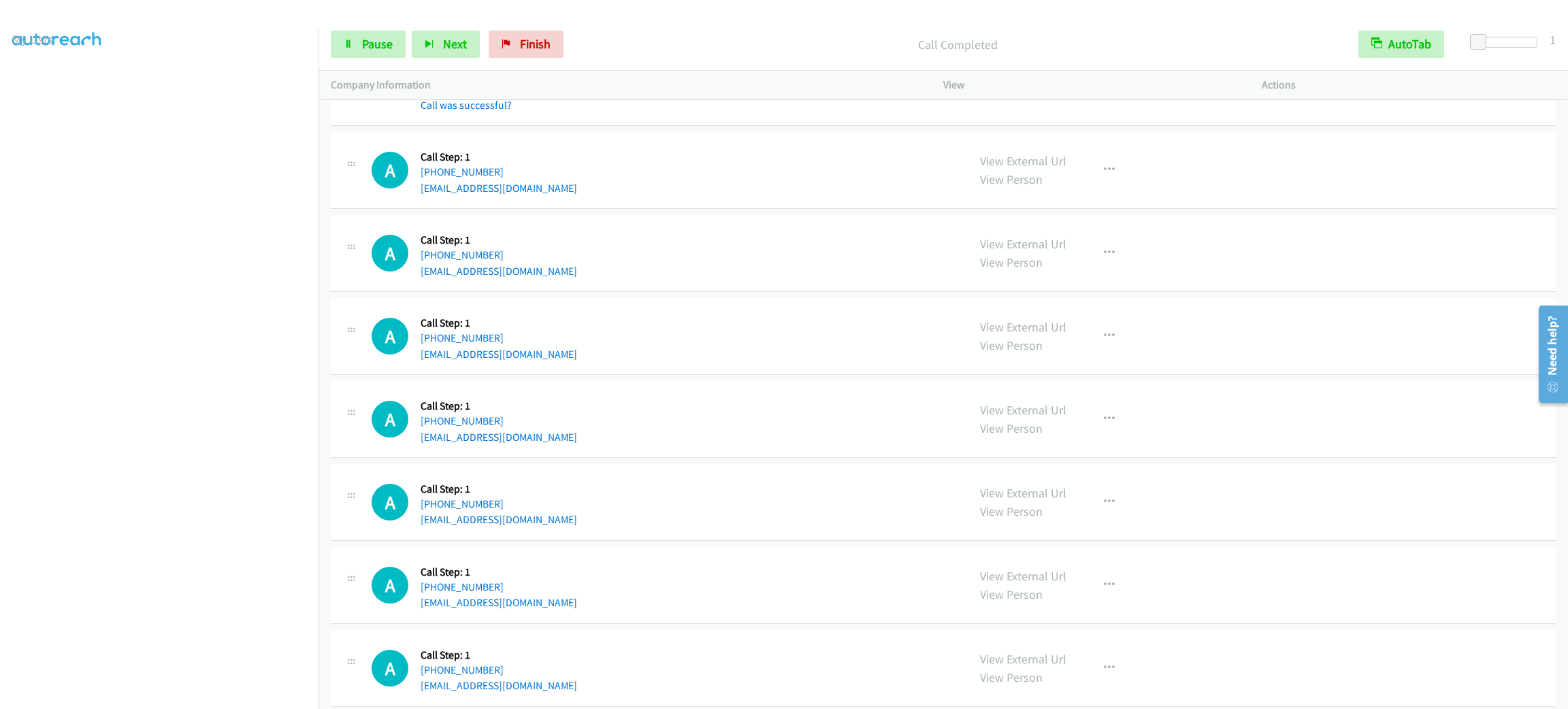
click at [365, 61] on div "Start Calls Pause Next Finish Call Completed AutoTab AutoTab 1" at bounding box center [943, 44] width 1249 height 52
click at [367, 44] on span "Pause" at bounding box center [378, 43] width 31 height 15
click at [367, 44] on span "Start Calls" at bounding box center [389, 43] width 53 height 15
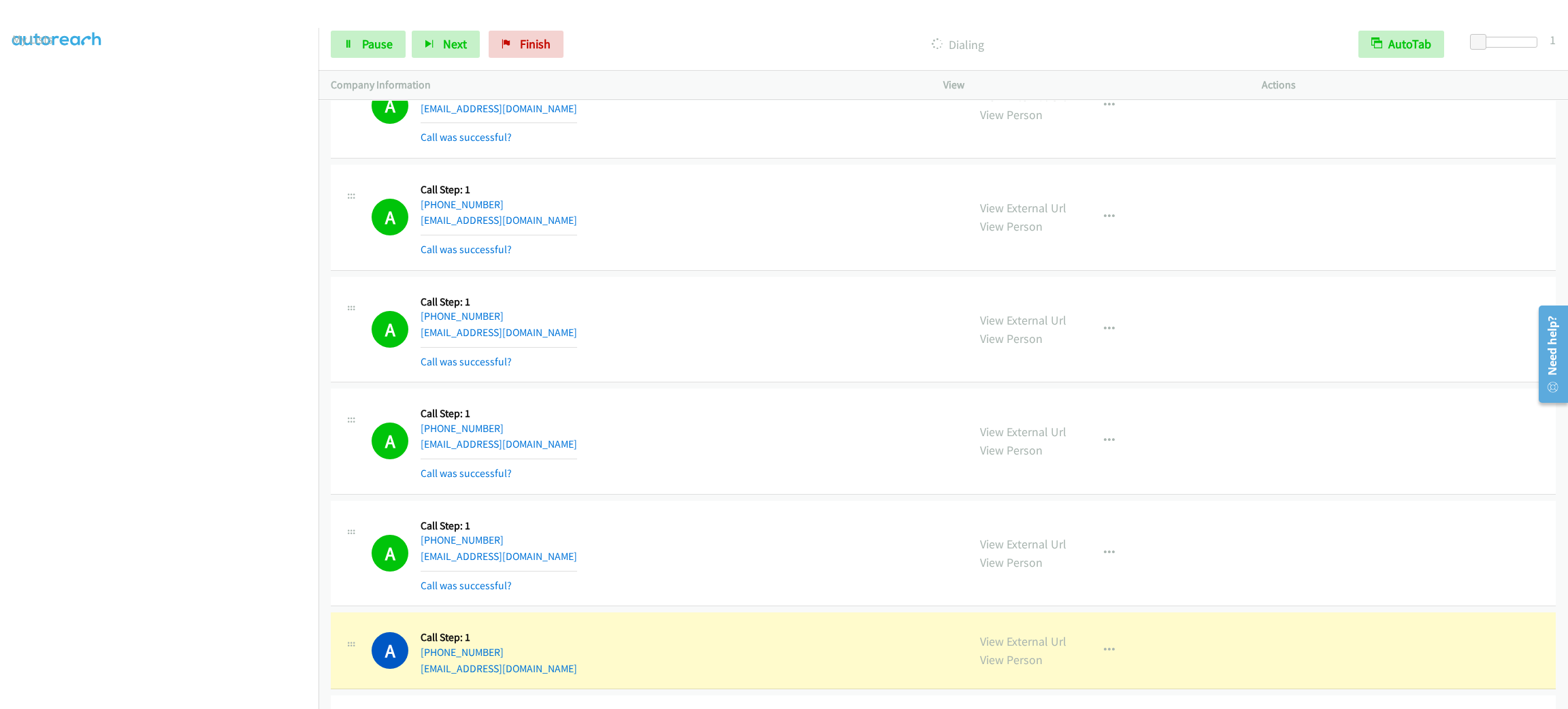
scroll to position [10250, 0]
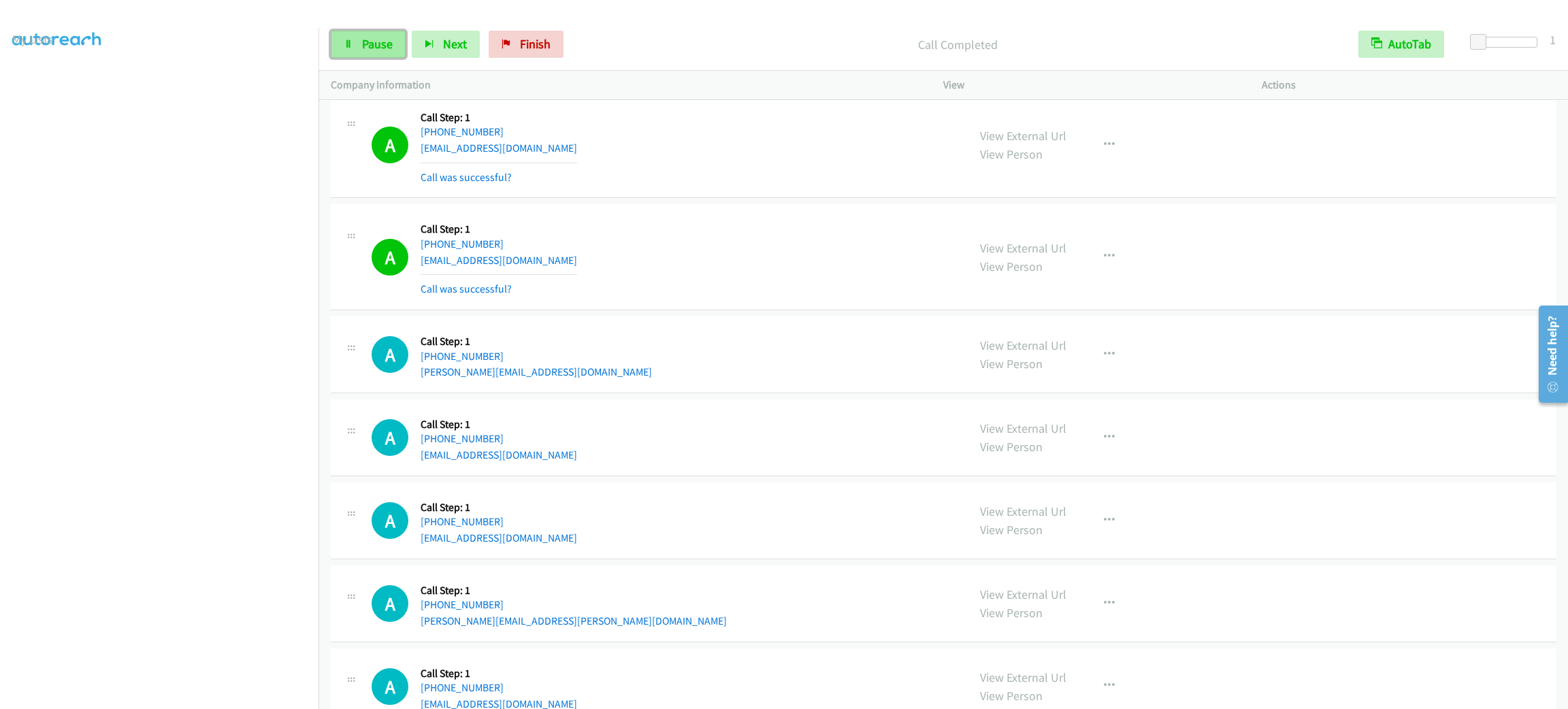
click at [378, 43] on span "Pause" at bounding box center [378, 43] width 31 height 15
click at [378, 43] on span "Start Calls" at bounding box center [389, 43] width 53 height 15
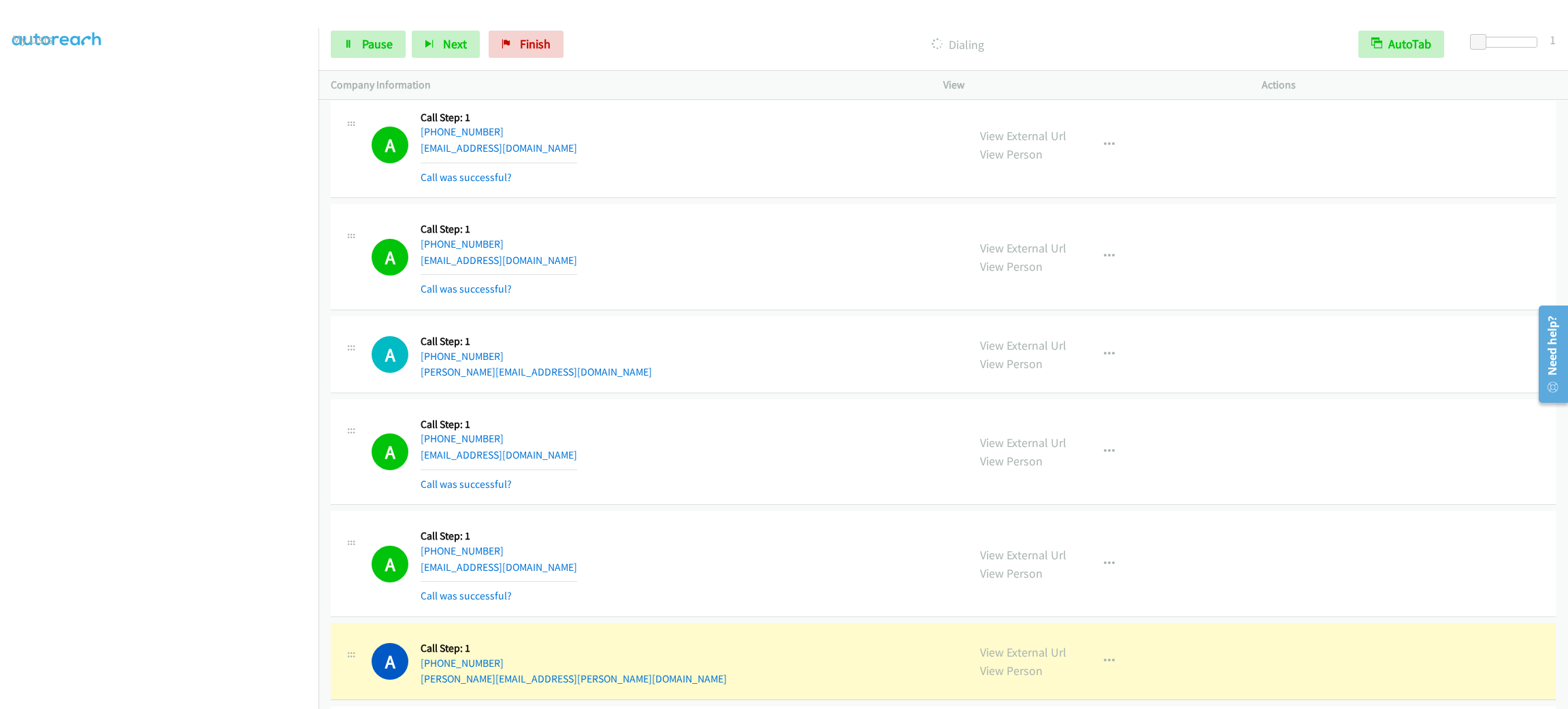
scroll to position [10455, 0]
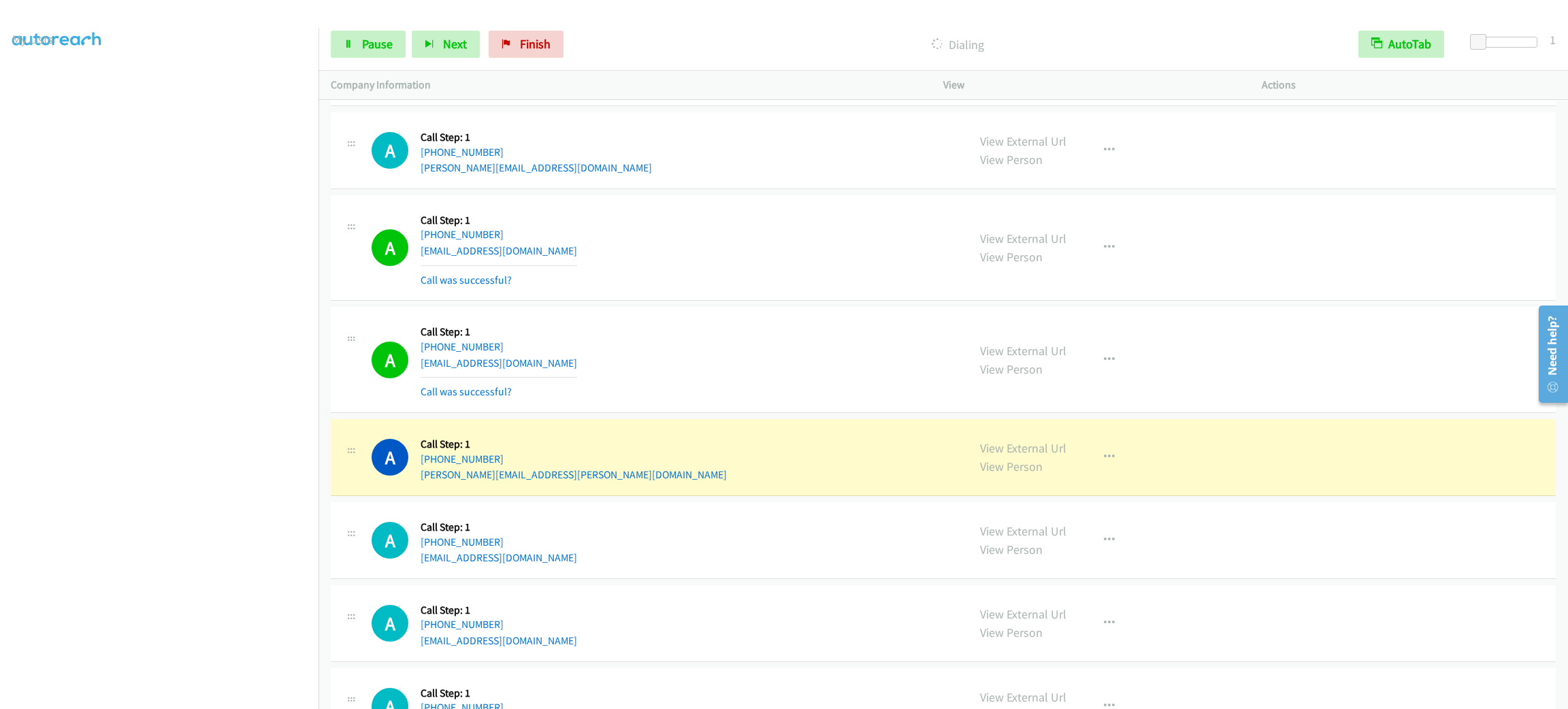
click at [619, 483] on div "A Callback Scheduled Call Step: 1 America/New_York +1 980-229-9389 elwood.l.wat…" at bounding box center [663, 457] width 584 height 52
copy div "elwood.l.waters@gmail.com"
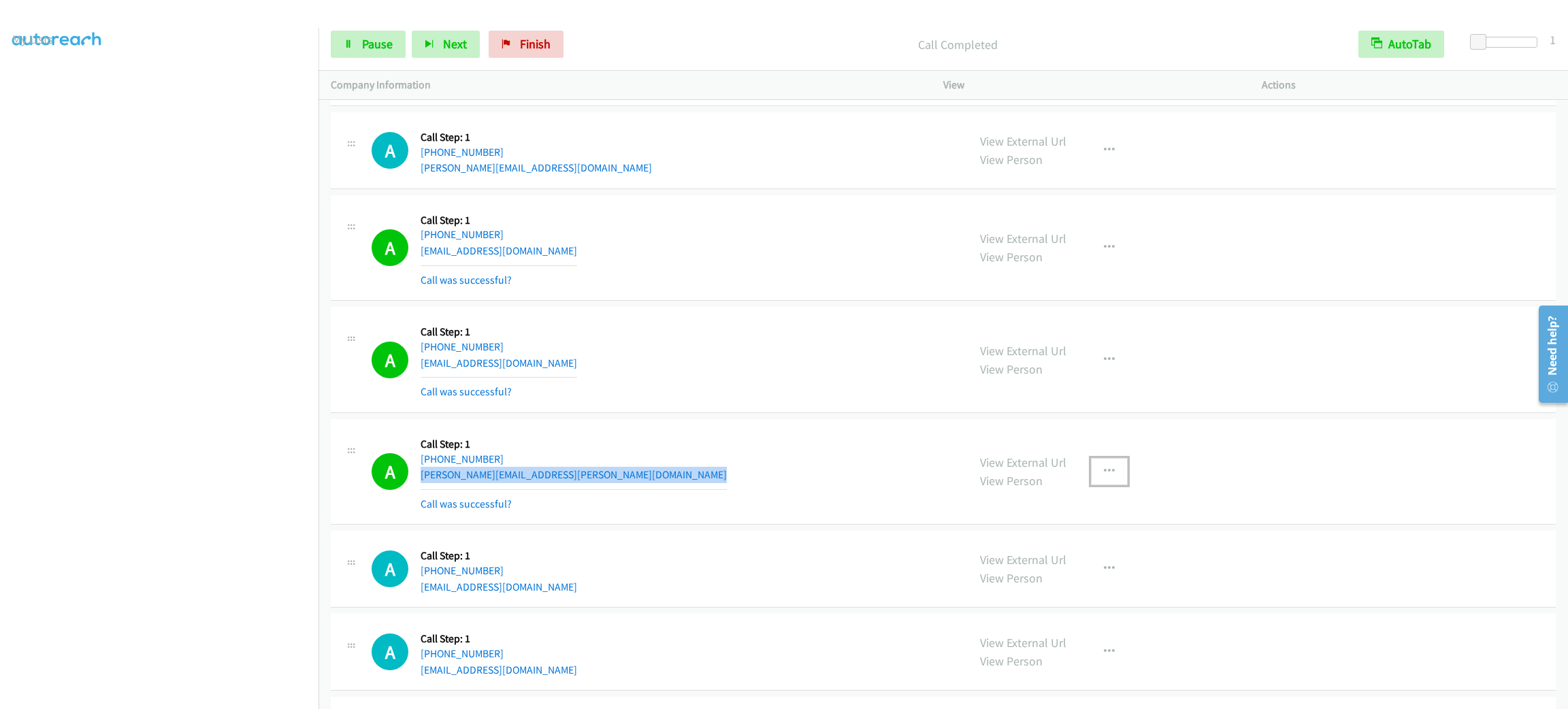
click at [1104, 477] on icon "button" at bounding box center [1109, 472] width 11 height 11
click at [1076, 601] on link "Add to do not call list" at bounding box center [1036, 588] width 181 height 27
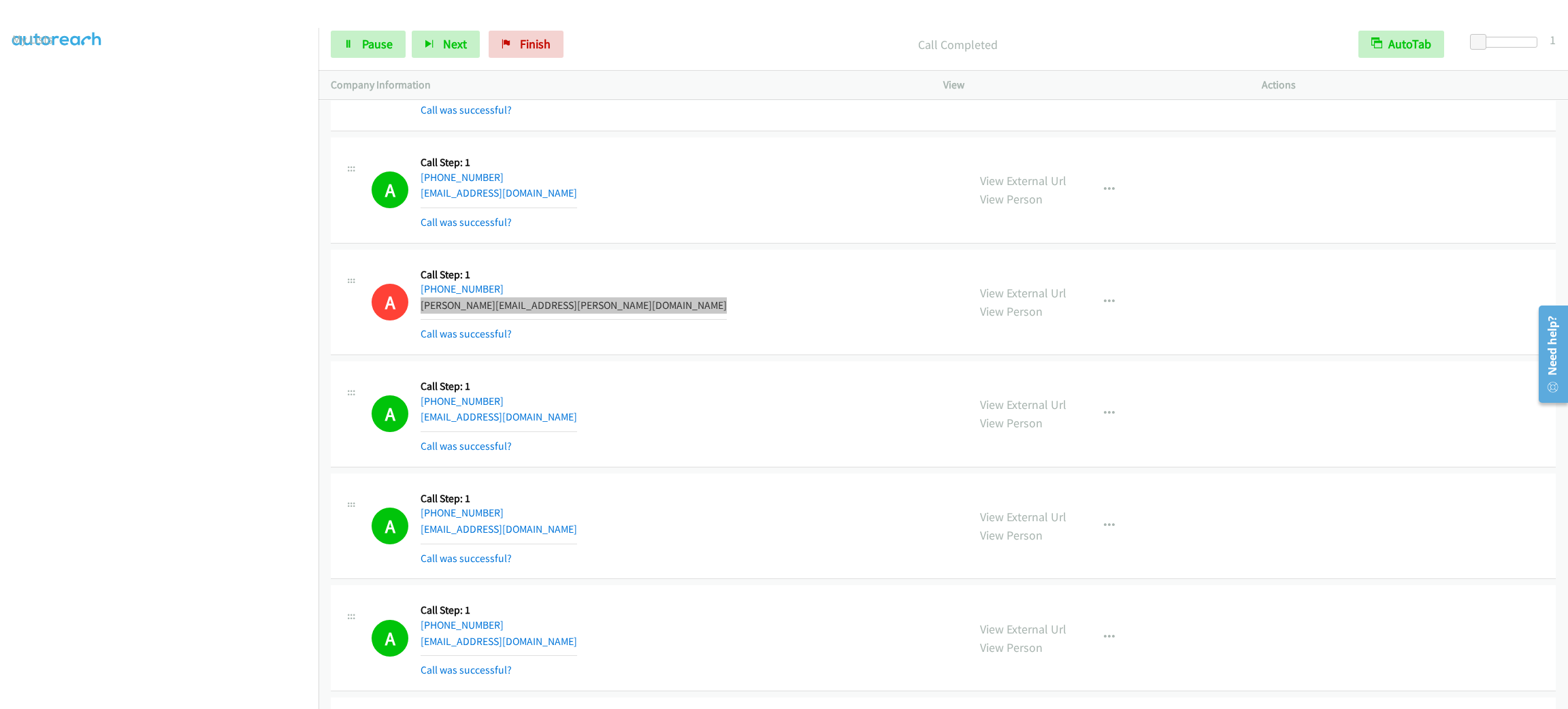
scroll to position [10682, 0]
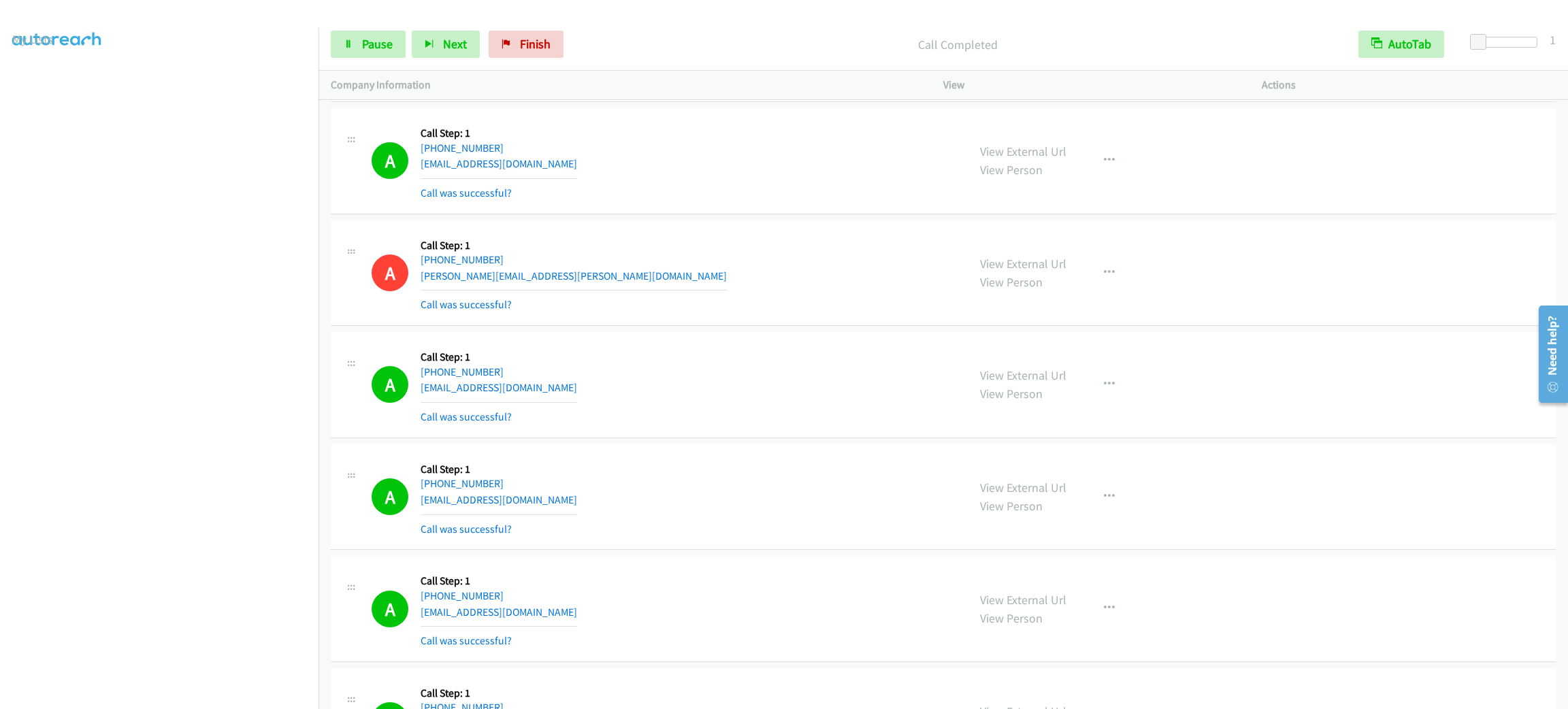
click at [374, 60] on div "Start Calls Pause Next Finish Call Completed AutoTab AutoTab 1" at bounding box center [943, 44] width 1249 height 52
click at [372, 52] on link "Pause" at bounding box center [368, 44] width 75 height 27
click at [370, 43] on span "Start Calls" at bounding box center [389, 43] width 53 height 15
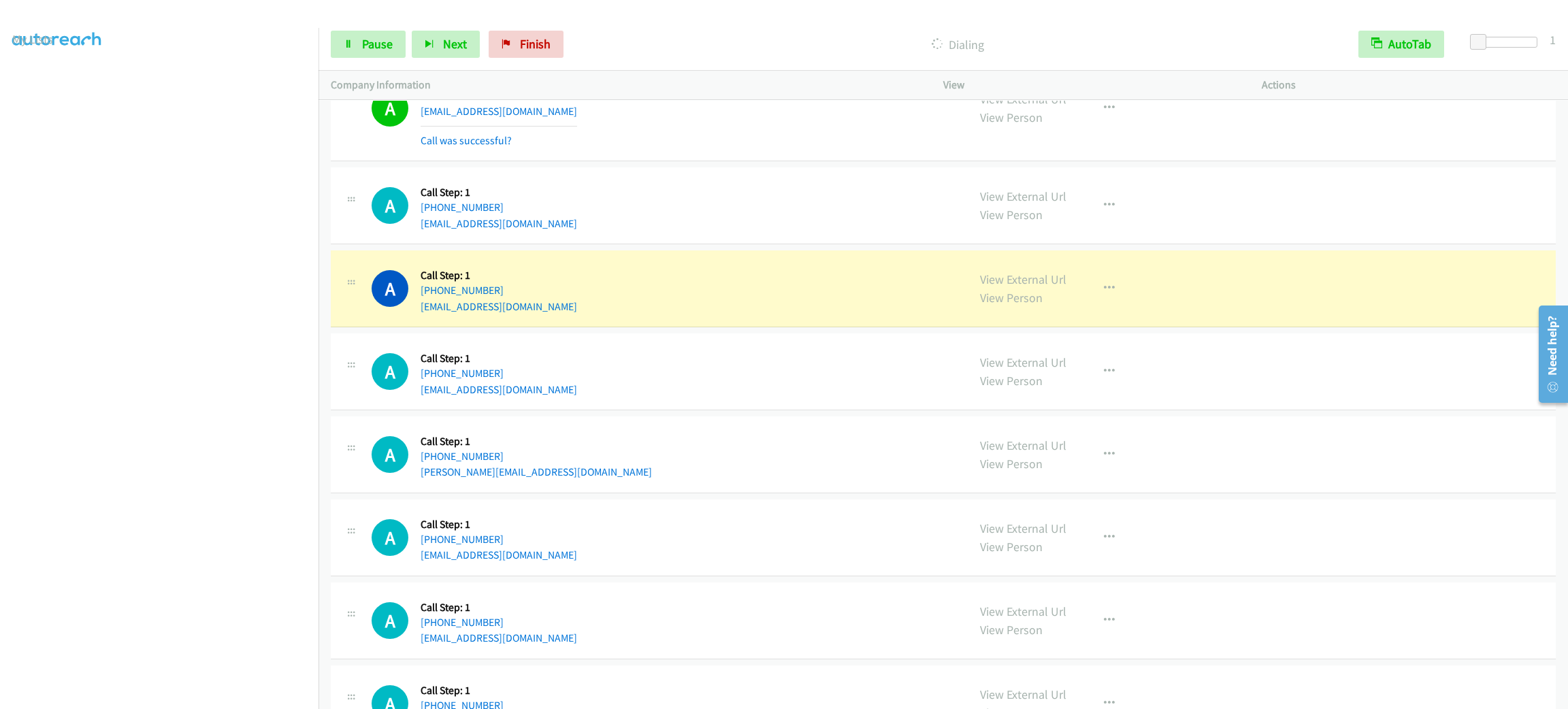
click at [210, 694] on section at bounding box center [159, 385] width 294 height 651
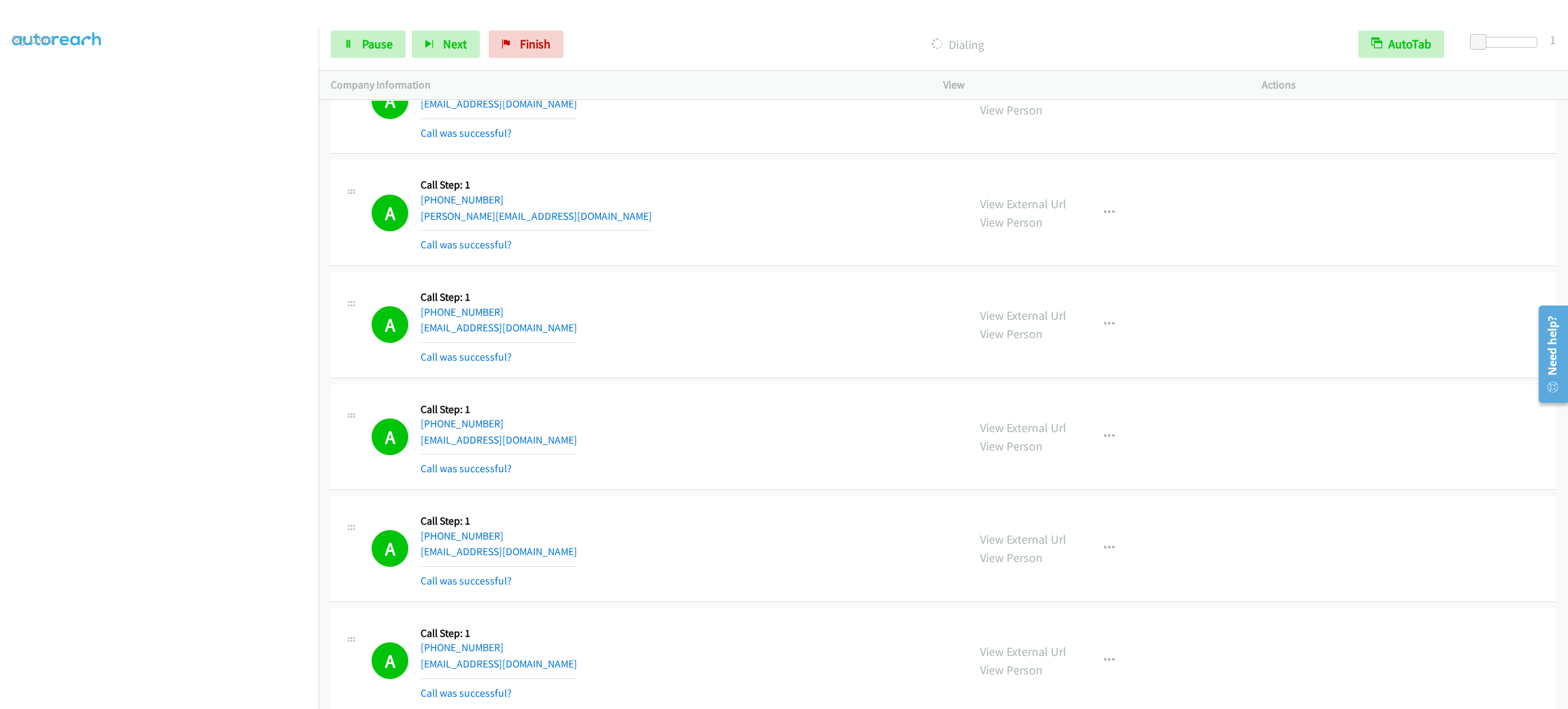
scroll to position [11638, 0]
click at [373, 46] on span "Pause" at bounding box center [378, 43] width 31 height 15
click at [373, 46] on span "Start Calls" at bounding box center [389, 43] width 53 height 15
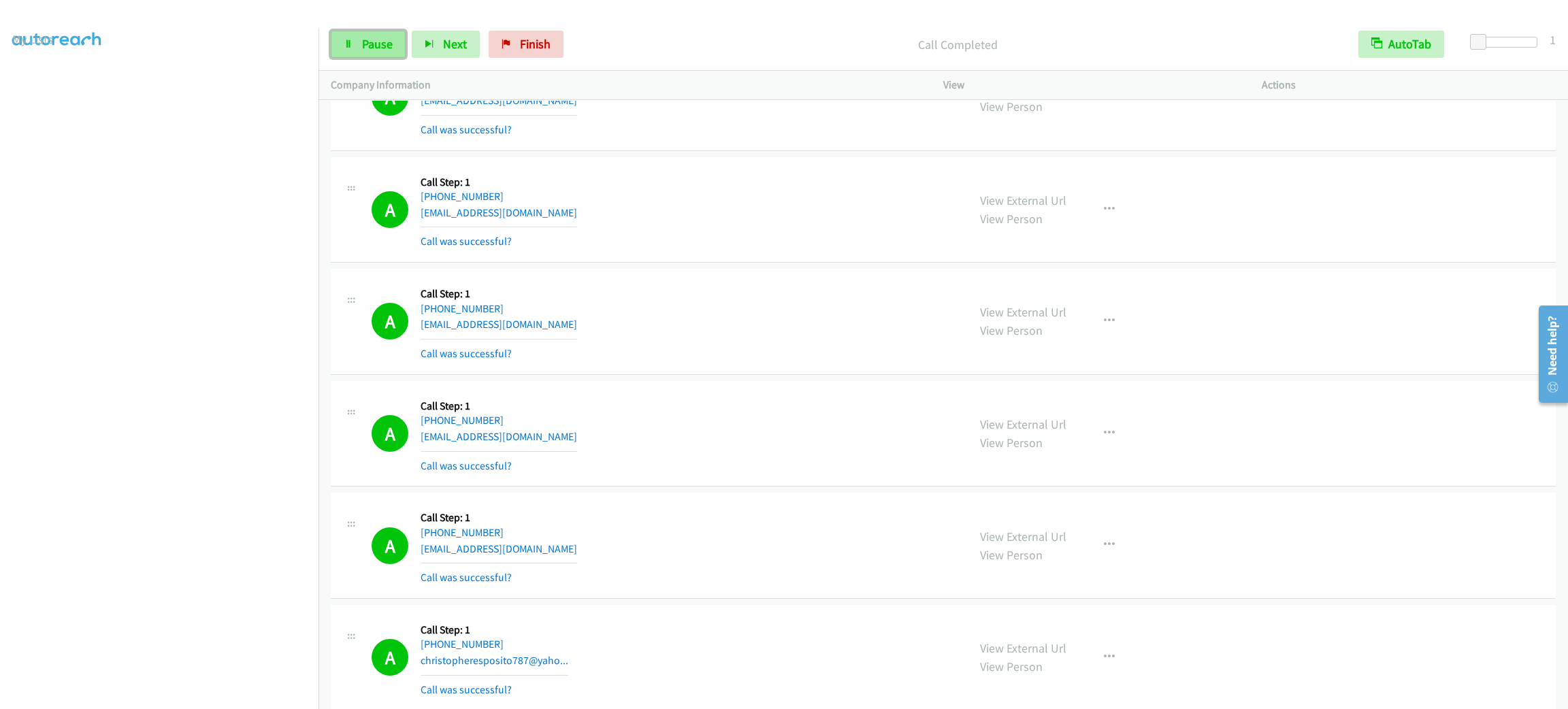
click at [370, 47] on span "Pause" at bounding box center [378, 43] width 31 height 15
click at [370, 45] on span "Start Calls" at bounding box center [389, 43] width 53 height 15
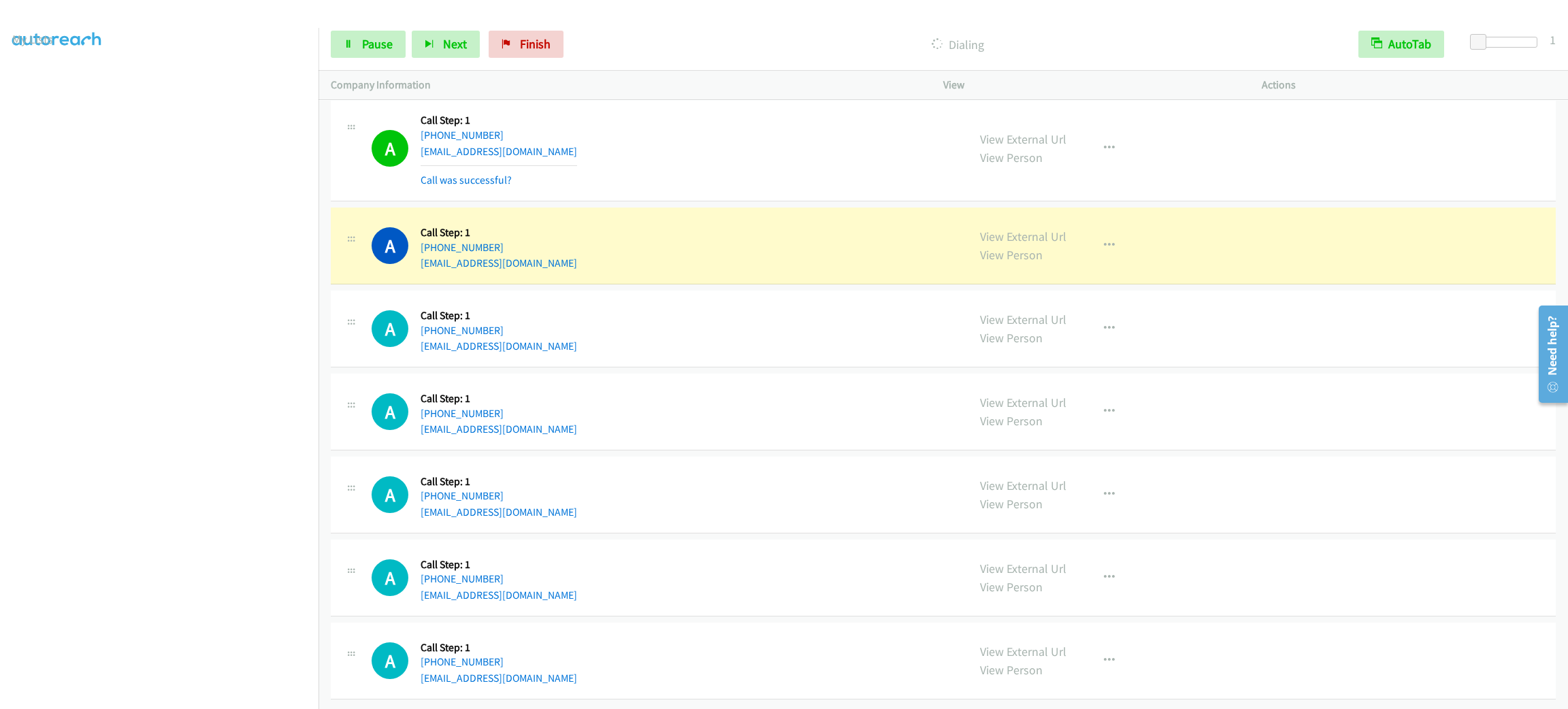
scroll to position [14215, 0]
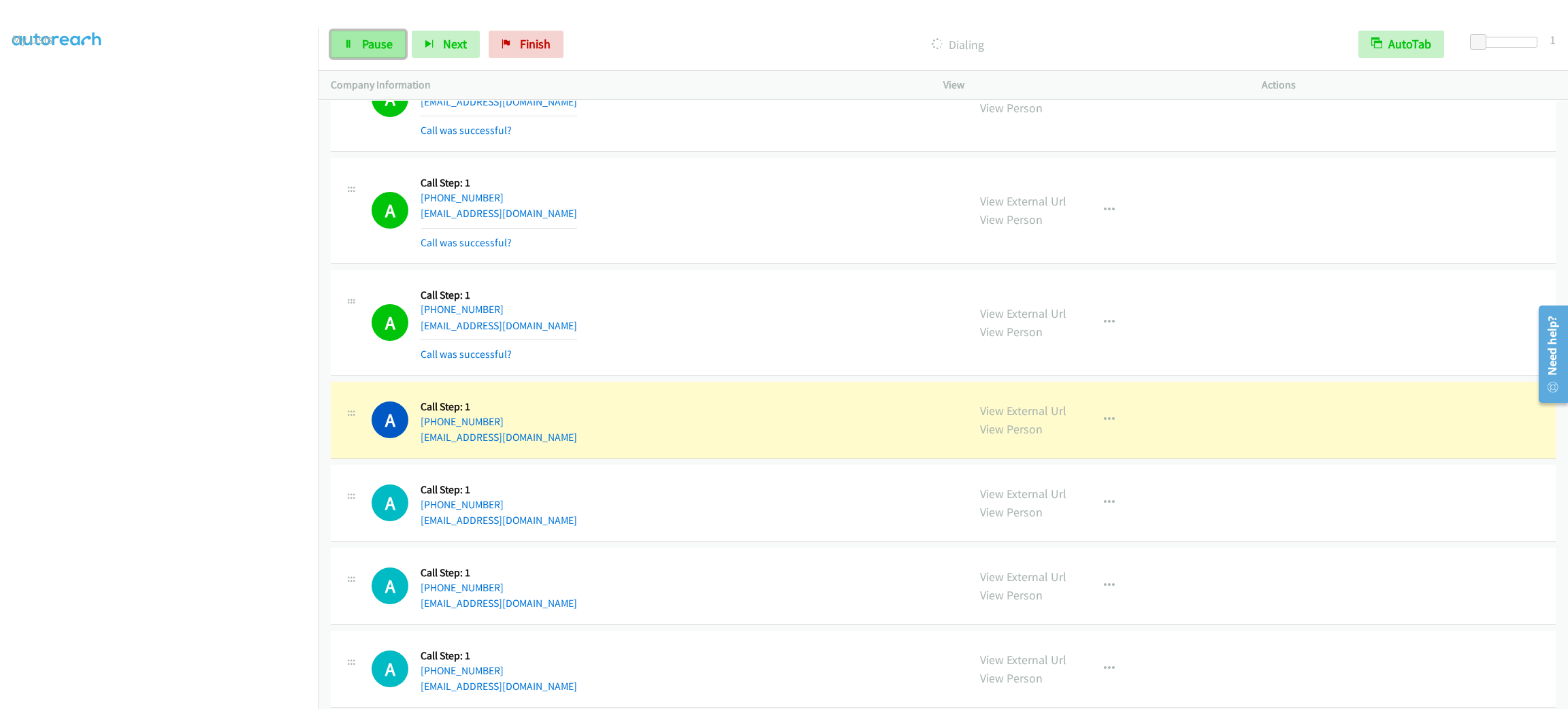
click at [358, 49] on link "Pause" at bounding box center [368, 44] width 75 height 27
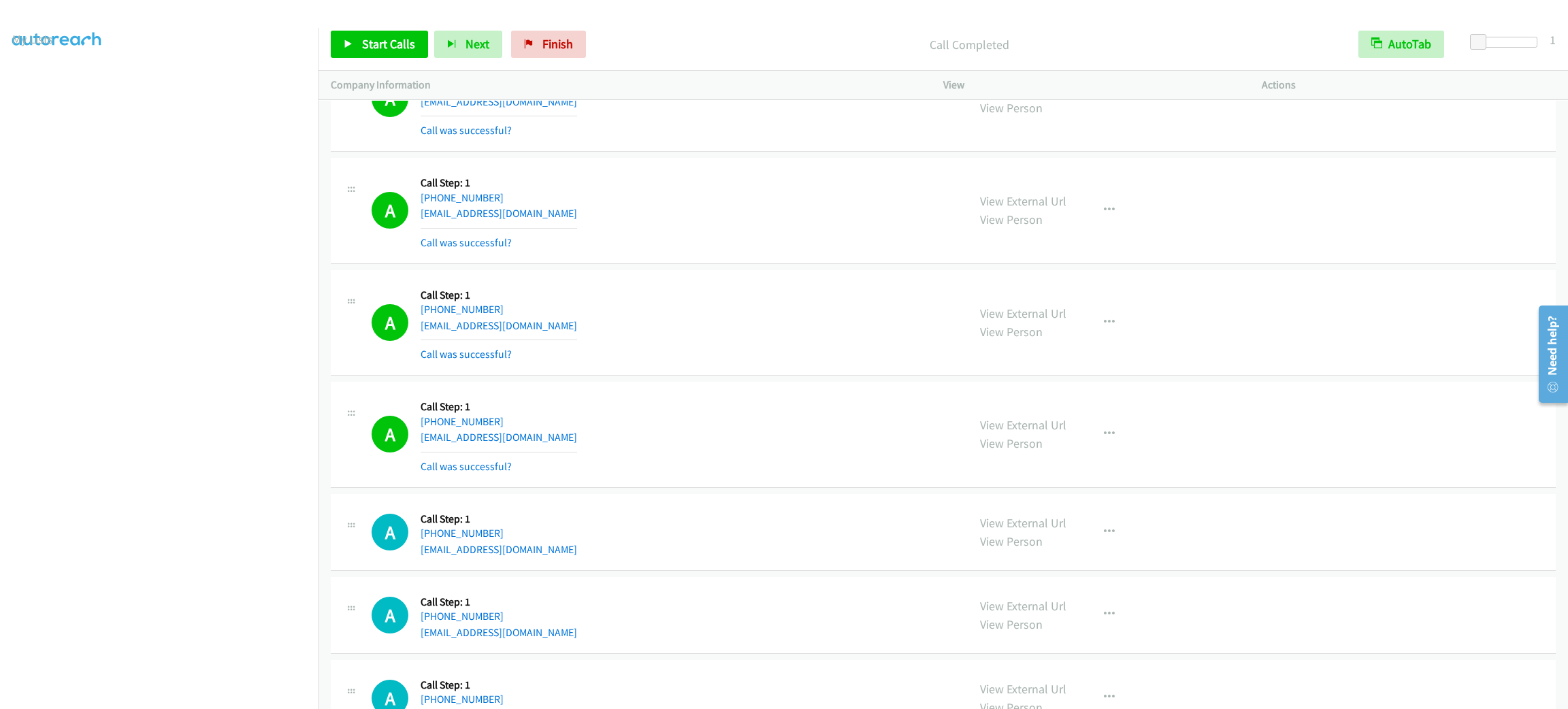
click at [677, 231] on div "A Callback Scheduled Call Step: 1 America/Chicago +1 832-427-2074 vendorwrites@…" at bounding box center [663, 210] width 584 height 81
click at [680, 138] on div "A Callback Scheduled Call Step: 1 America/New_York +1 786-503-2198 samanthaforn…" at bounding box center [663, 98] width 584 height 81
click at [695, 48] on p "Call Completed" at bounding box center [969, 44] width 729 height 19
click at [13, 87] on link "My Lists" at bounding box center [32, 83] width 41 height 15
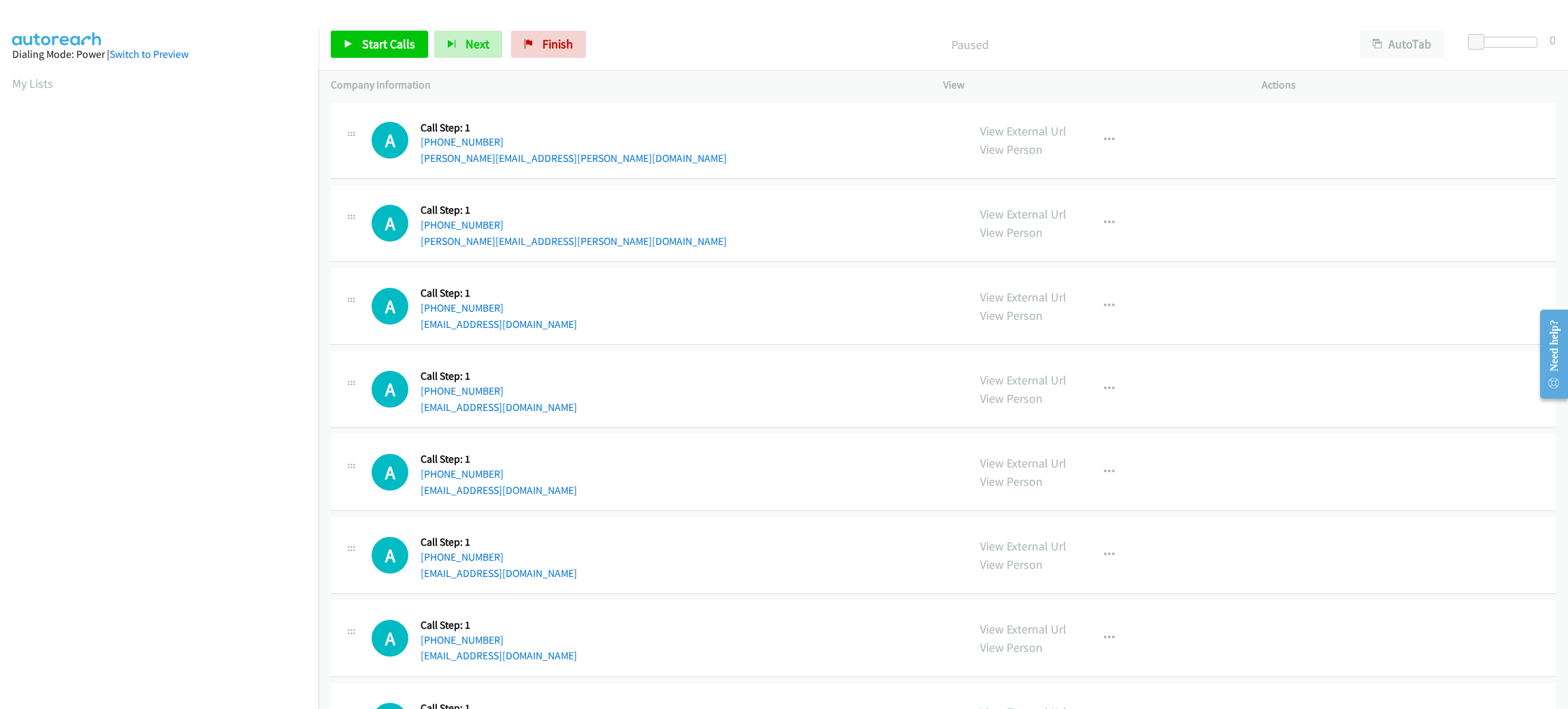
click at [732, 72] on div "Company Information" at bounding box center [625, 85] width 613 height 29
click at [661, 40] on p "Paused" at bounding box center [970, 44] width 731 height 19
click at [728, 32] on div "Paused" at bounding box center [970, 44] width 755 height 27
click at [1395, 38] on button "AutoTab" at bounding box center [1401, 44] width 85 height 27
click at [1480, 40] on span at bounding box center [1478, 42] width 16 height 16
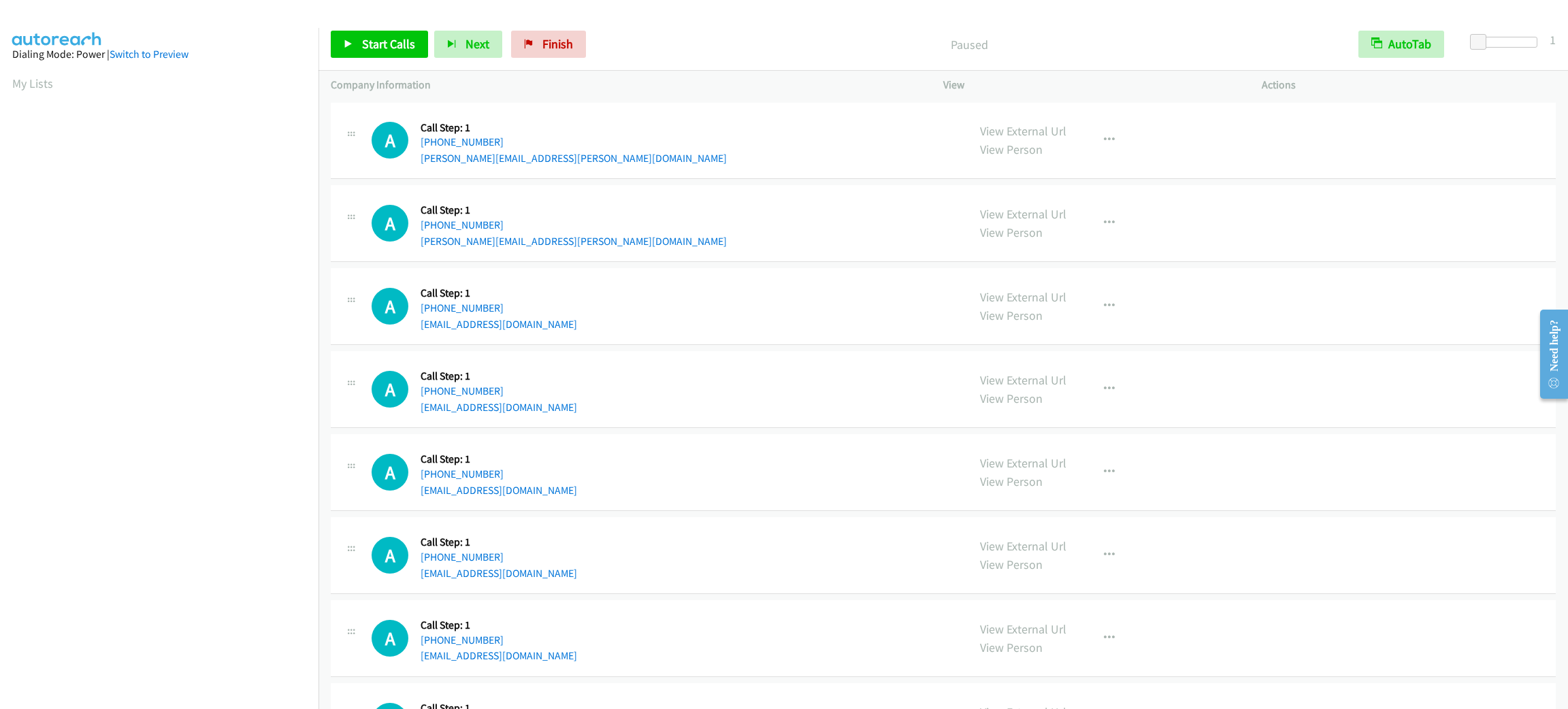
click at [694, 31] on div "Paused" at bounding box center [969, 44] width 754 height 27
click at [688, 31] on div "Paused" at bounding box center [969, 44] width 754 height 27
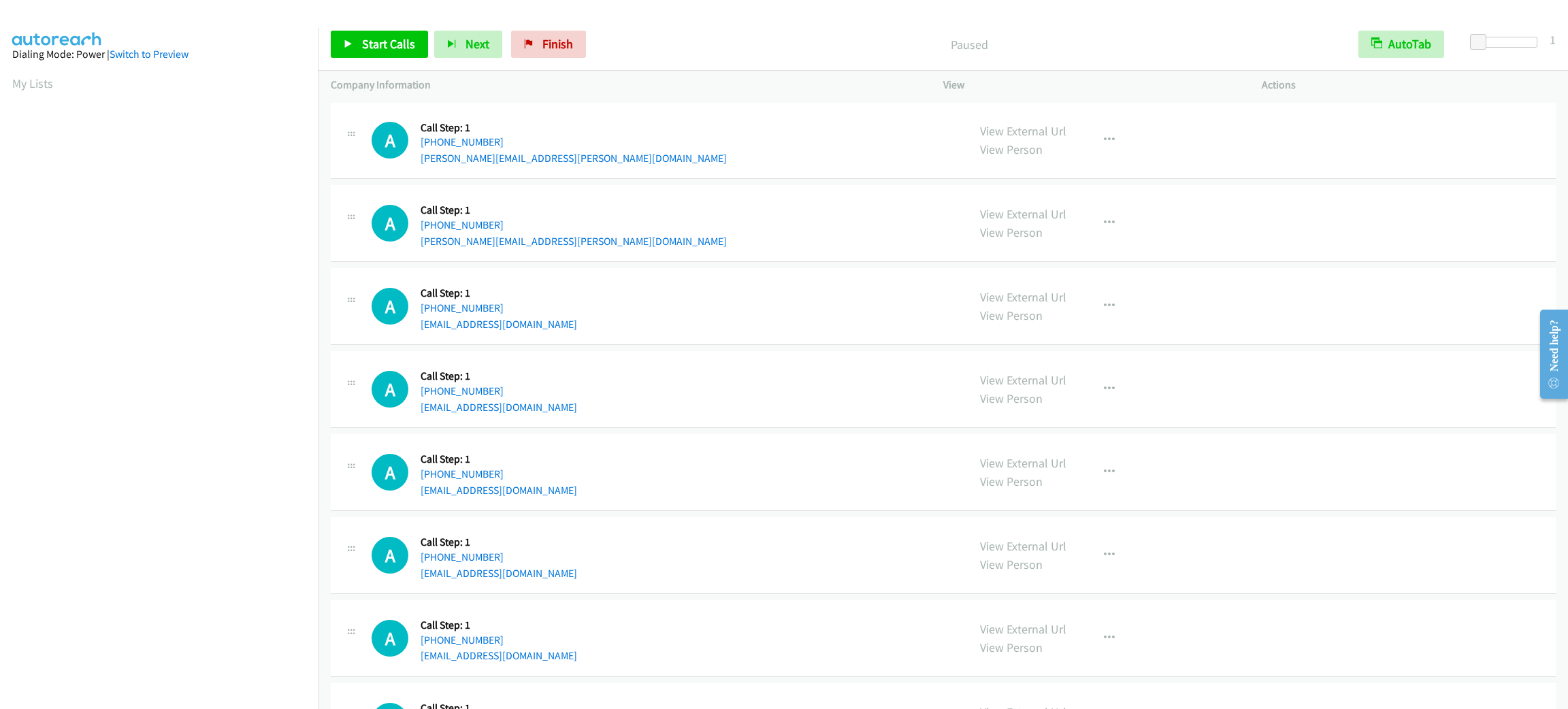
click at [688, 31] on div "Paused" at bounding box center [969, 44] width 754 height 27
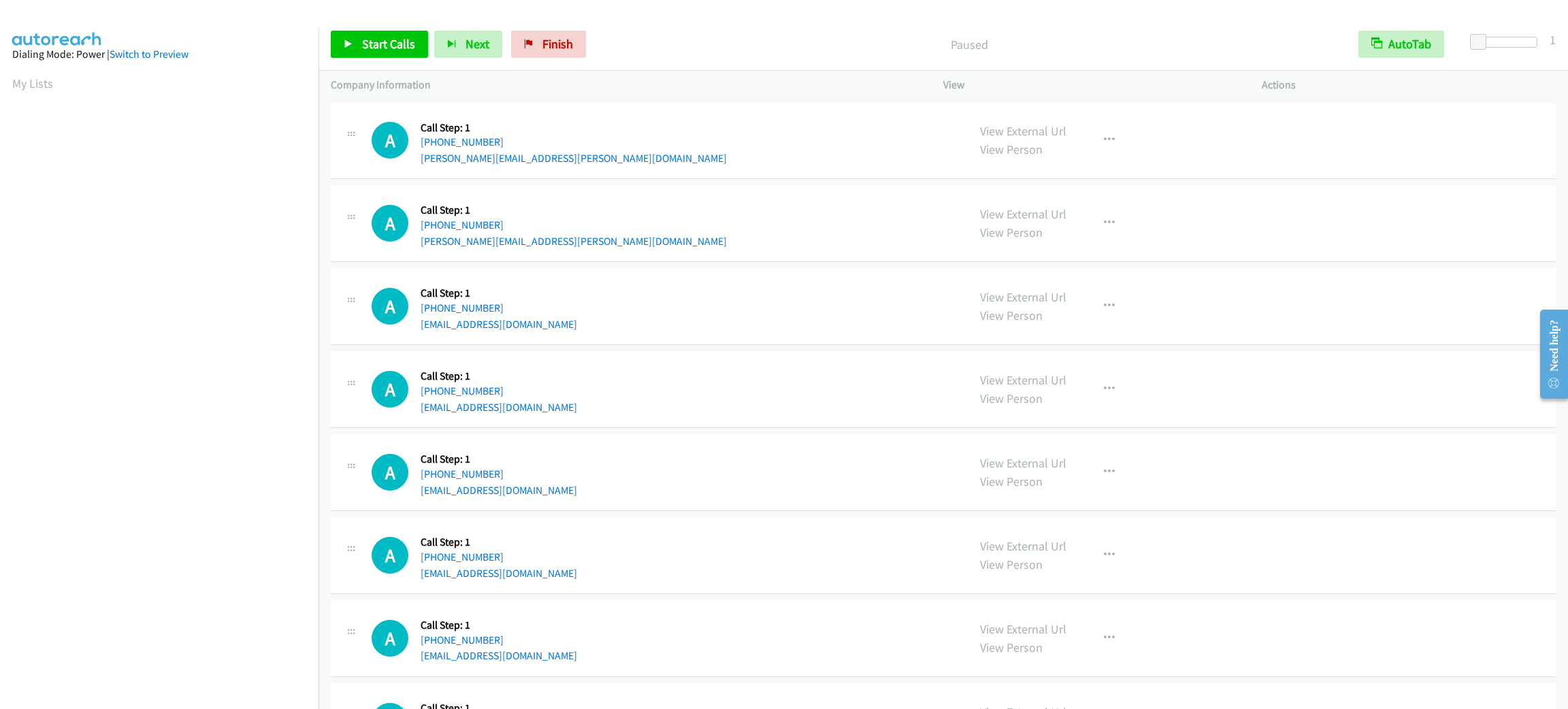
click at [688, 31] on div "Paused" at bounding box center [969, 44] width 754 height 27
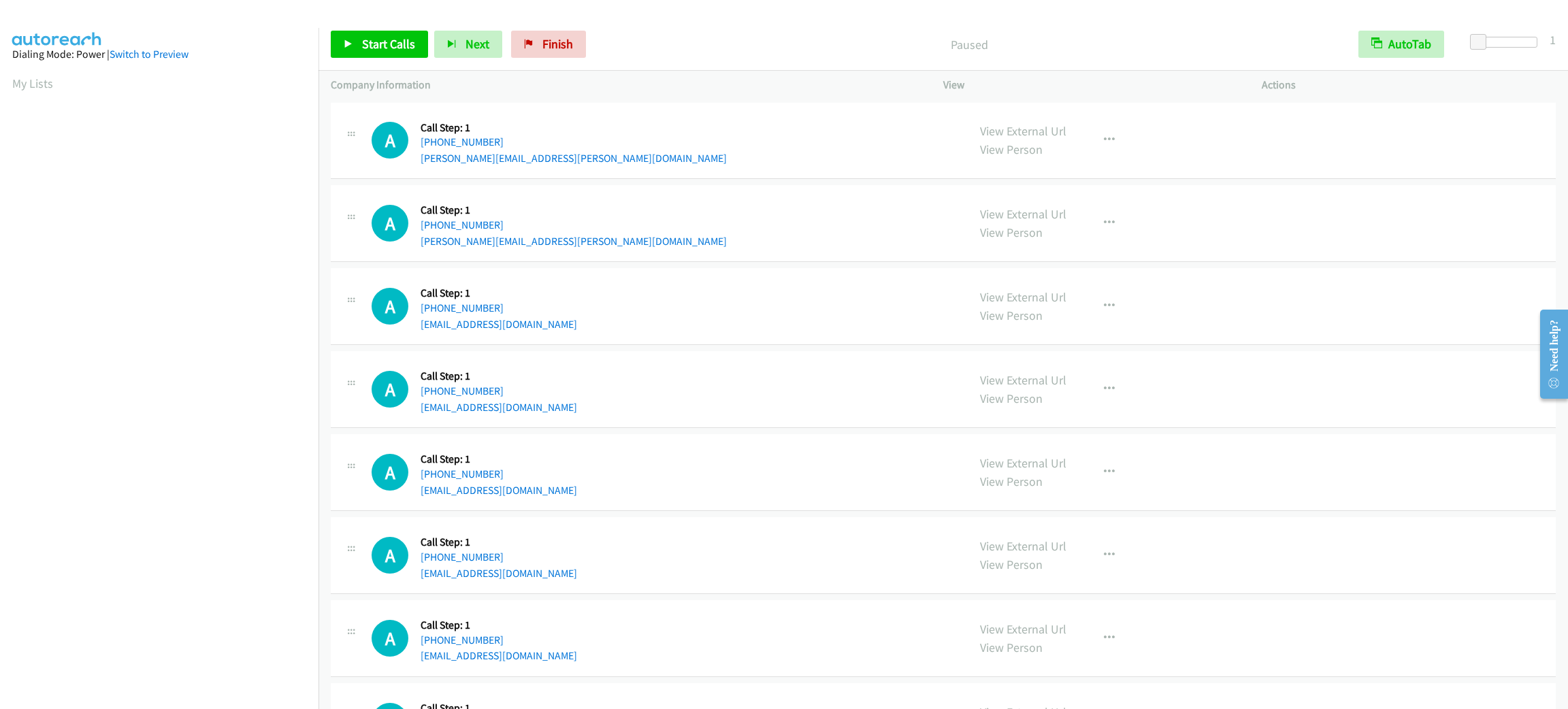
click at [688, 31] on div "Paused" at bounding box center [969, 44] width 754 height 27
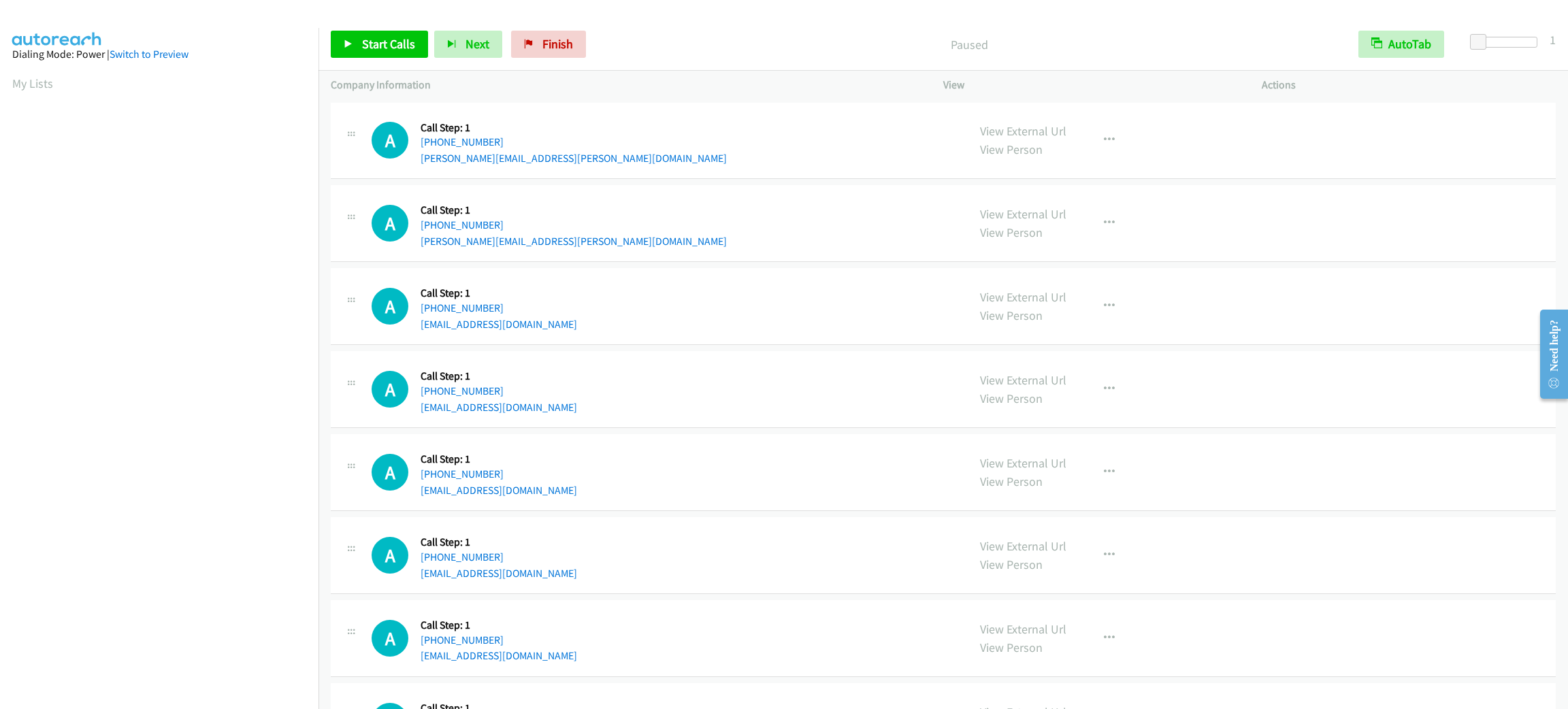
click at [688, 31] on div "Paused" at bounding box center [969, 44] width 754 height 27
click at [386, 56] on link "Start Calls" at bounding box center [379, 44] width 97 height 27
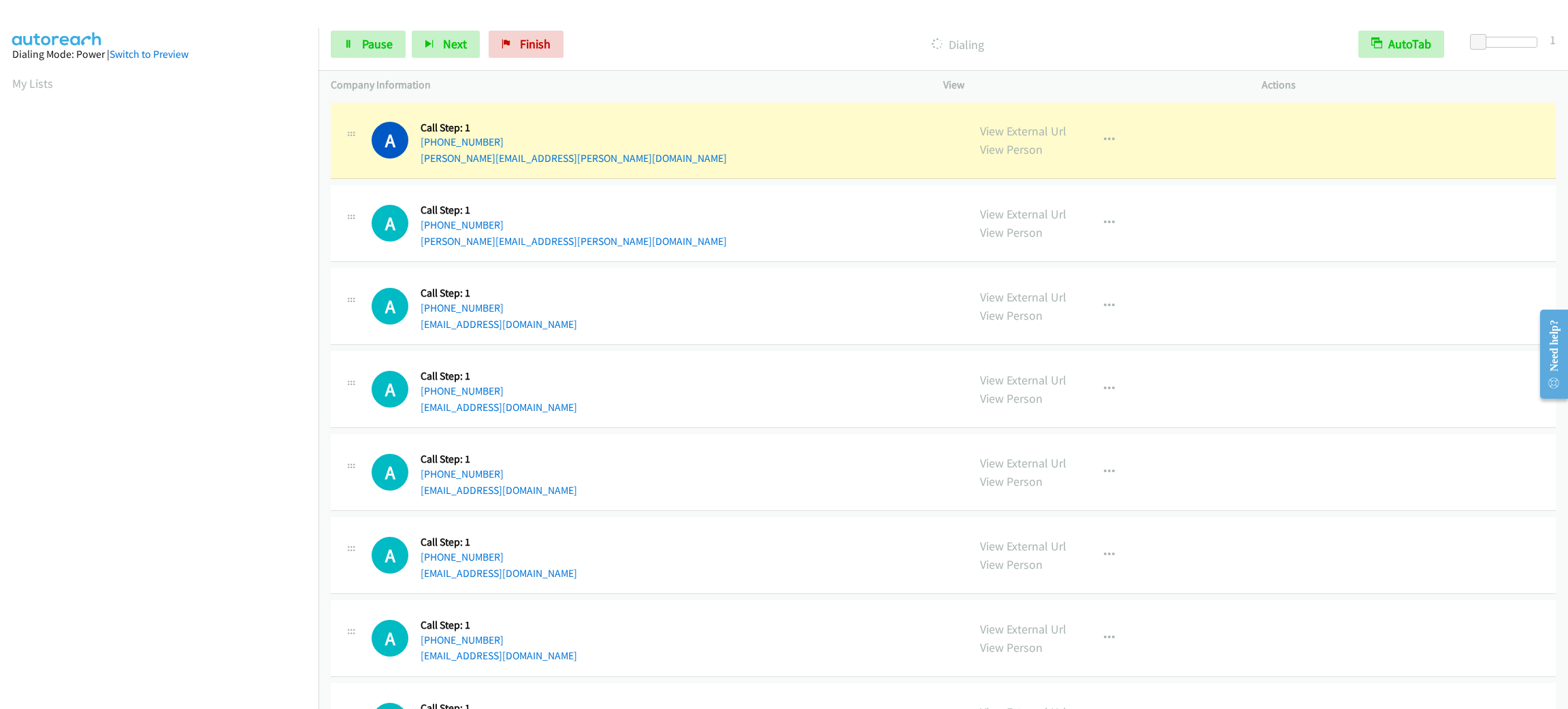
scroll to position [60, 0]
click at [379, 43] on span "Pause" at bounding box center [378, 43] width 31 height 15
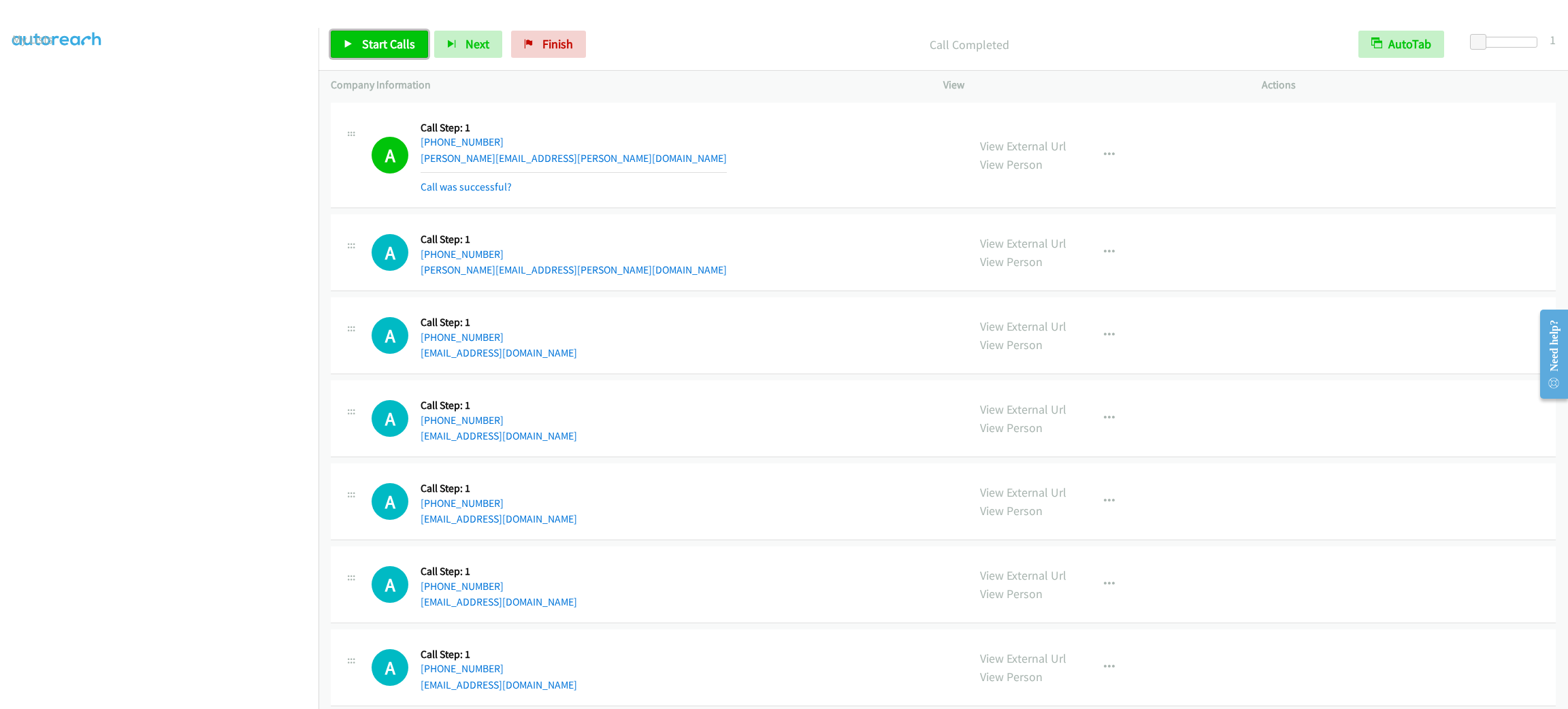
click at [414, 39] on link "Start Calls" at bounding box center [379, 44] width 97 height 27
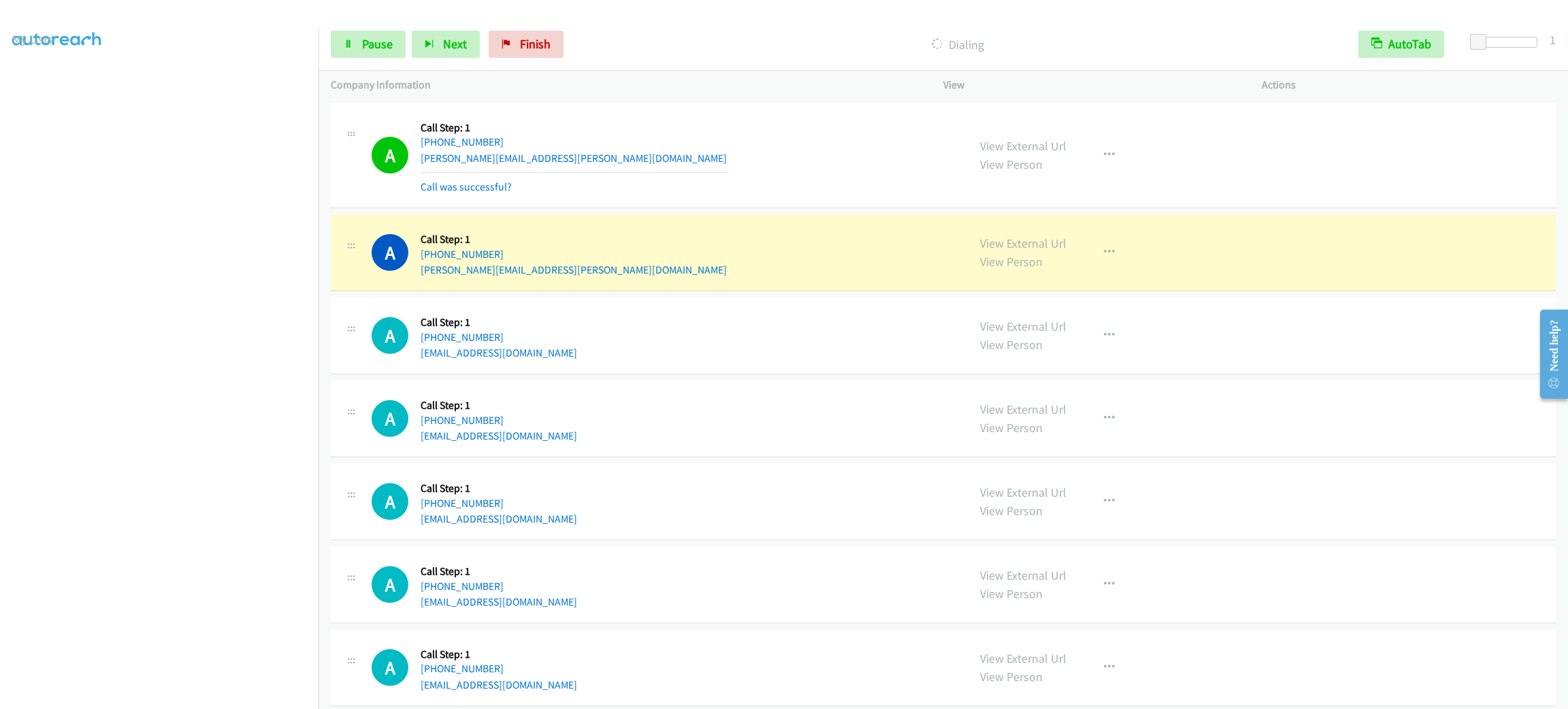
click at [209, 692] on section at bounding box center [159, 385] width 294 height 651
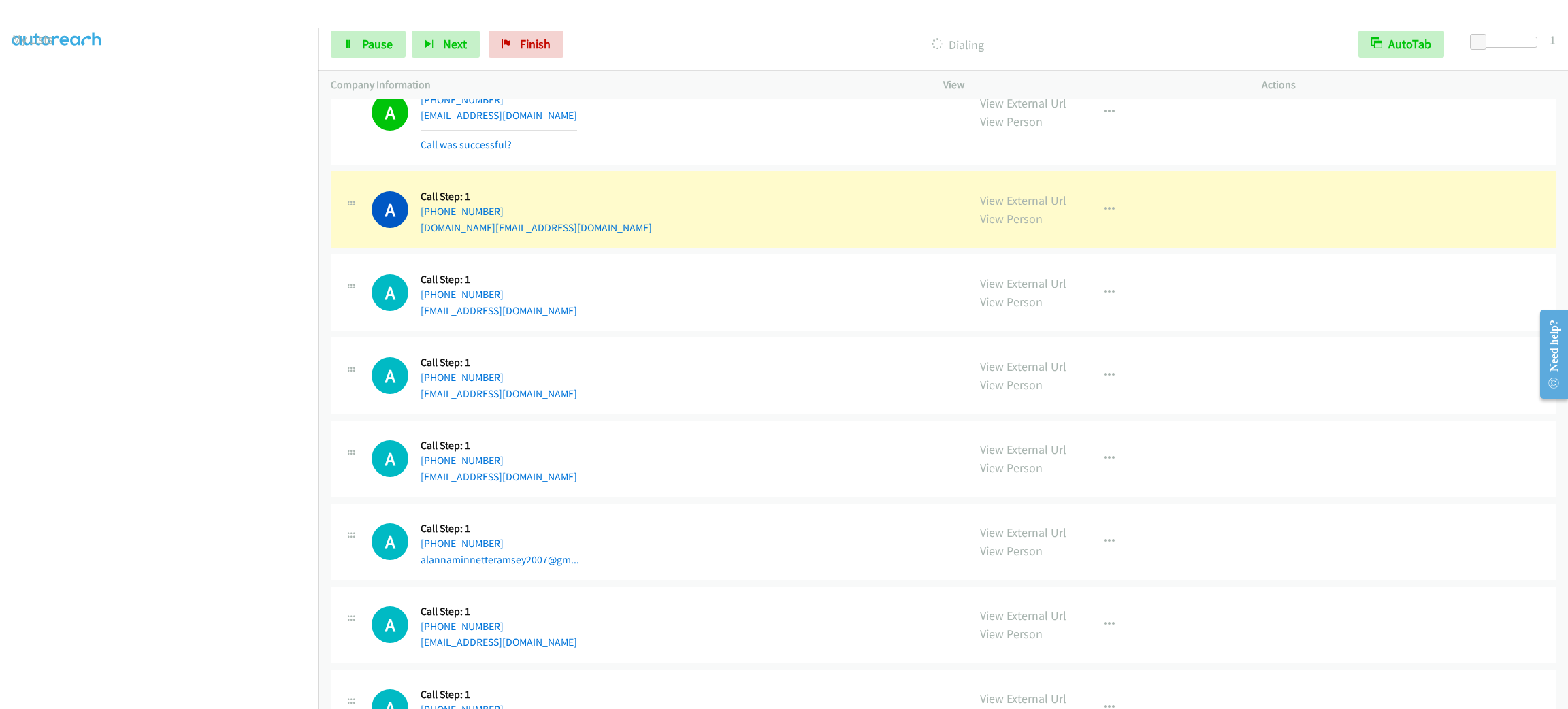
scroll to position [817, 0]
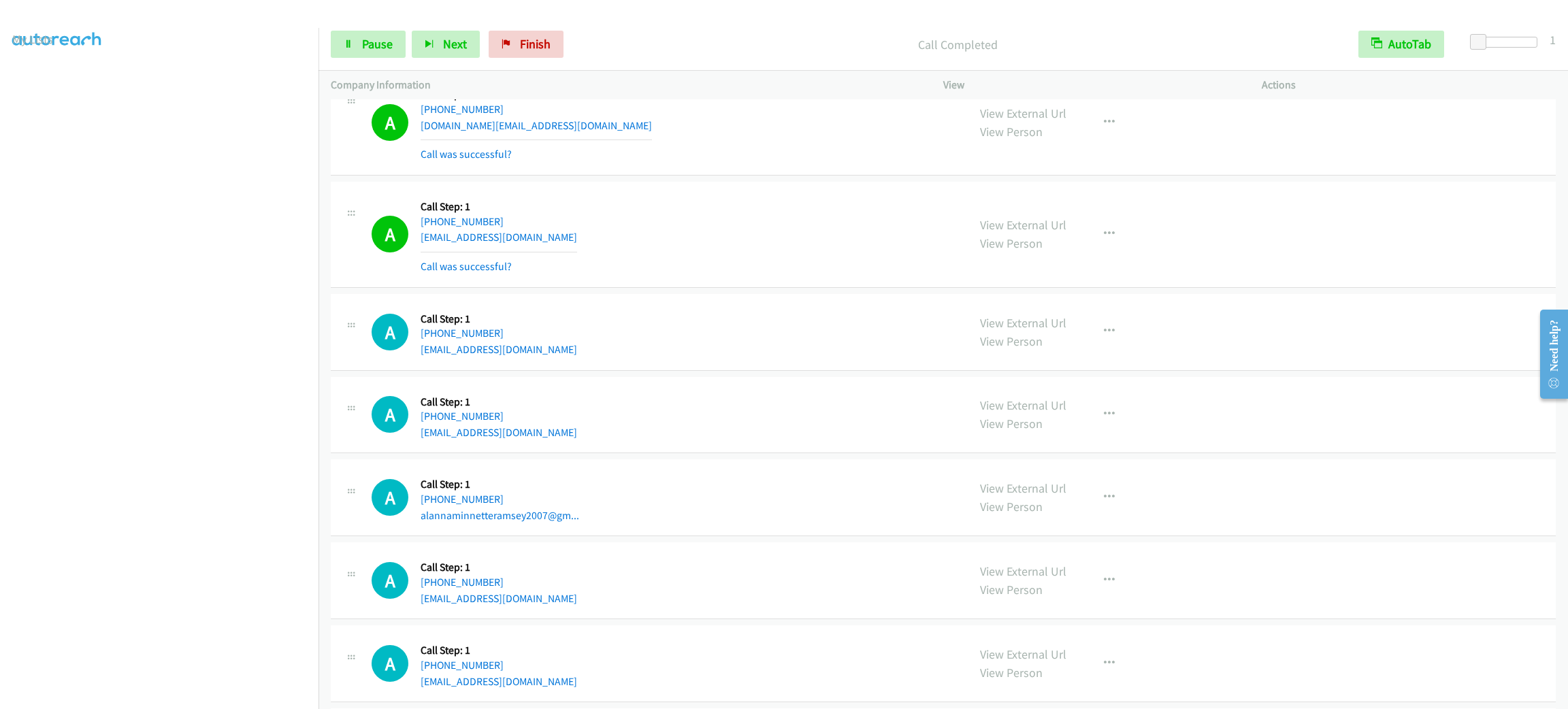
click at [794, 209] on div "A Callback Scheduled Call Step: 1 [GEOGRAPHIC_DATA]/[GEOGRAPHIC_DATA] [PHONE_NU…" at bounding box center [943, 235] width 1225 height 106
click at [1008, 110] on link "View External Url" at bounding box center [1022, 113] width 86 height 15
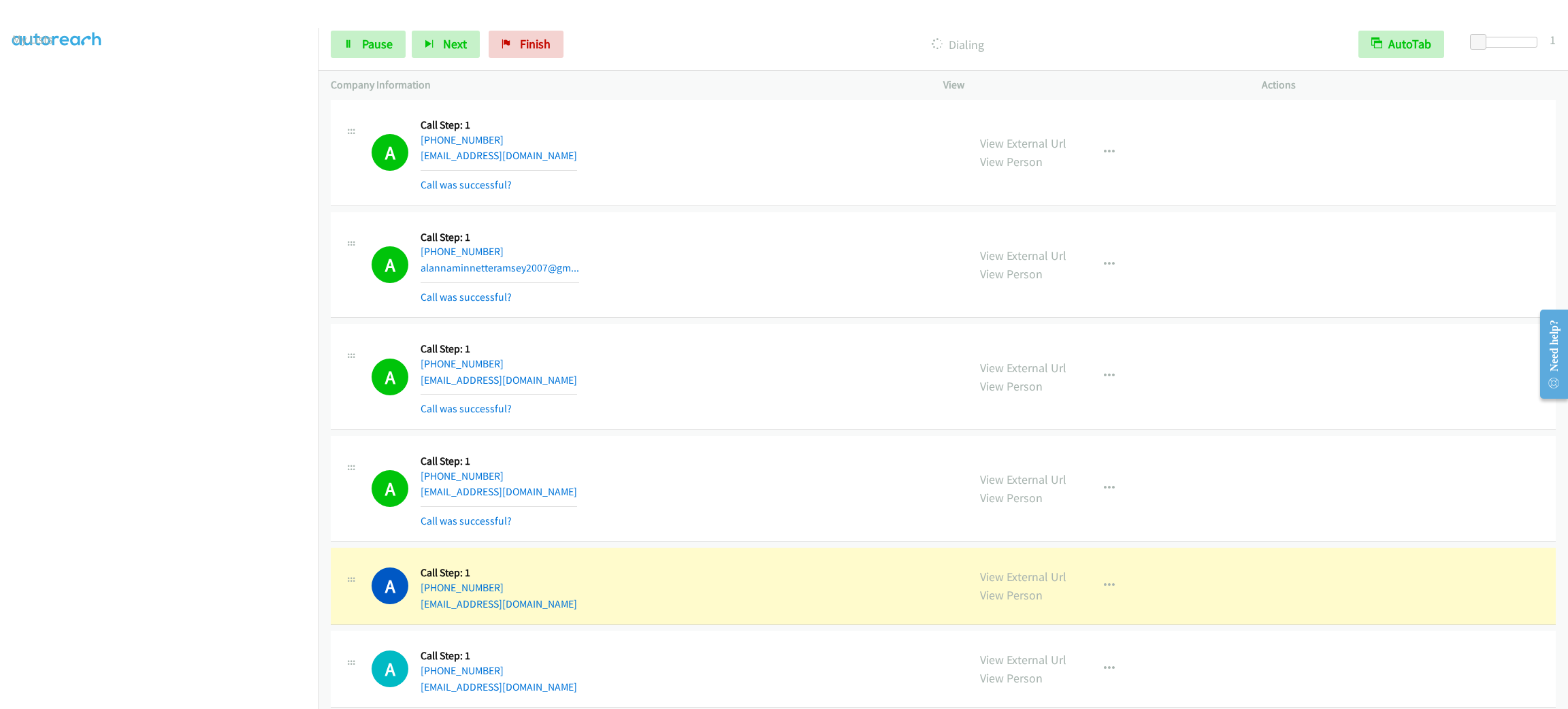
scroll to position [1428, 0]
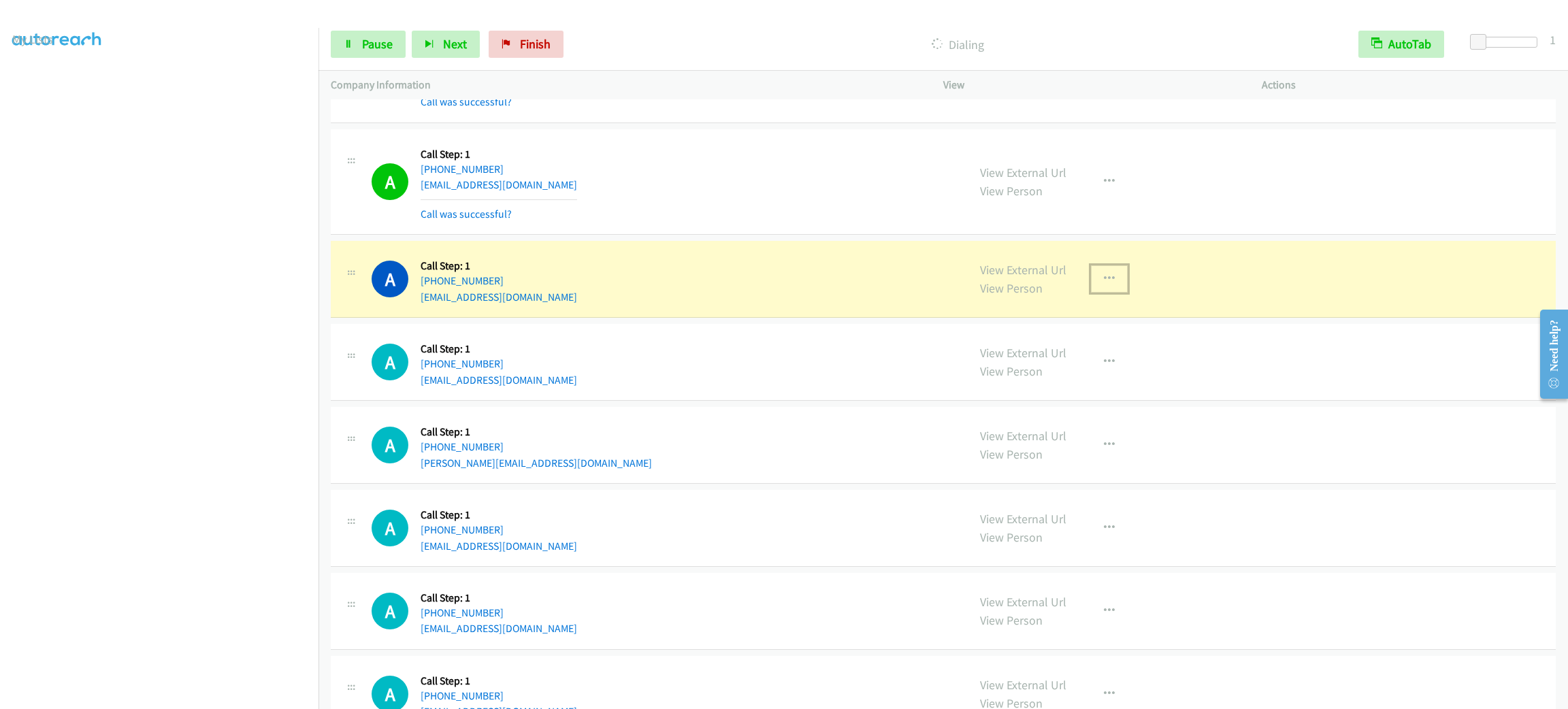
click at [1104, 284] on icon "button" at bounding box center [1109, 279] width 11 height 11
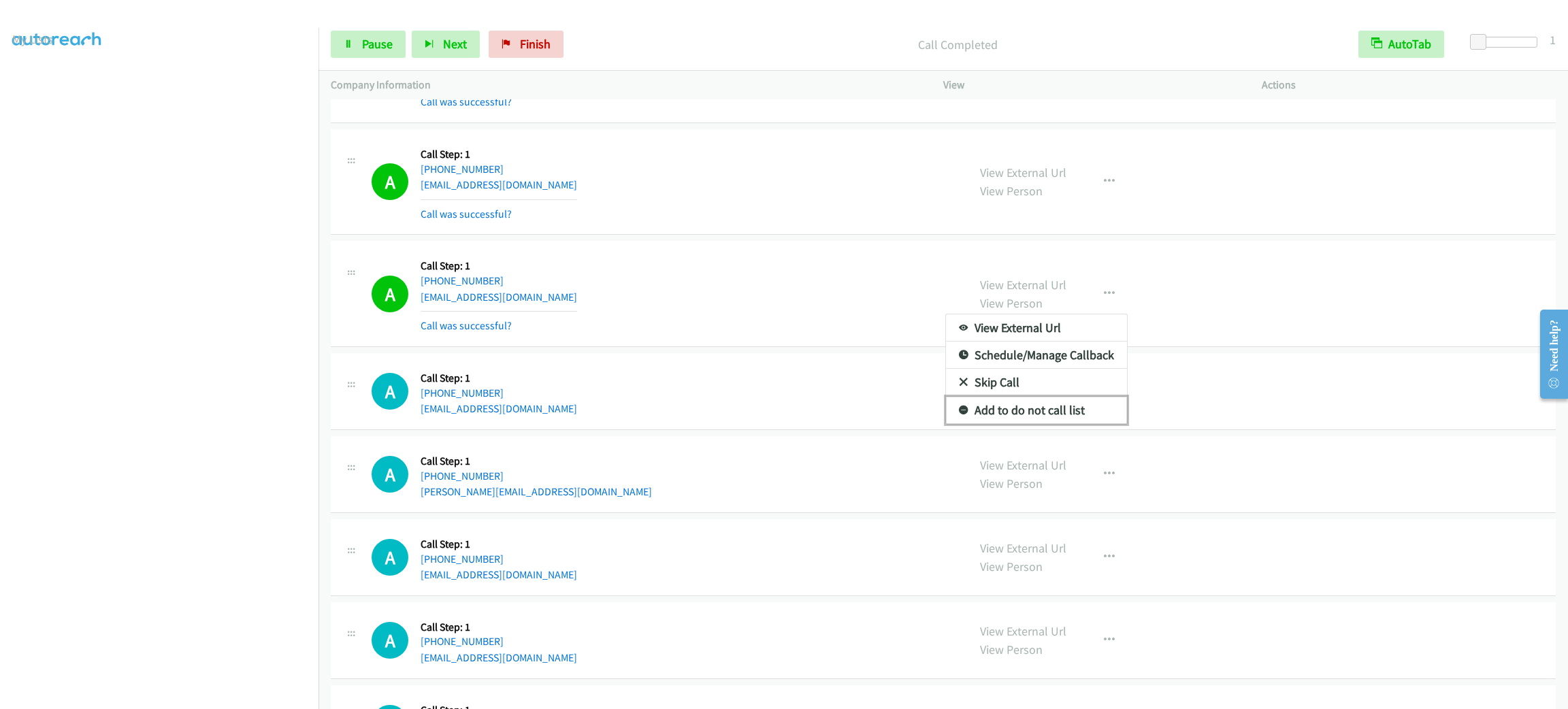
click at [1011, 408] on link "Add to do not call list" at bounding box center [1036, 410] width 181 height 27
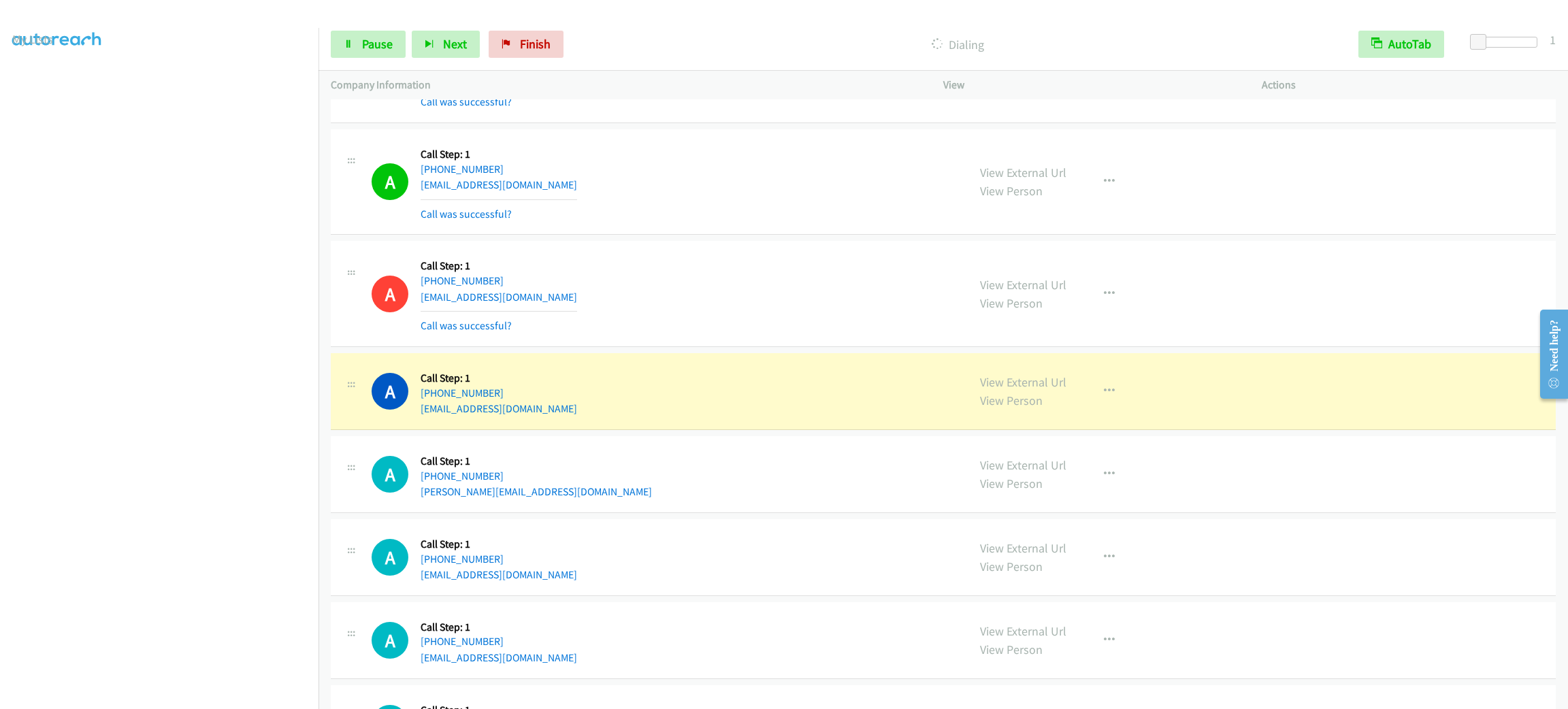
drag, startPoint x: 159, startPoint y: 700, endPoint x: 160, endPoint y: 691, distance: 9.1
click at [159, 700] on aside "Dialing Mode: Power | Switch to Preview My Lists" at bounding box center [159, 361] width 319 height 753
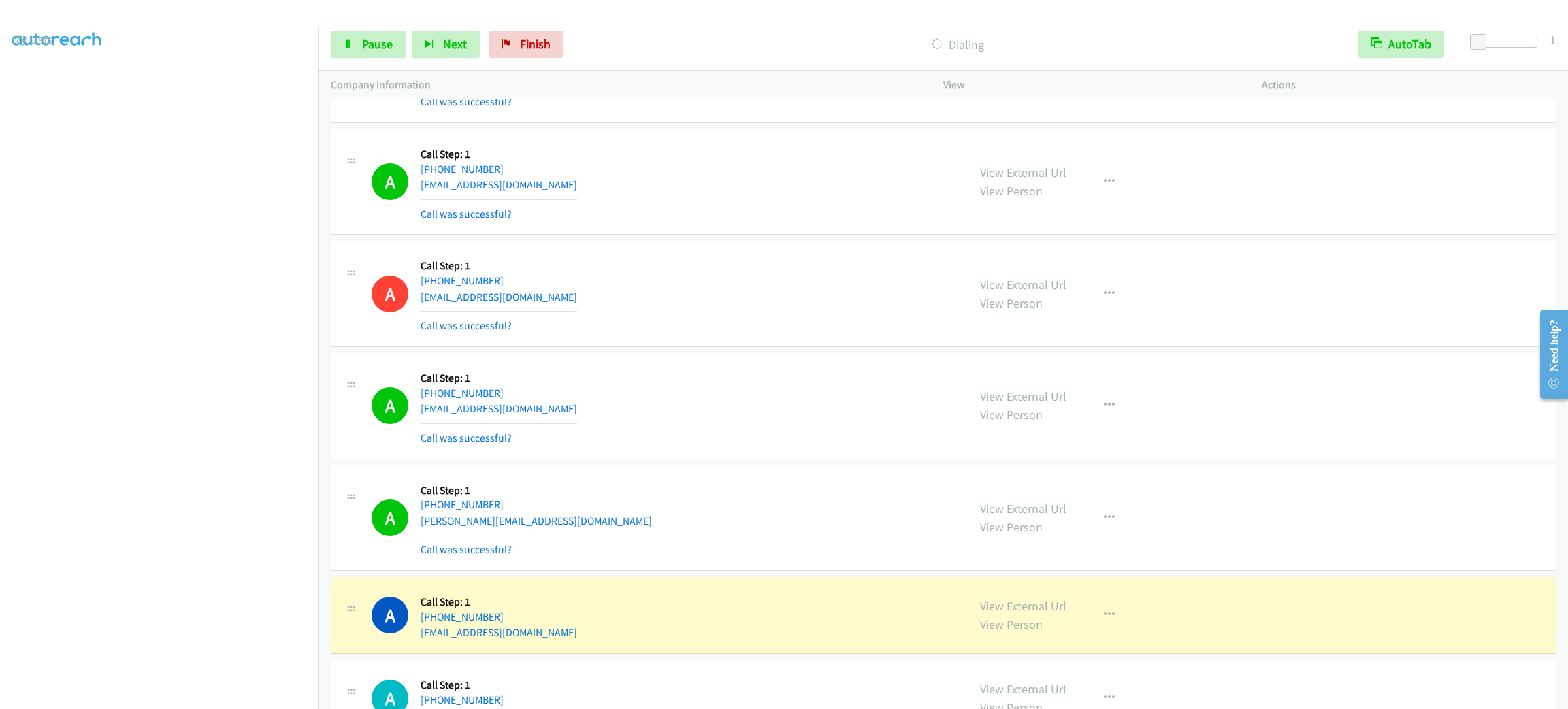
click at [662, 154] on div "A Callback Scheduled Call Step: 1 [GEOGRAPHIC_DATA]/[GEOGRAPHIC_DATA] [PHONE_NU…" at bounding box center [663, 182] width 584 height 81
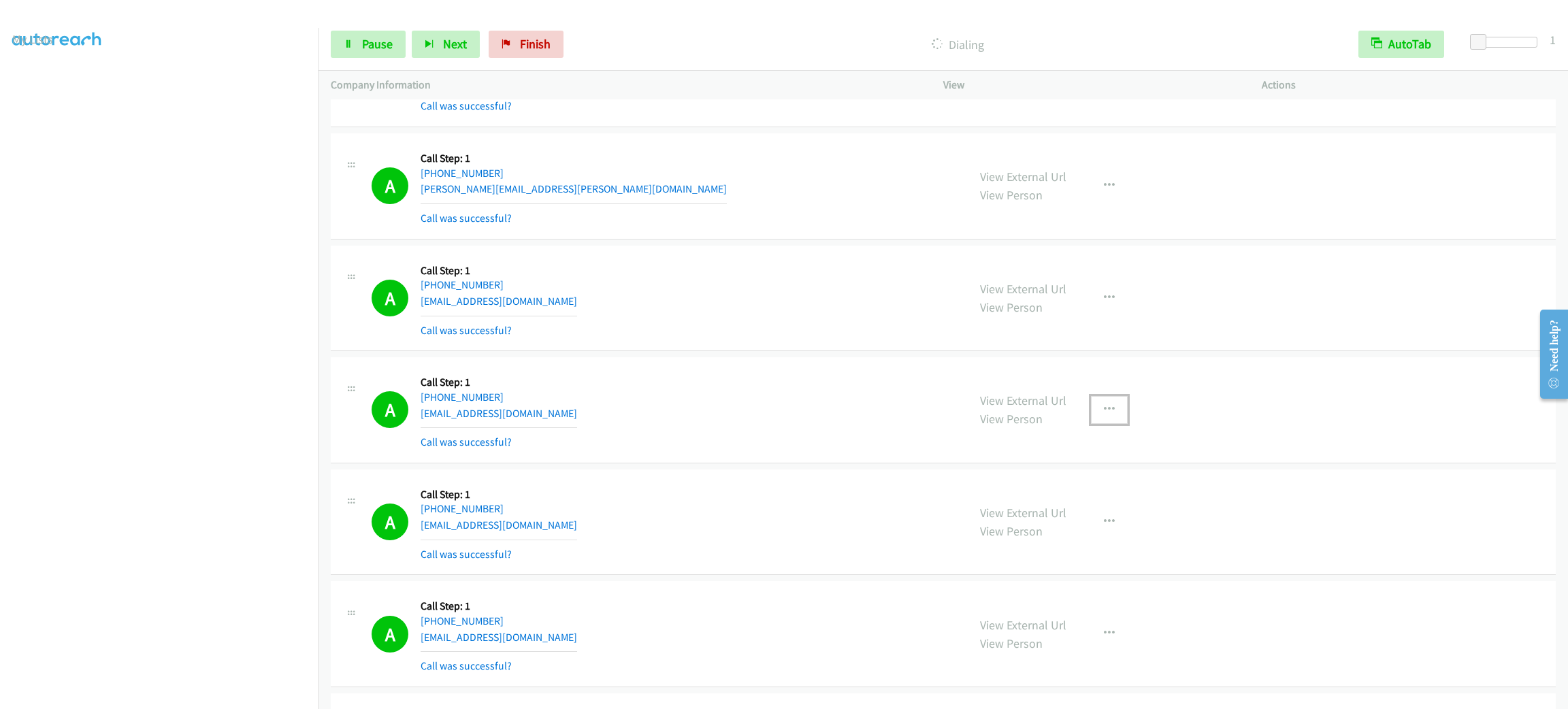
click at [1091, 396] on button "button" at bounding box center [1109, 410] width 37 height 27
click at [1059, 542] on div at bounding box center [784, 354] width 1568 height 709
click at [1058, 528] on div "View External Url View Person View External Url Email Schedule/Manage Callback …" at bounding box center [1133, 522] width 331 height 81
click at [1104, 404] on icon "button" at bounding box center [1109, 410] width 11 height 11
click at [1087, 525] on link "Add to do not call list" at bounding box center [1036, 526] width 181 height 27
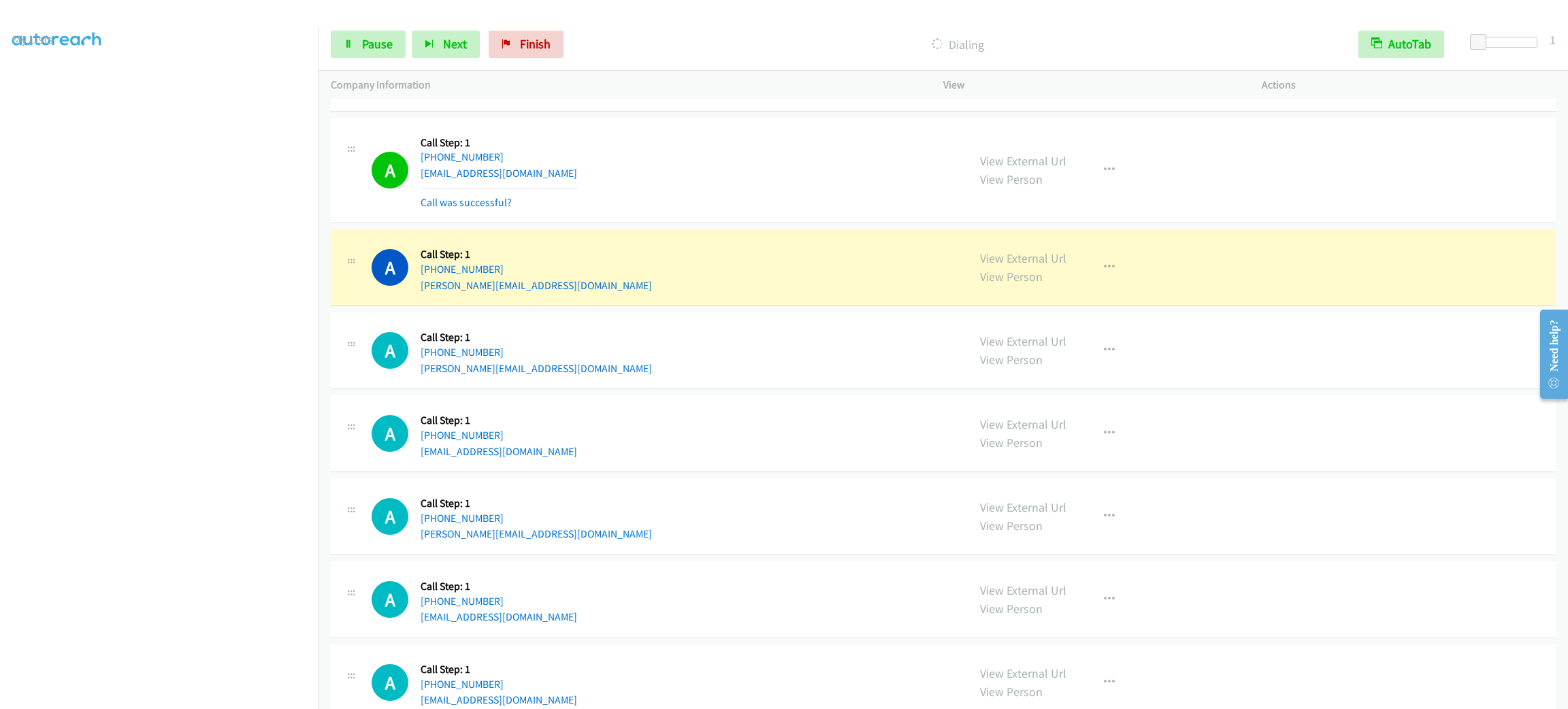
scroll to position [2327, 0]
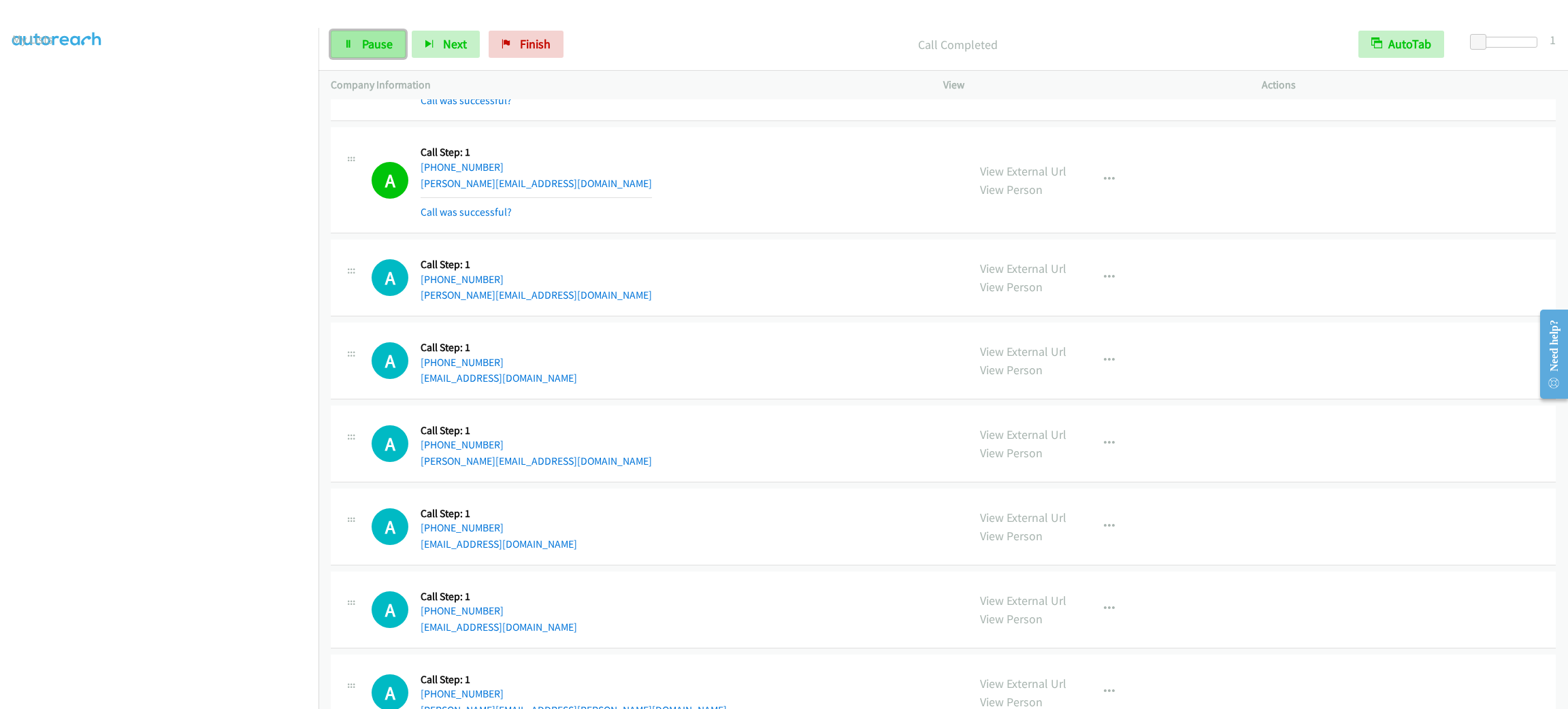
click at [372, 52] on link "Pause" at bounding box center [368, 44] width 75 height 27
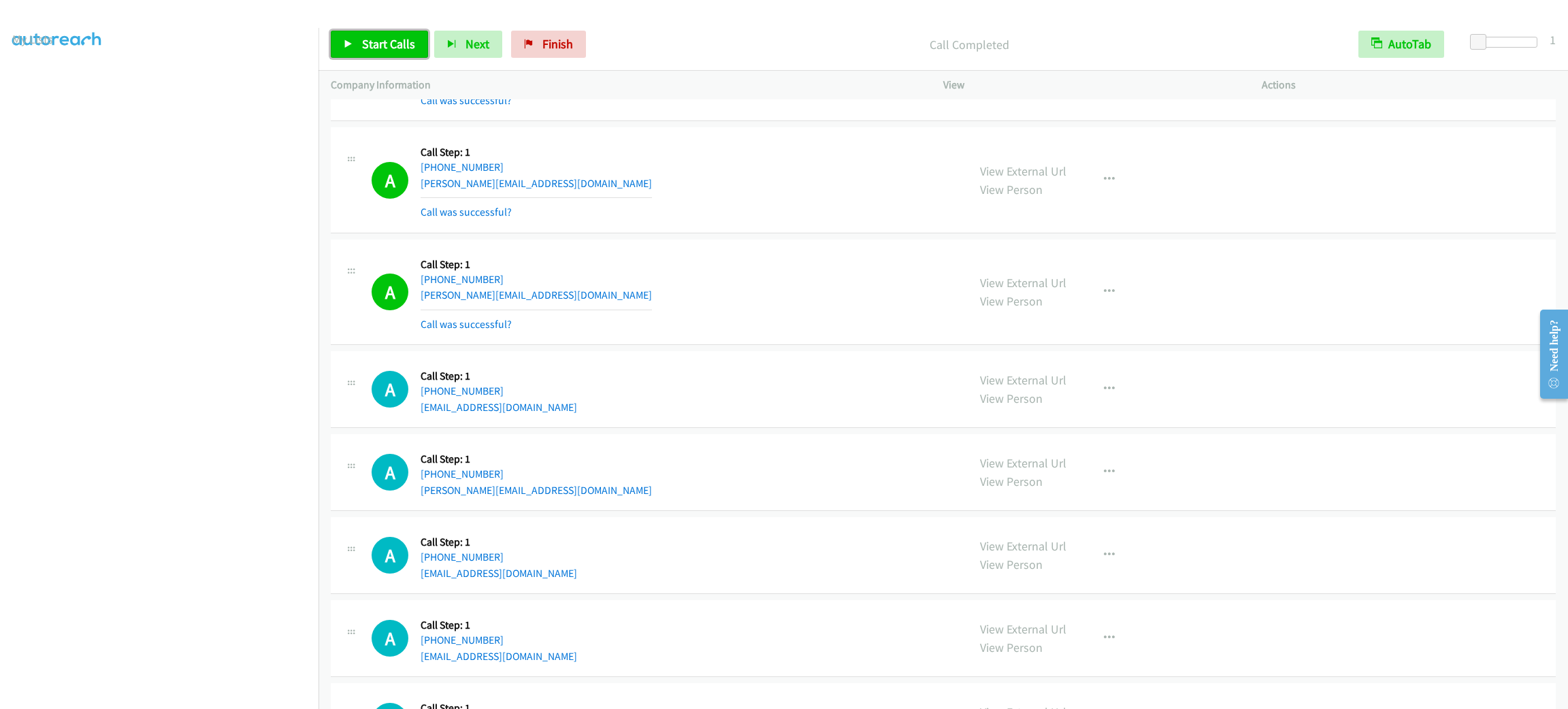
click at [359, 39] on link "Start Calls" at bounding box center [379, 44] width 97 height 27
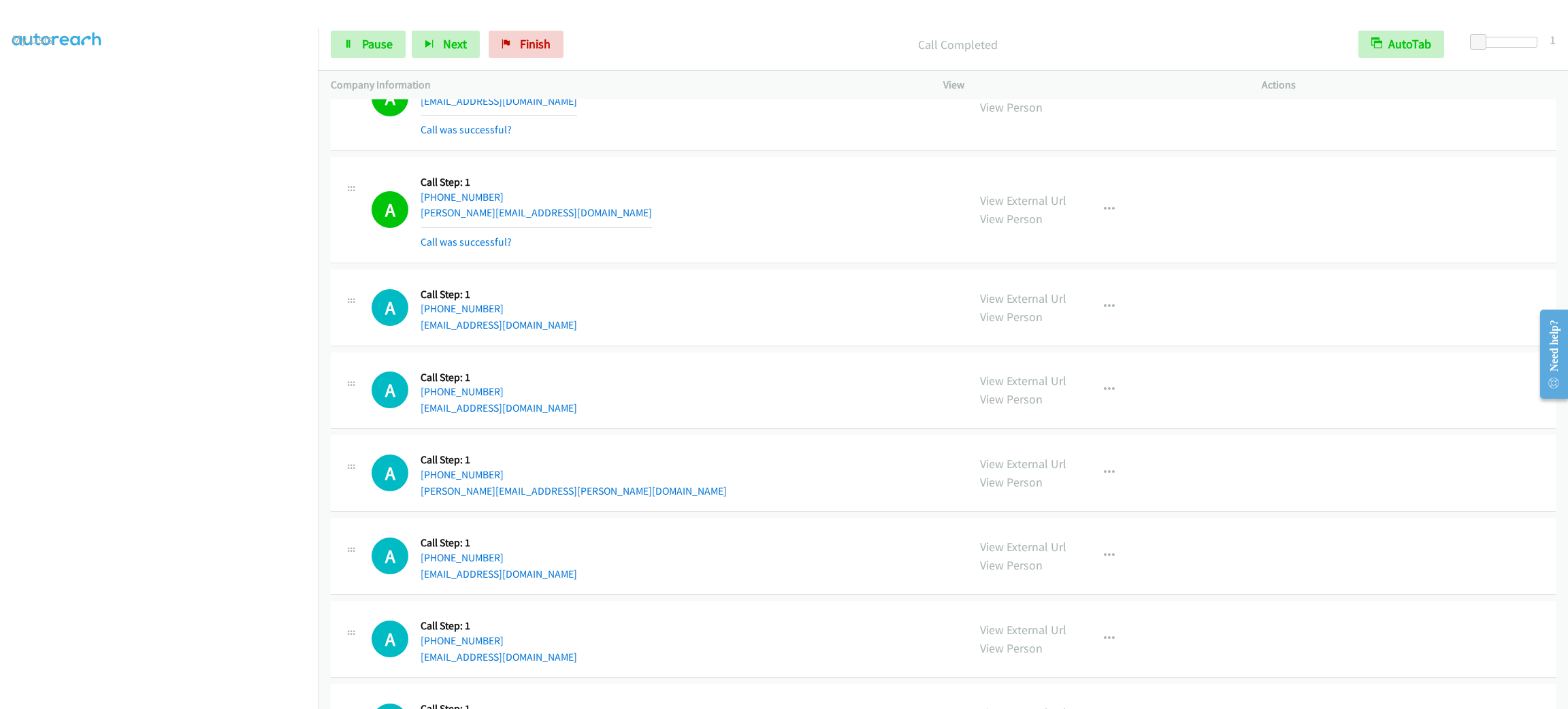
scroll to position [2735, 0]
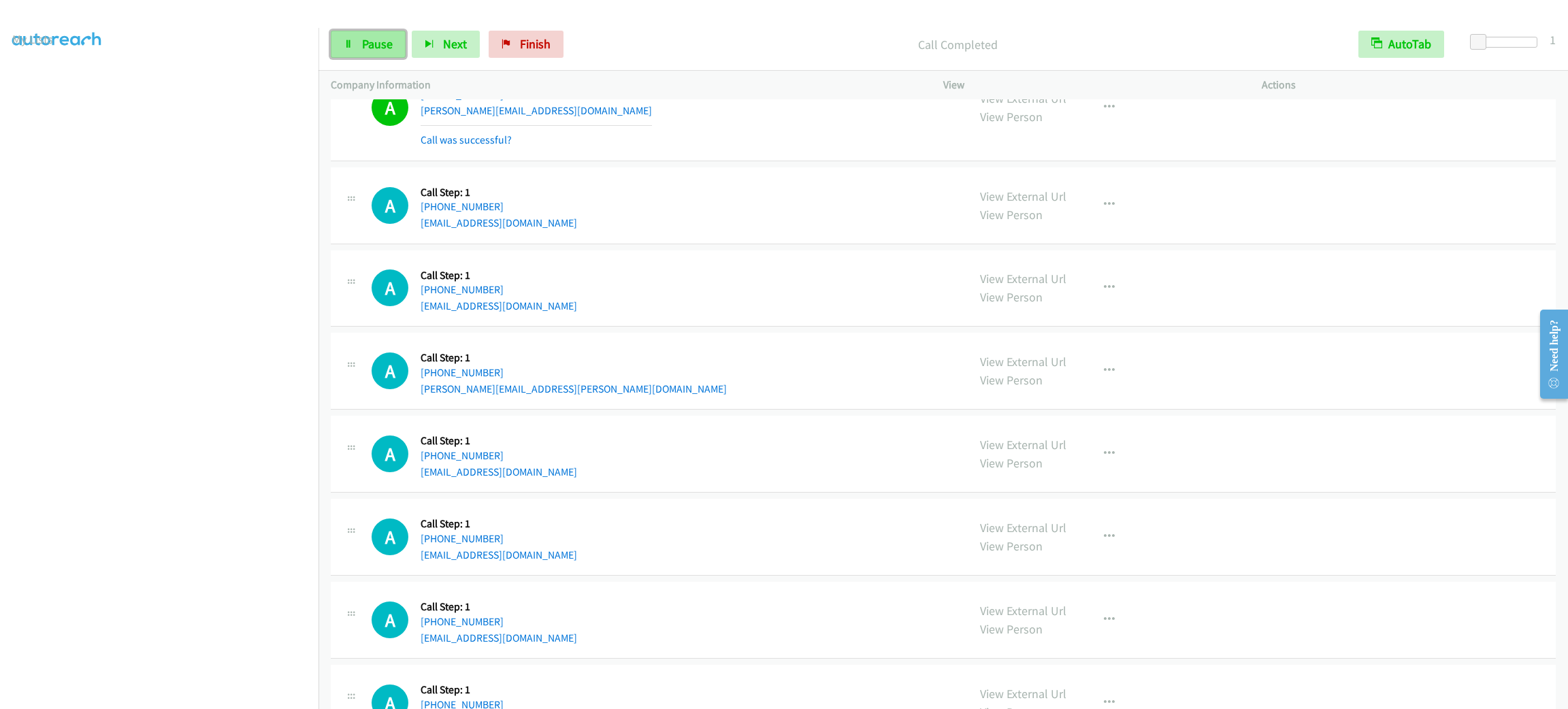
click at [370, 43] on span "Pause" at bounding box center [378, 43] width 31 height 15
click at [370, 43] on span "Start Calls" at bounding box center [389, 43] width 53 height 15
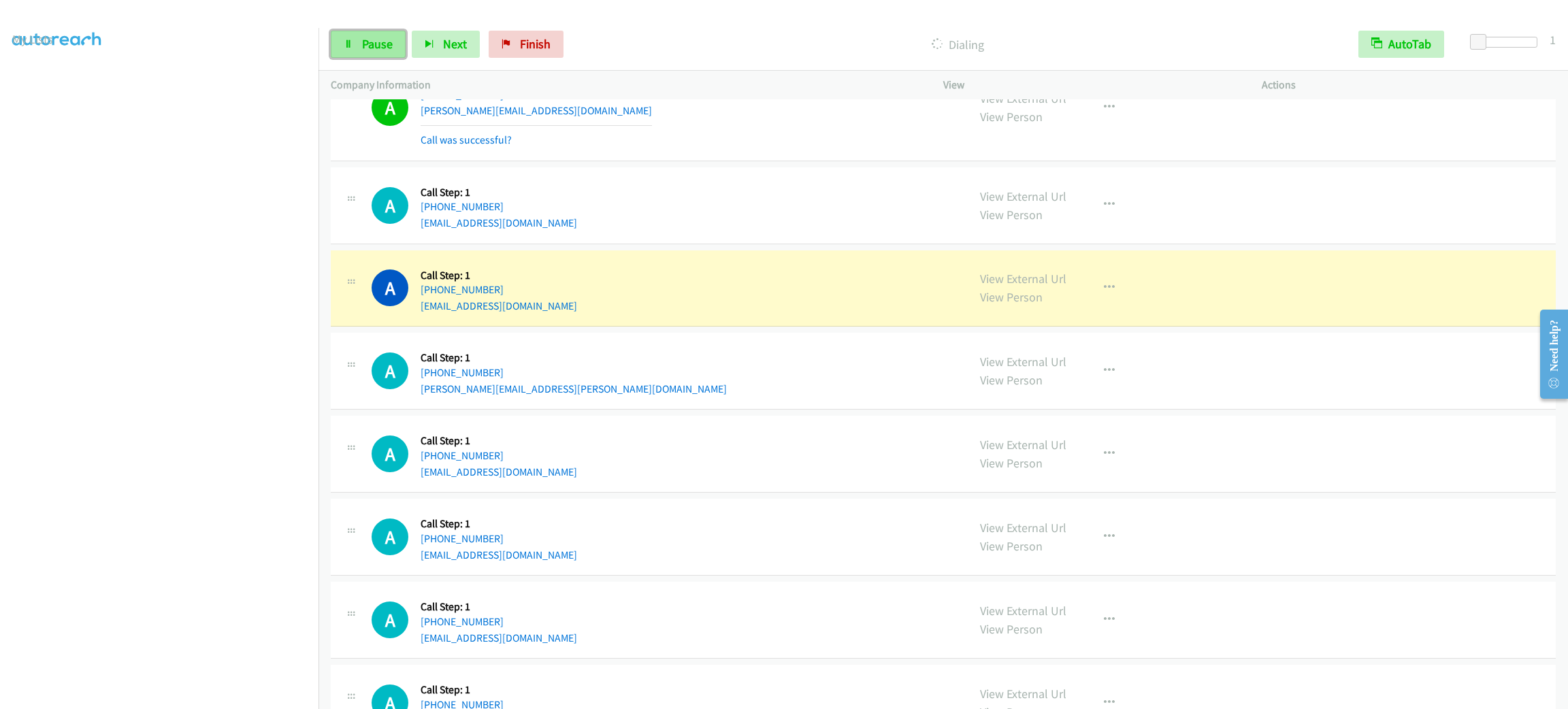
click at [349, 43] on icon at bounding box center [349, 45] width 10 height 10
